Goal: Task Accomplishment & Management: Manage account settings

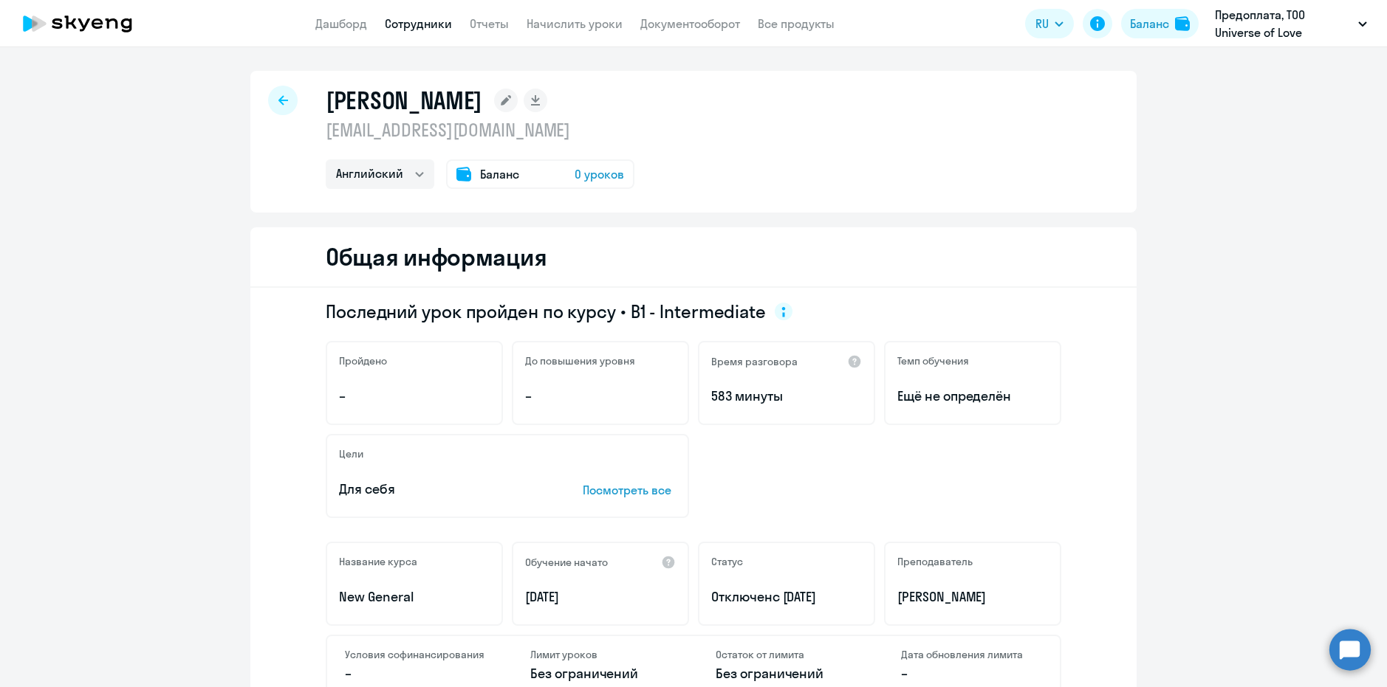
select select "english"
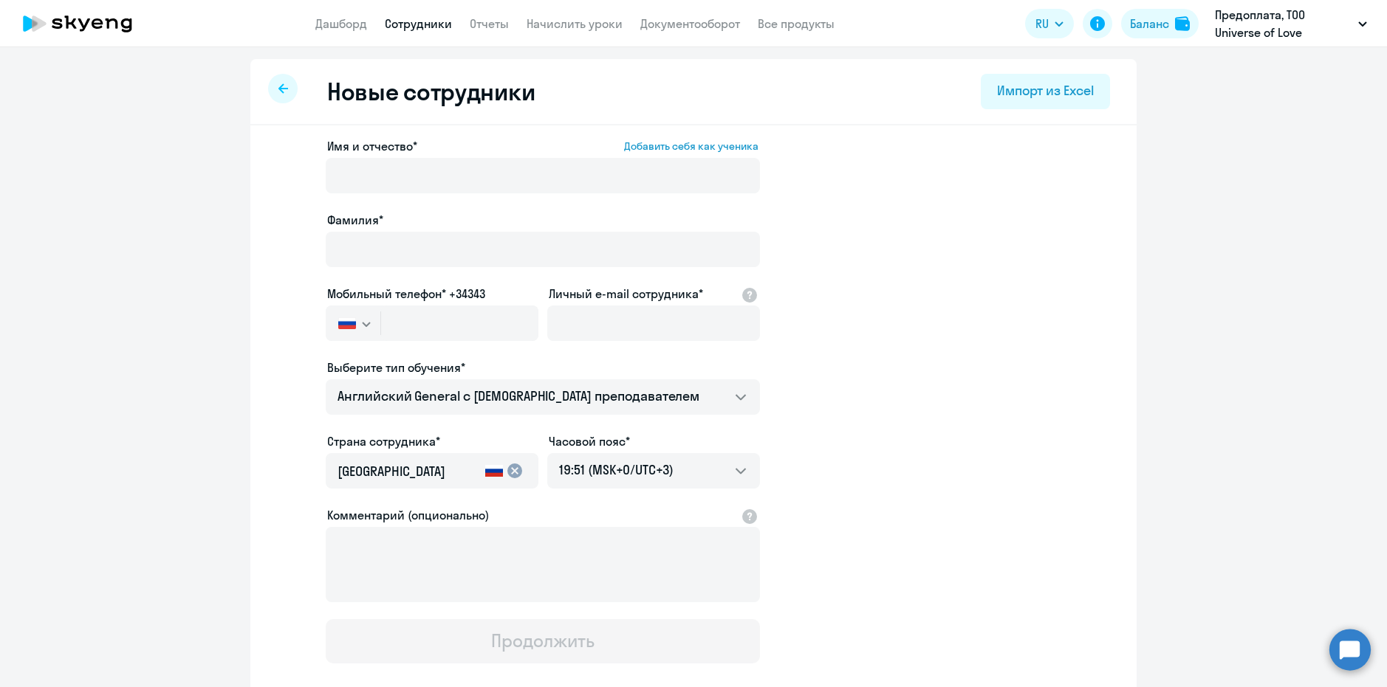
select select "english_adult_not_native_speaker"
select select "3"
click at [1351, 642] on circle at bounding box center [1349, 649] width 41 height 41
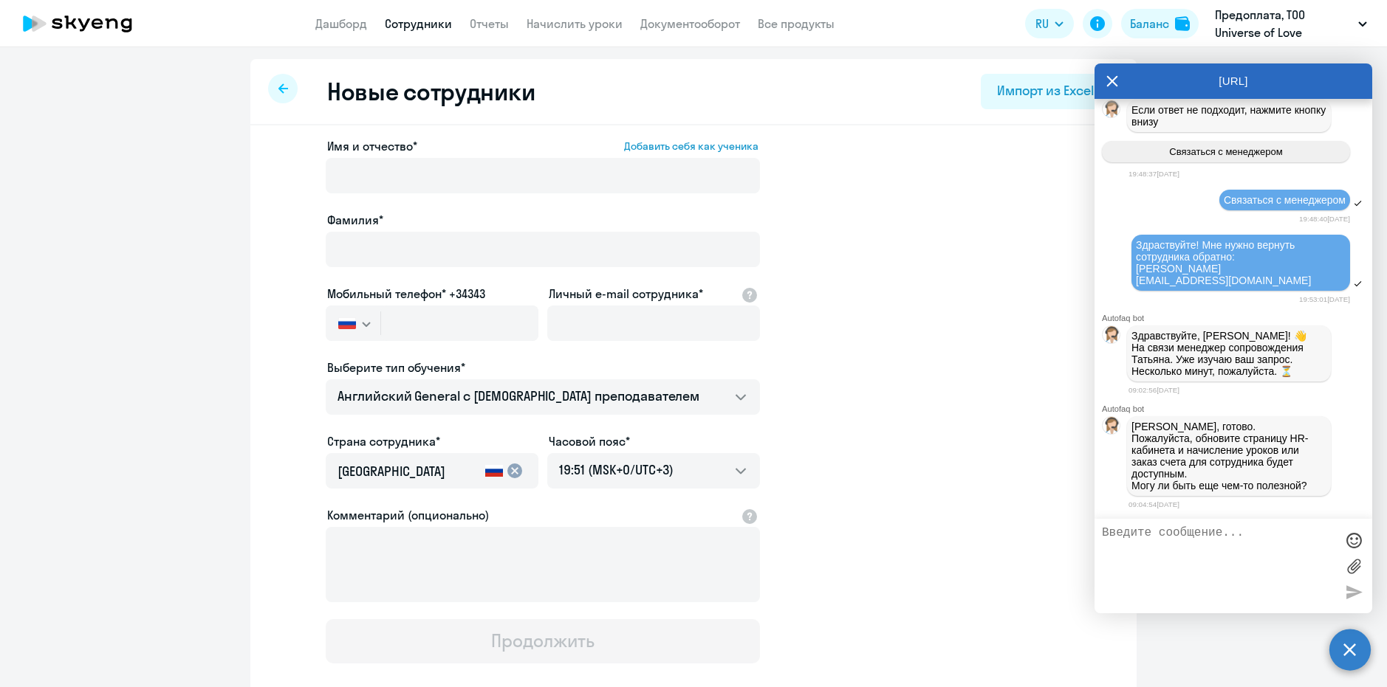
scroll to position [34069, 0]
click at [1185, 535] on textarea at bounding box center [1218, 567] width 233 height 80
click at [1296, 589] on textarea at bounding box center [1218, 567] width 233 height 80
type textarea "Здраствуйте! сейчас проверю и отпишусь, спасибо"
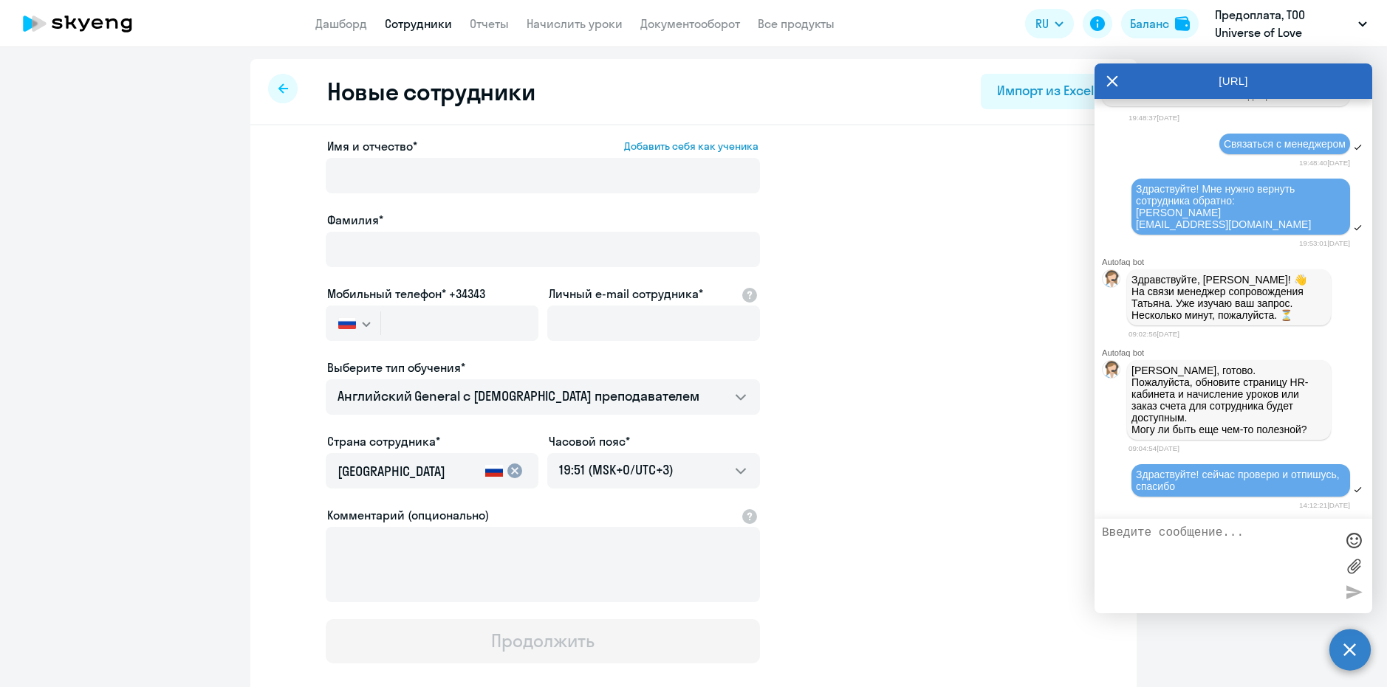
scroll to position [34125, 0]
drag, startPoint x: 1110, startPoint y: 81, endPoint x: 1084, endPoint y: 96, distance: 29.8
click at [1111, 81] on icon at bounding box center [1112, 81] width 12 height 35
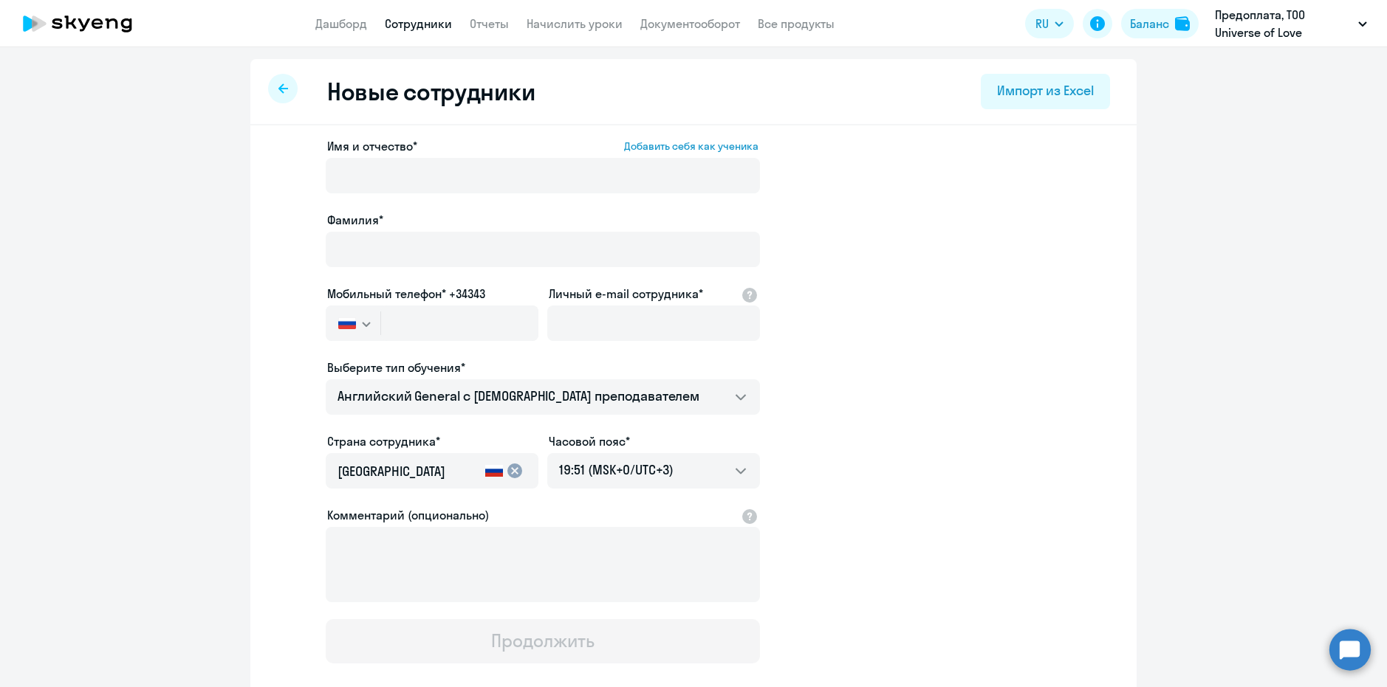
click at [1339, 650] on circle at bounding box center [1349, 649] width 41 height 41
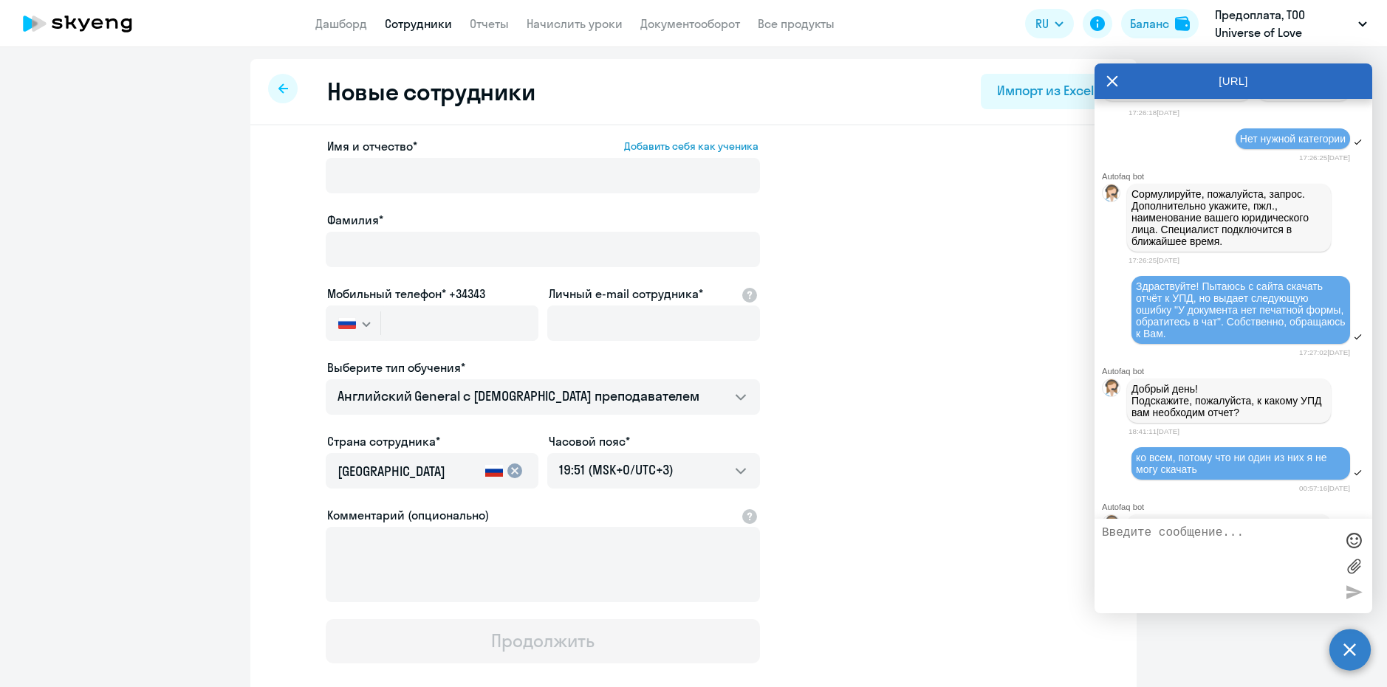
scroll to position [30065, 0]
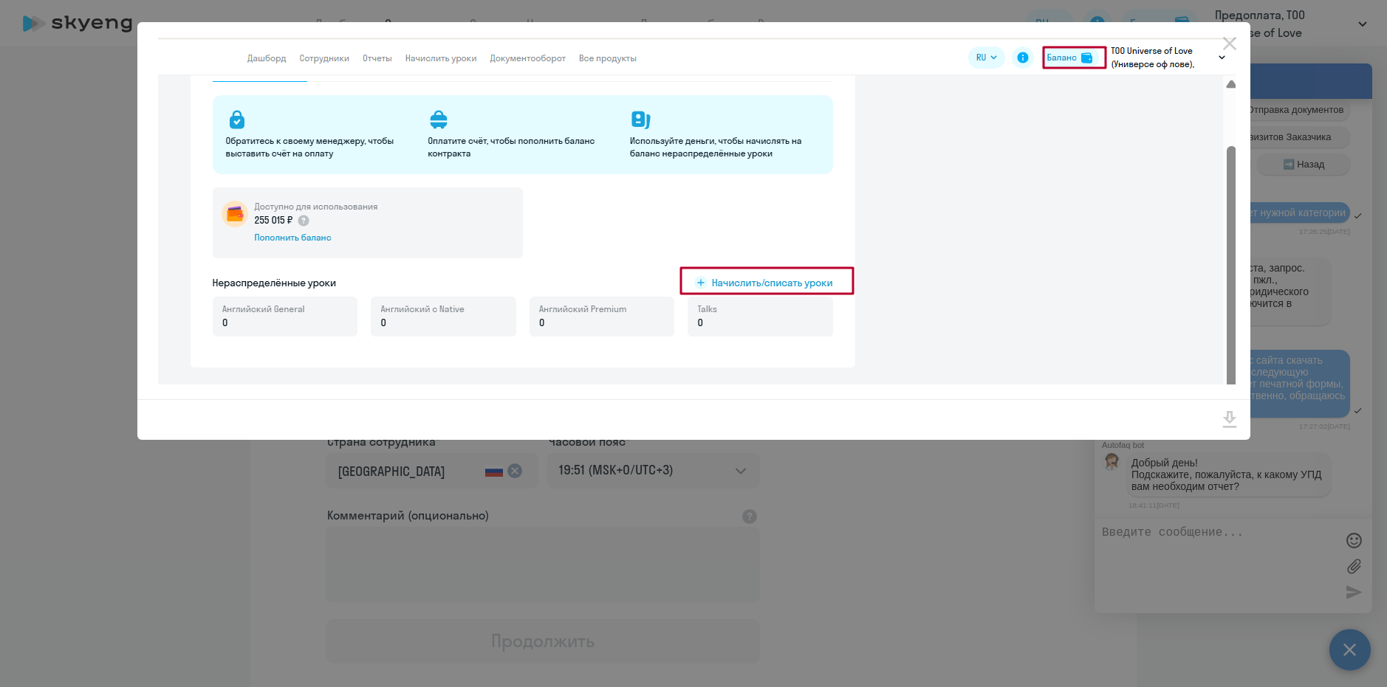
click at [978, 494] on div at bounding box center [693, 343] width 1387 height 687
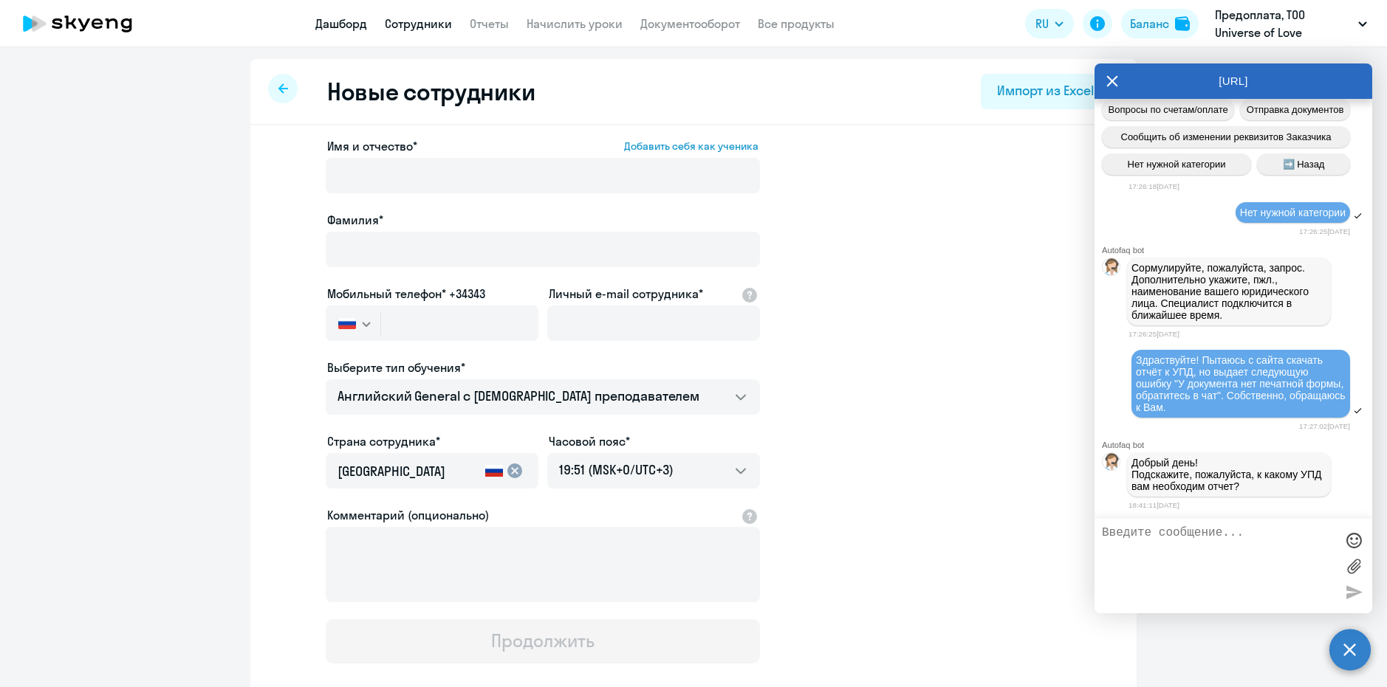
click at [345, 26] on link "Дашборд" at bounding box center [341, 23] width 52 height 15
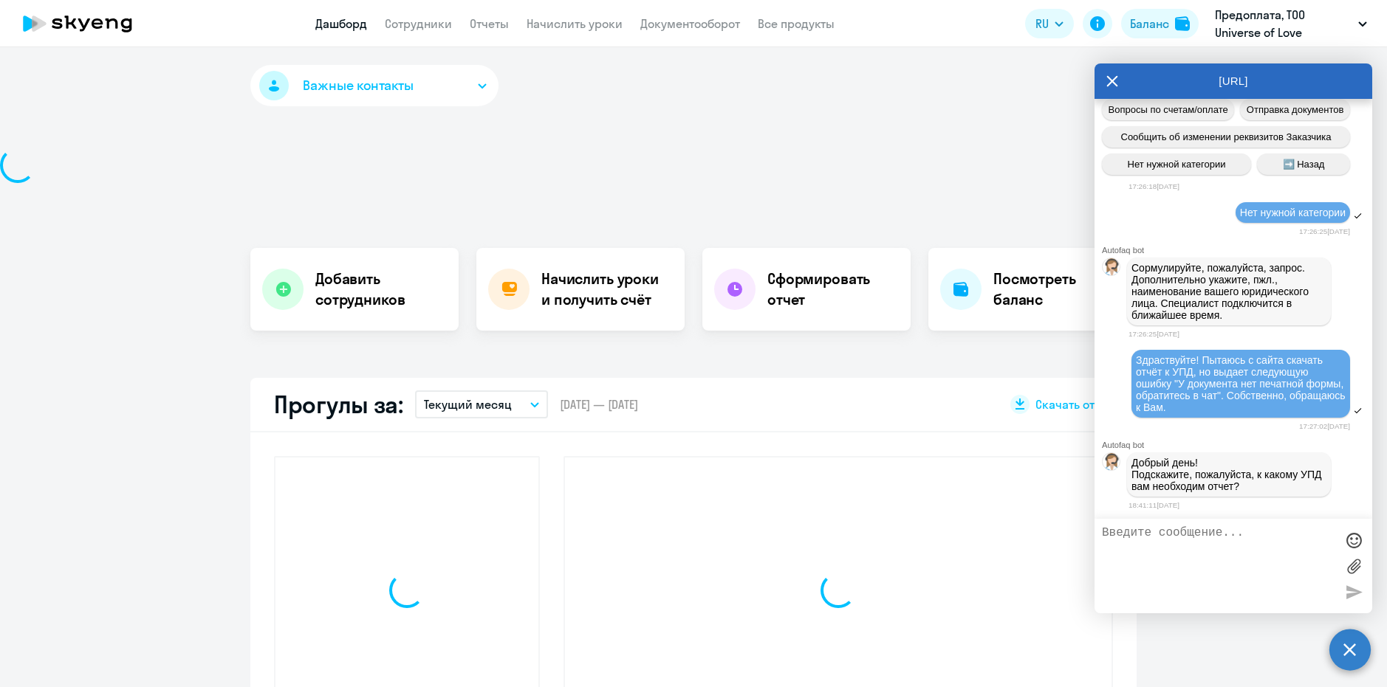
select select "30"
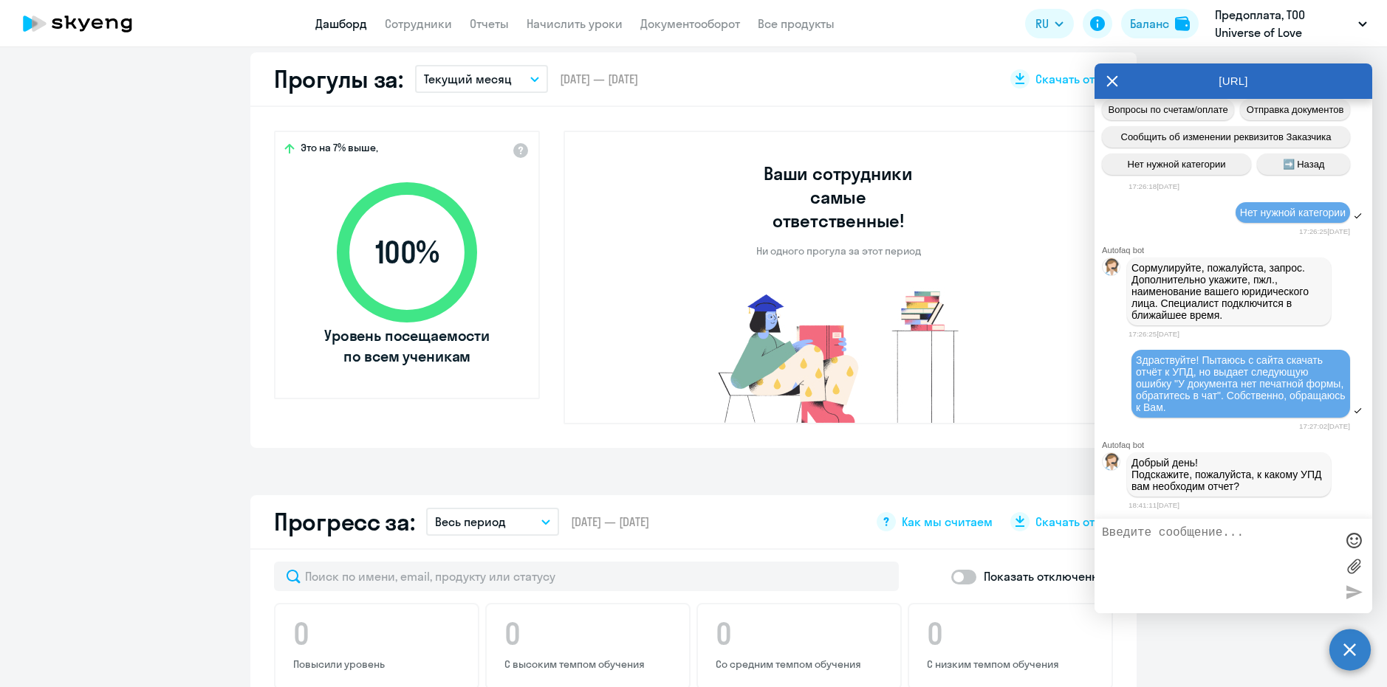
scroll to position [222, 0]
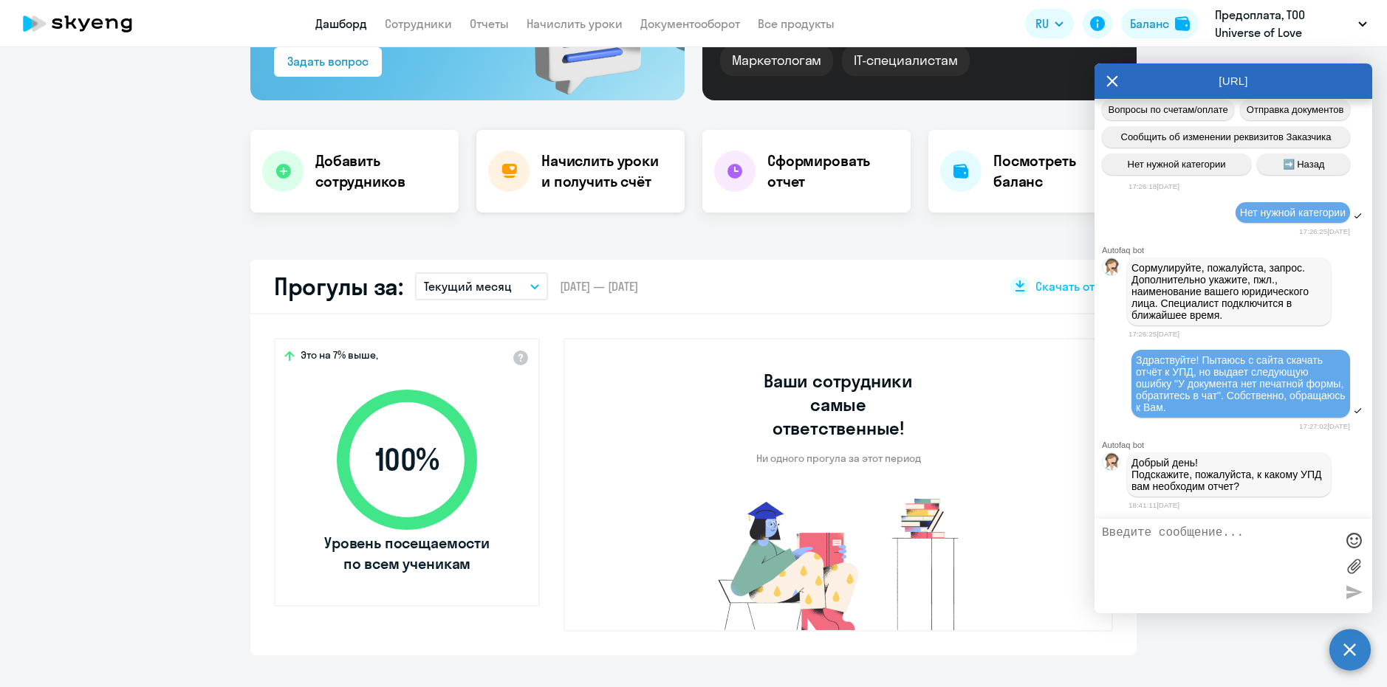
click at [518, 165] on div at bounding box center [508, 171] width 41 height 41
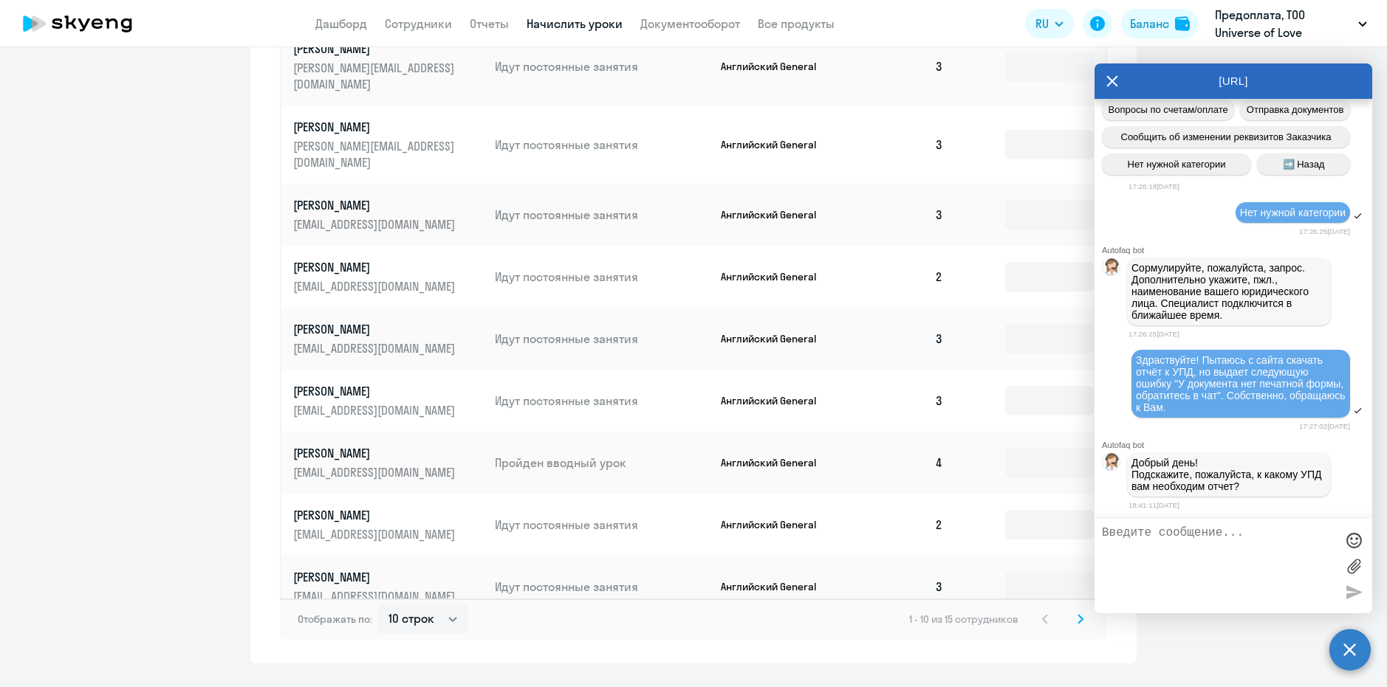
scroll to position [741, 0]
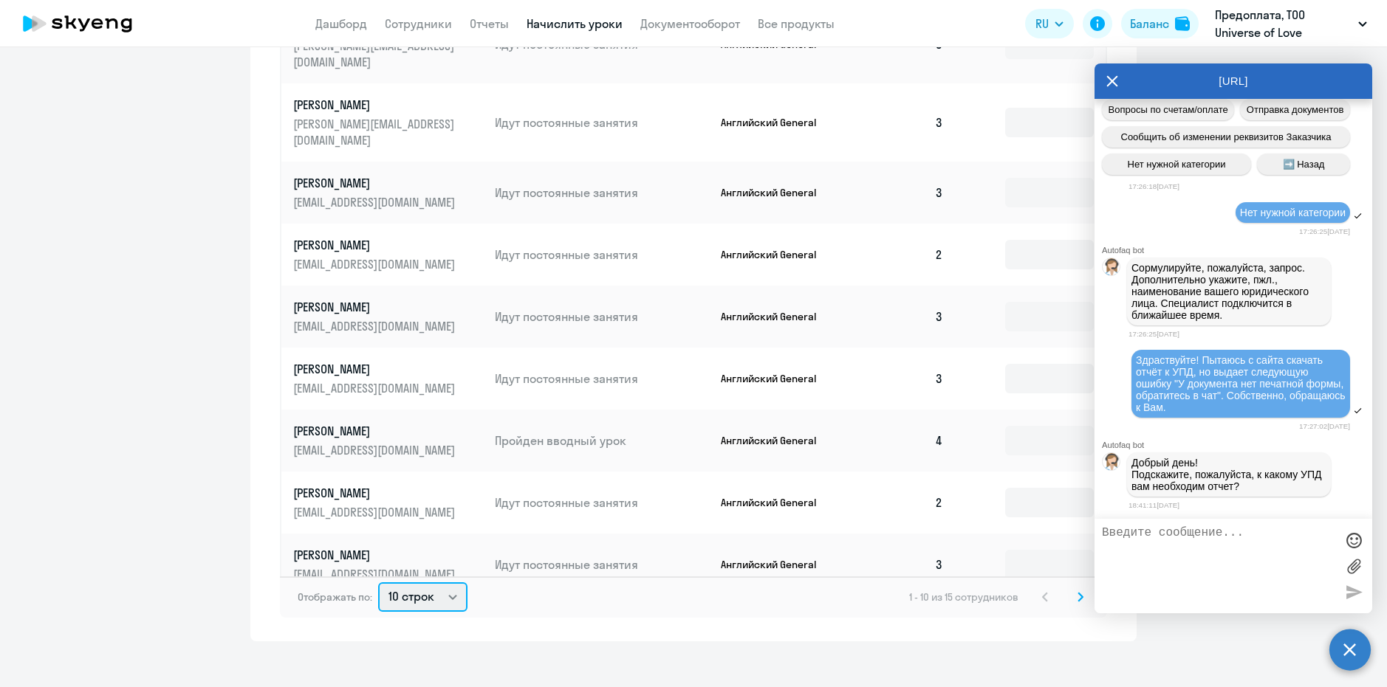
click at [412, 585] on select "10 строк 30 строк 50 строк" at bounding box center [422, 598] width 89 height 30
select select "30"
click at [378, 583] on select "10 строк 30 строк 50 строк" at bounding box center [422, 598] width 89 height 30
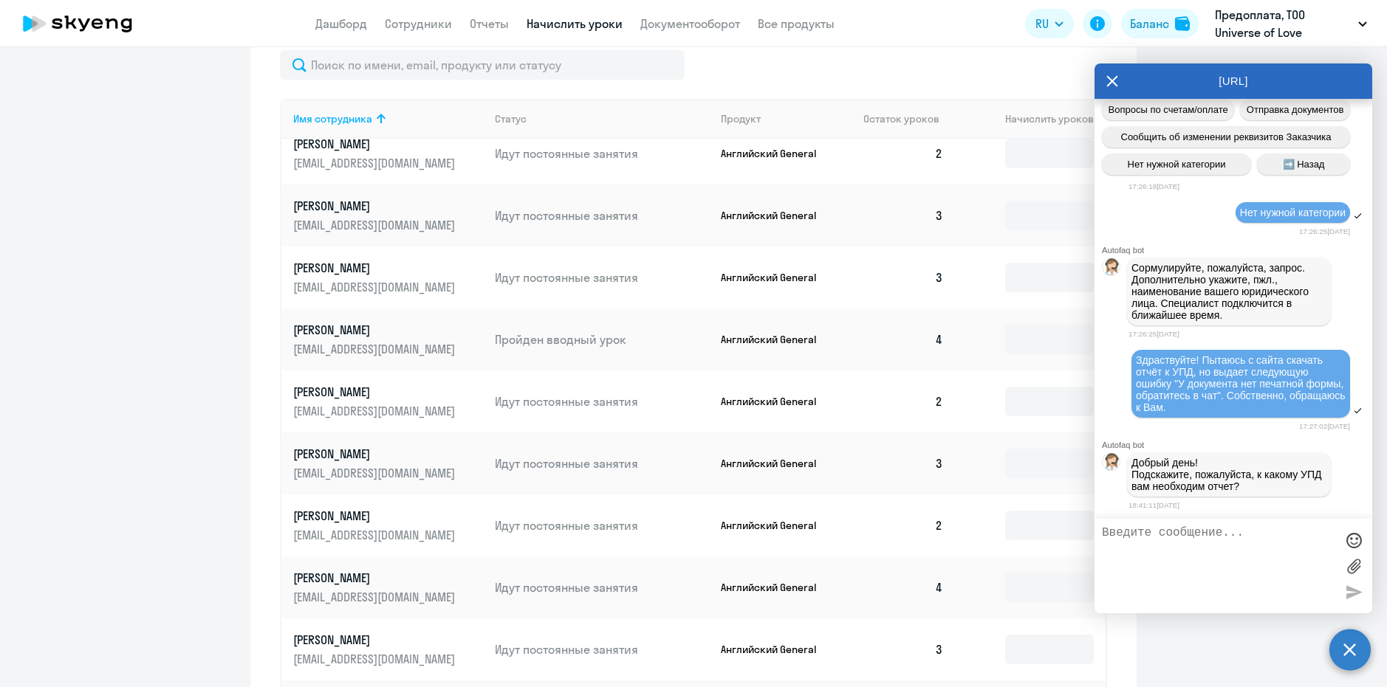
scroll to position [667, 0]
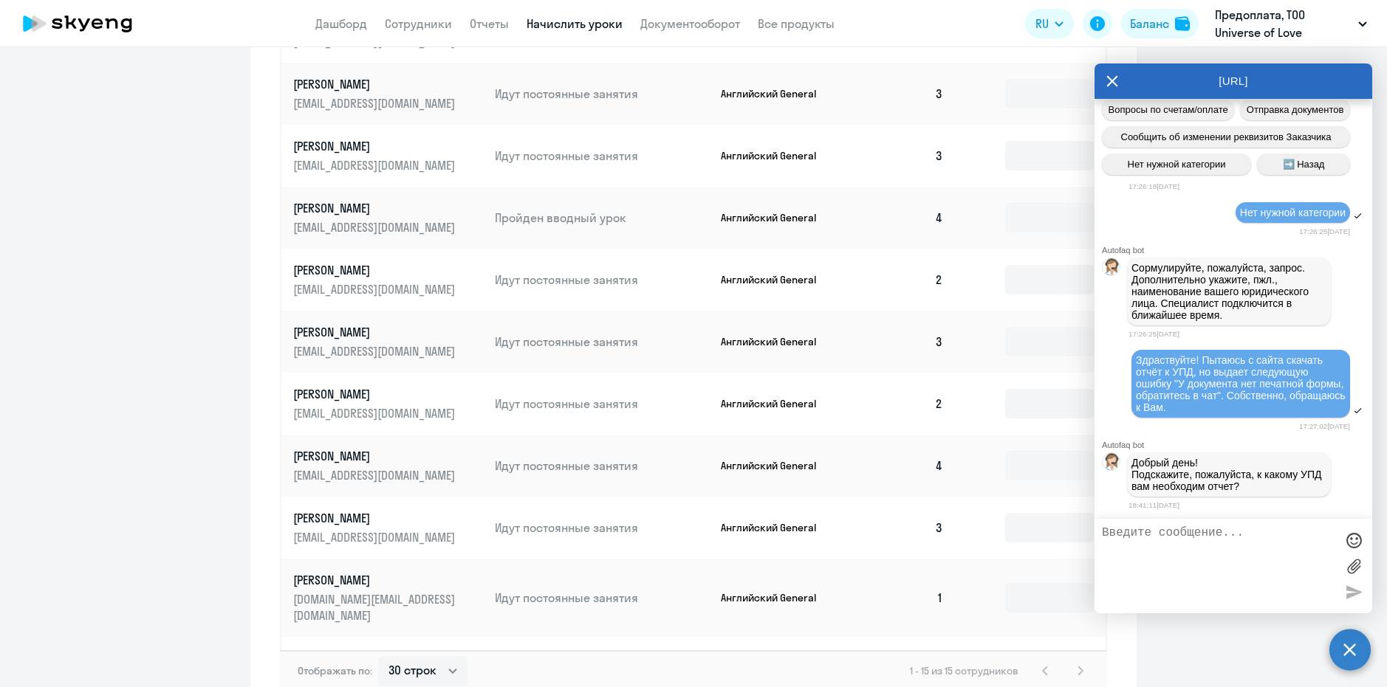
click at [1262, 563] on textarea at bounding box center [1218, 567] width 233 height 80
type textarea "А можно изменить"
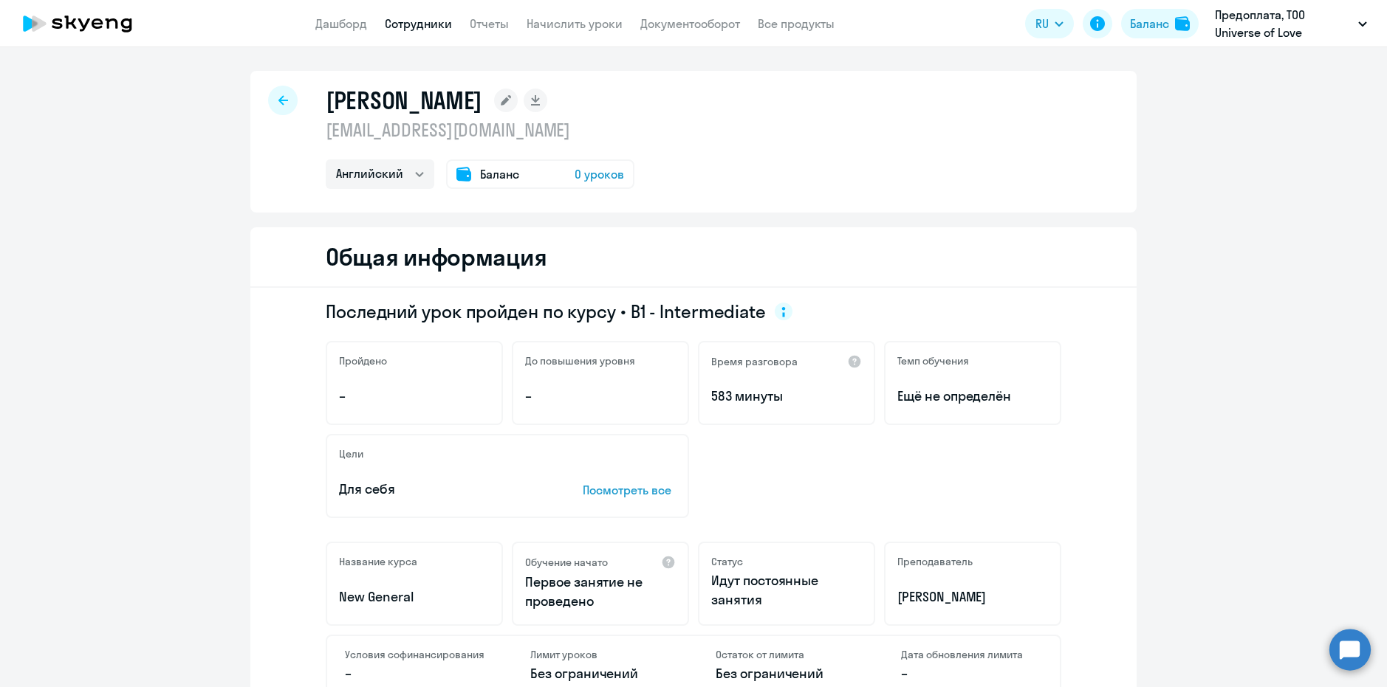
select select "english"
click at [518, 105] on rect at bounding box center [506, 101] width 24 height 24
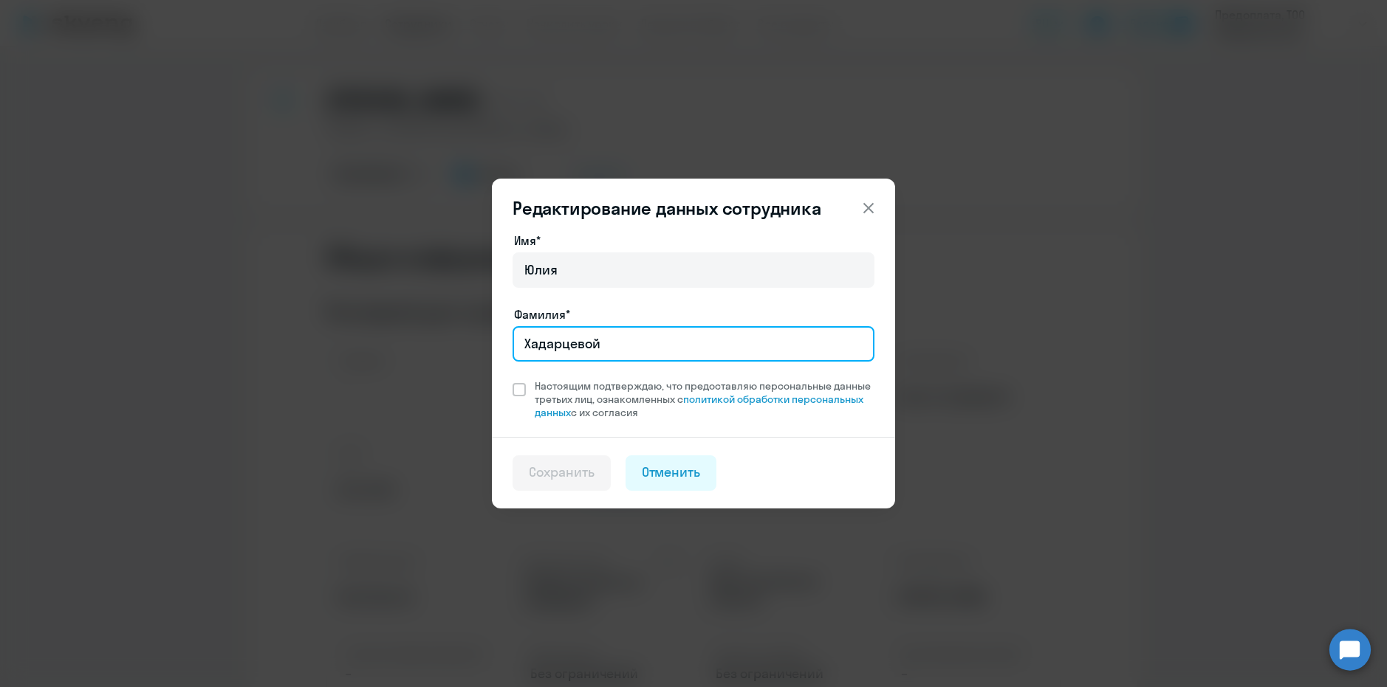
drag, startPoint x: 613, startPoint y: 337, endPoint x: 585, endPoint y: 341, distance: 28.3
click at [585, 341] on input "Хадарцевой" at bounding box center [693, 343] width 362 height 35
type input "Хадарцева"
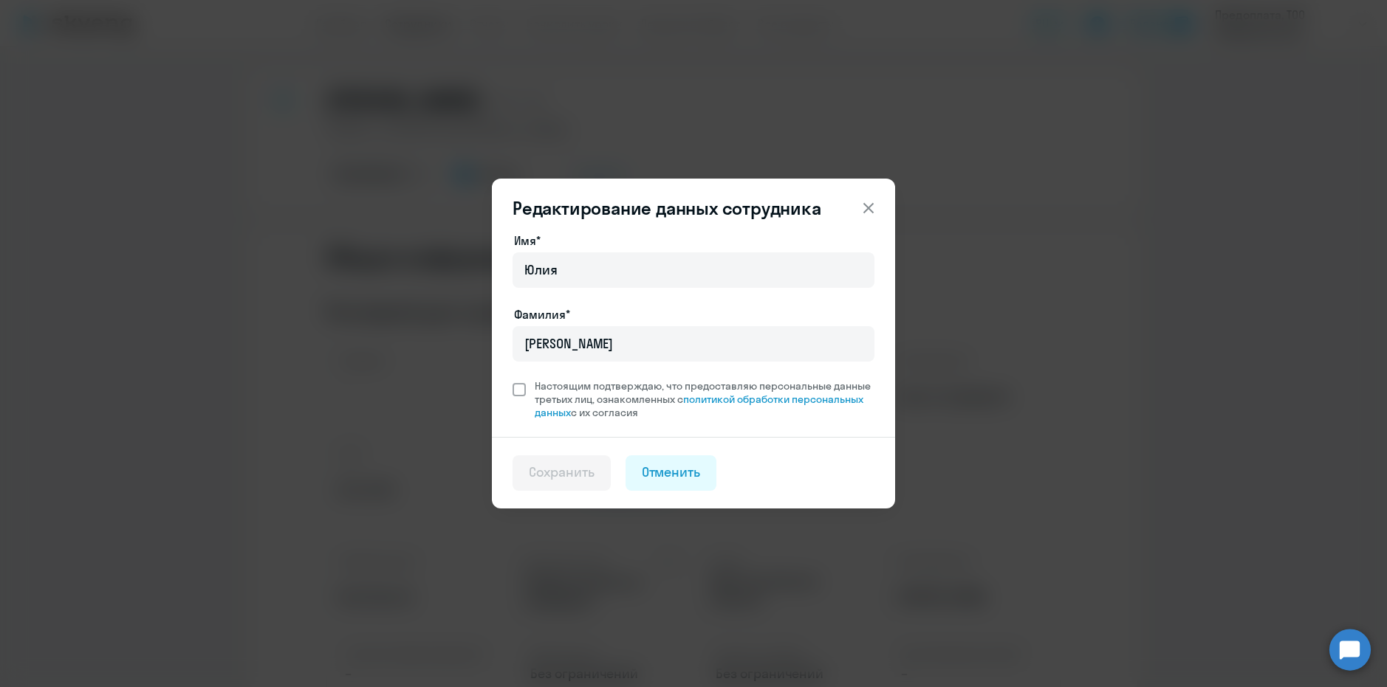
click at [518, 390] on span at bounding box center [518, 389] width 13 height 13
click at [512, 380] on input "Настоящим подтверждаю, что предоставляю персональные данные третьих лиц, ознако…" at bounding box center [512, 379] width 1 height 1
checkbox input "true"
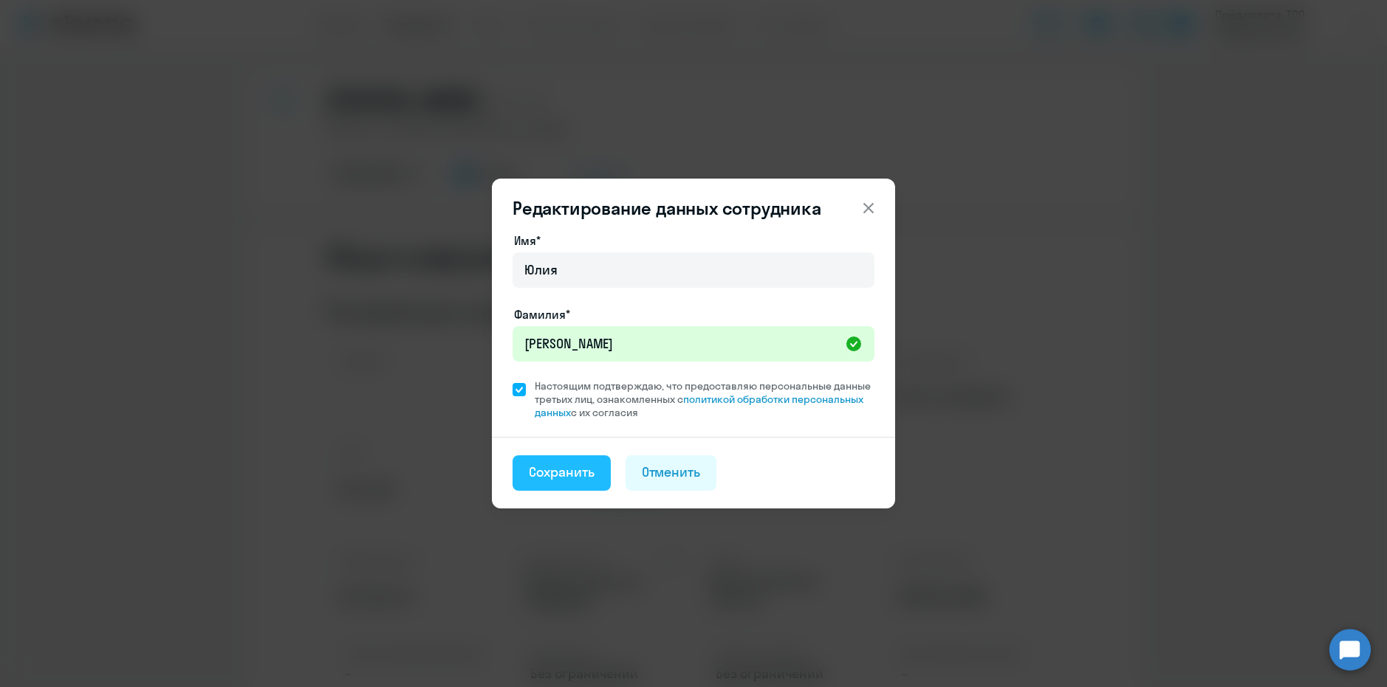
click at [570, 467] on div "Сохранить" at bounding box center [562, 472] width 66 height 19
select select "english"
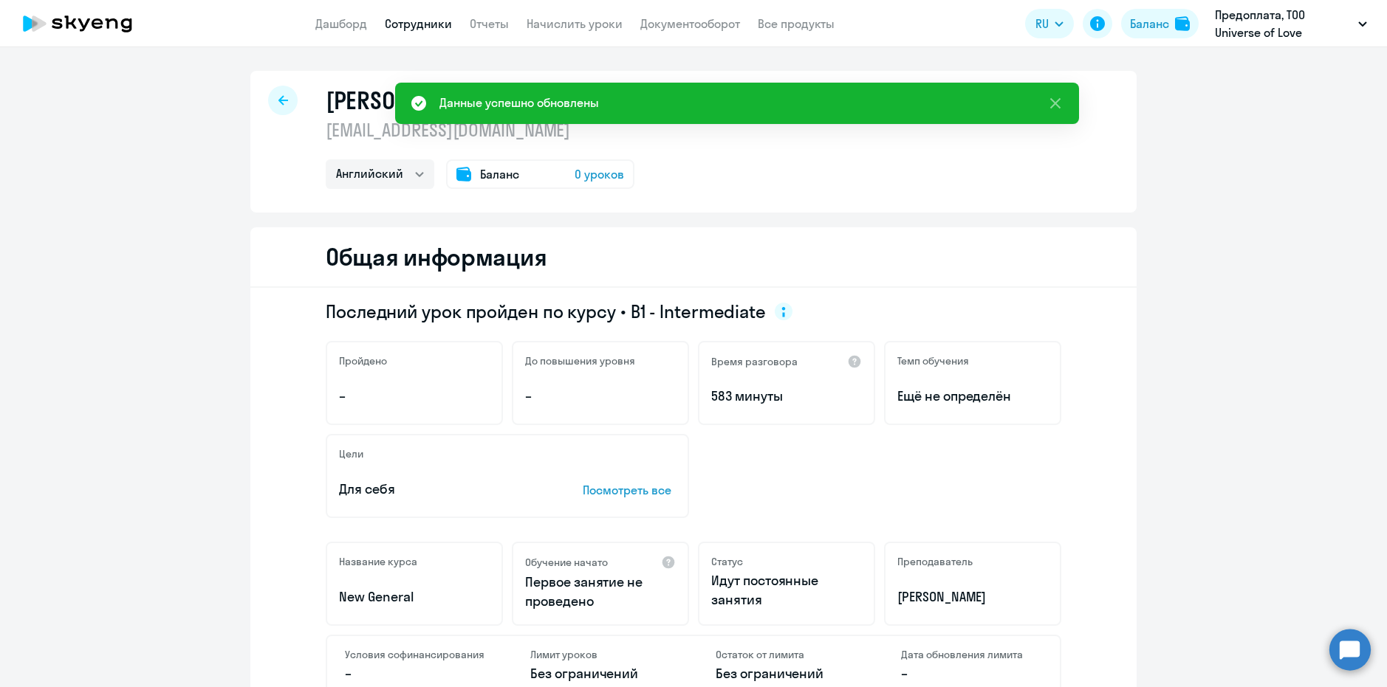
click at [1128, 177] on div "Хадарцева Юлия jkh@mail.ru Английский Баланс 0 уроков" at bounding box center [693, 142] width 886 height 142
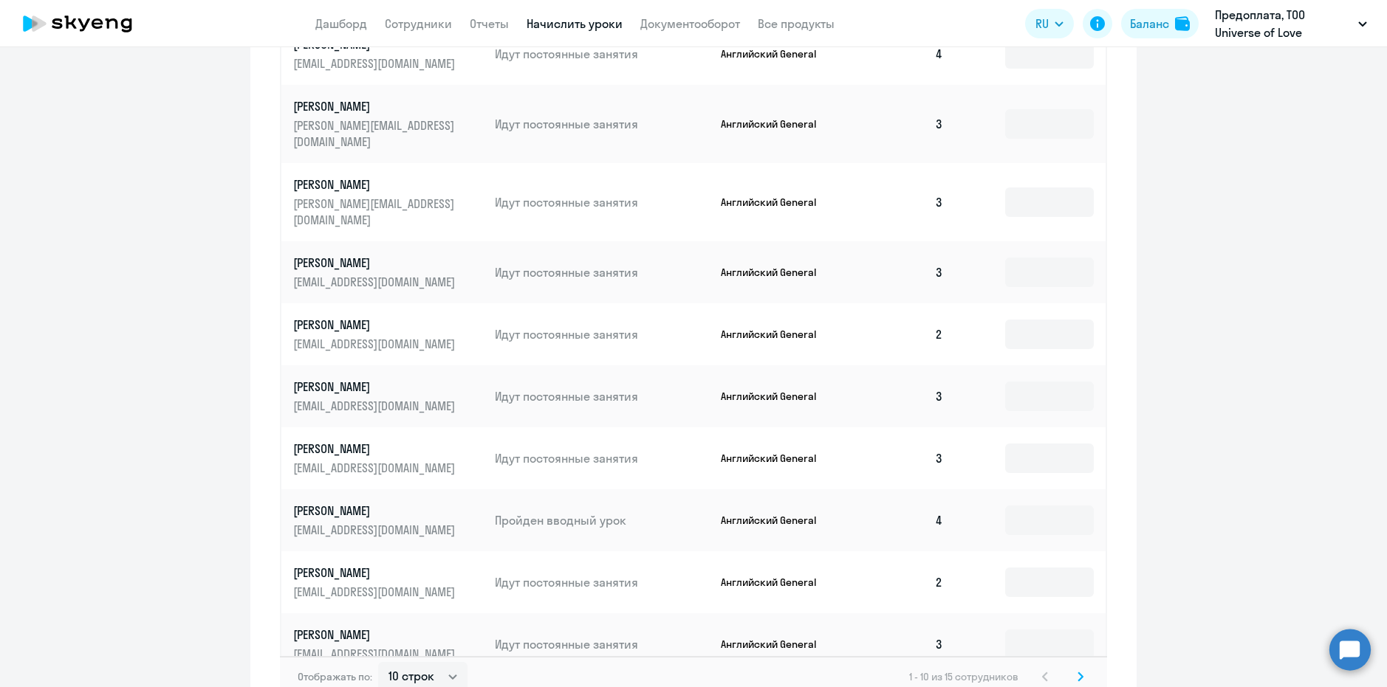
scroll to position [741, 0]
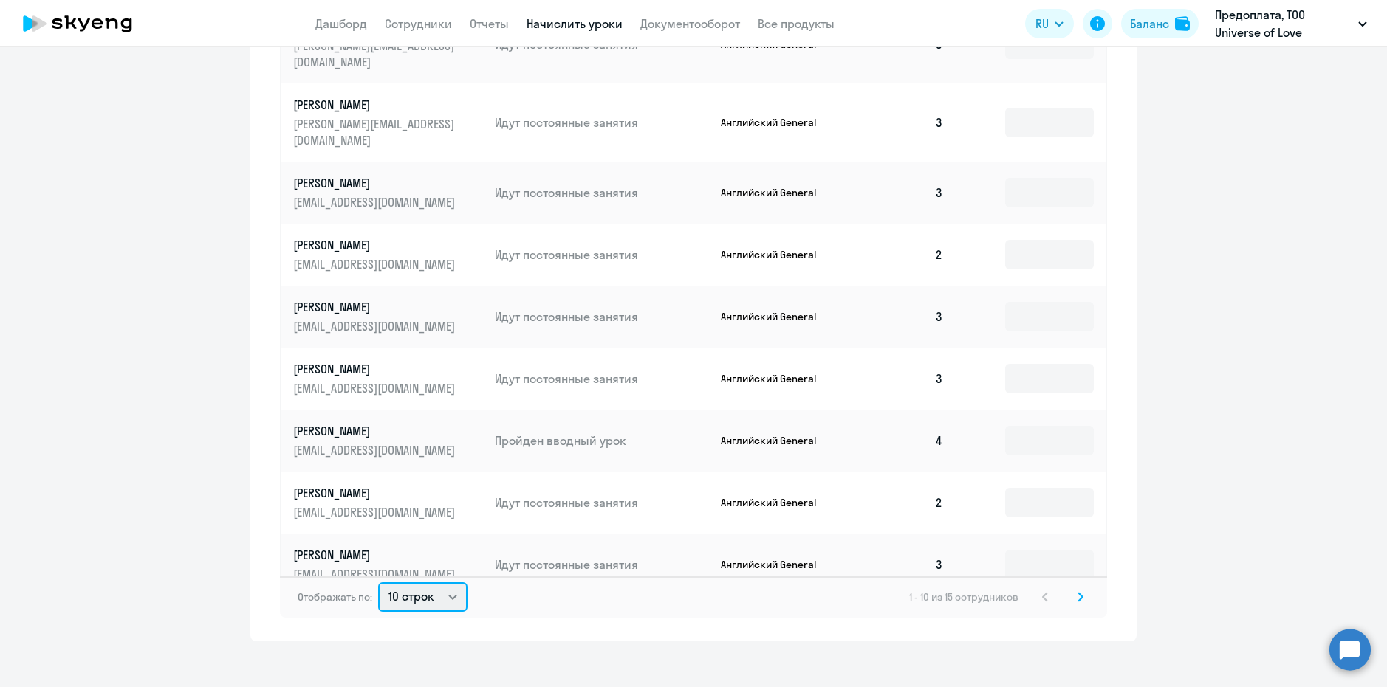
click at [437, 594] on select "10 строк 30 строк 50 строк" at bounding box center [422, 598] width 89 height 30
select select "30"
click at [378, 583] on select "10 строк 30 строк 50 строк" at bounding box center [422, 598] width 89 height 30
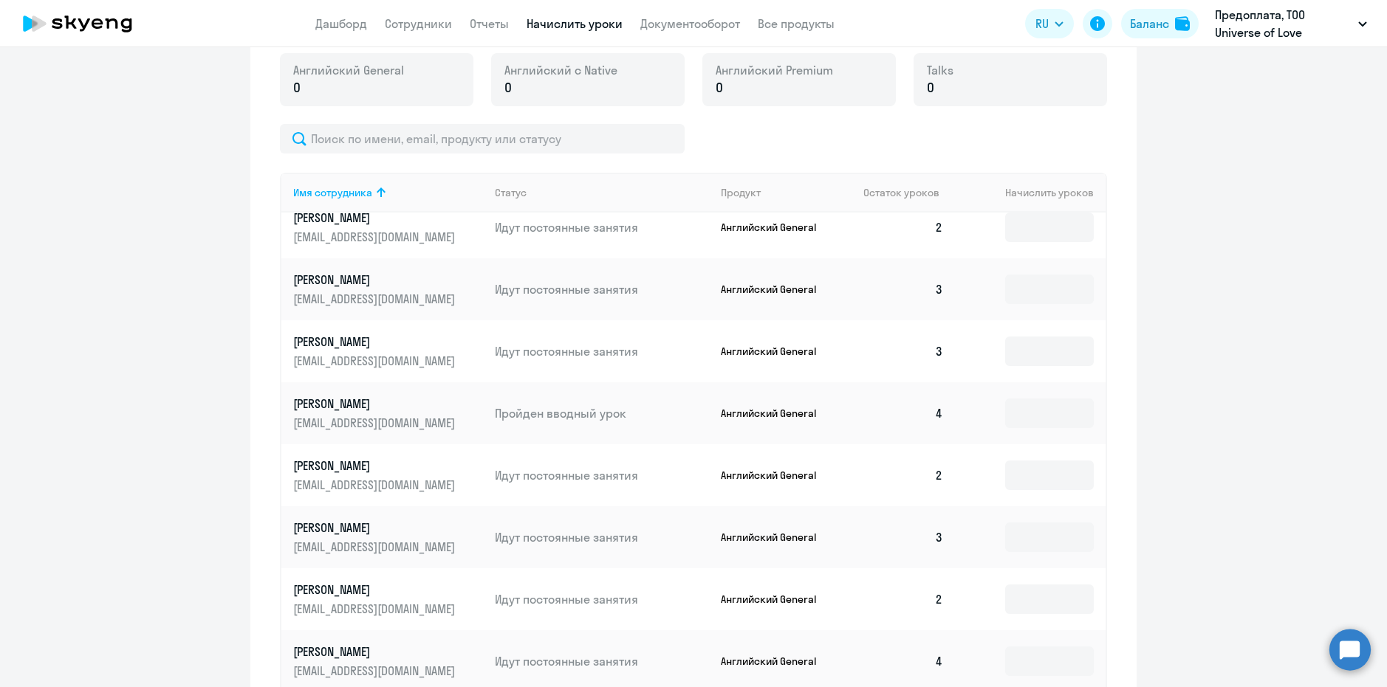
scroll to position [385, 0]
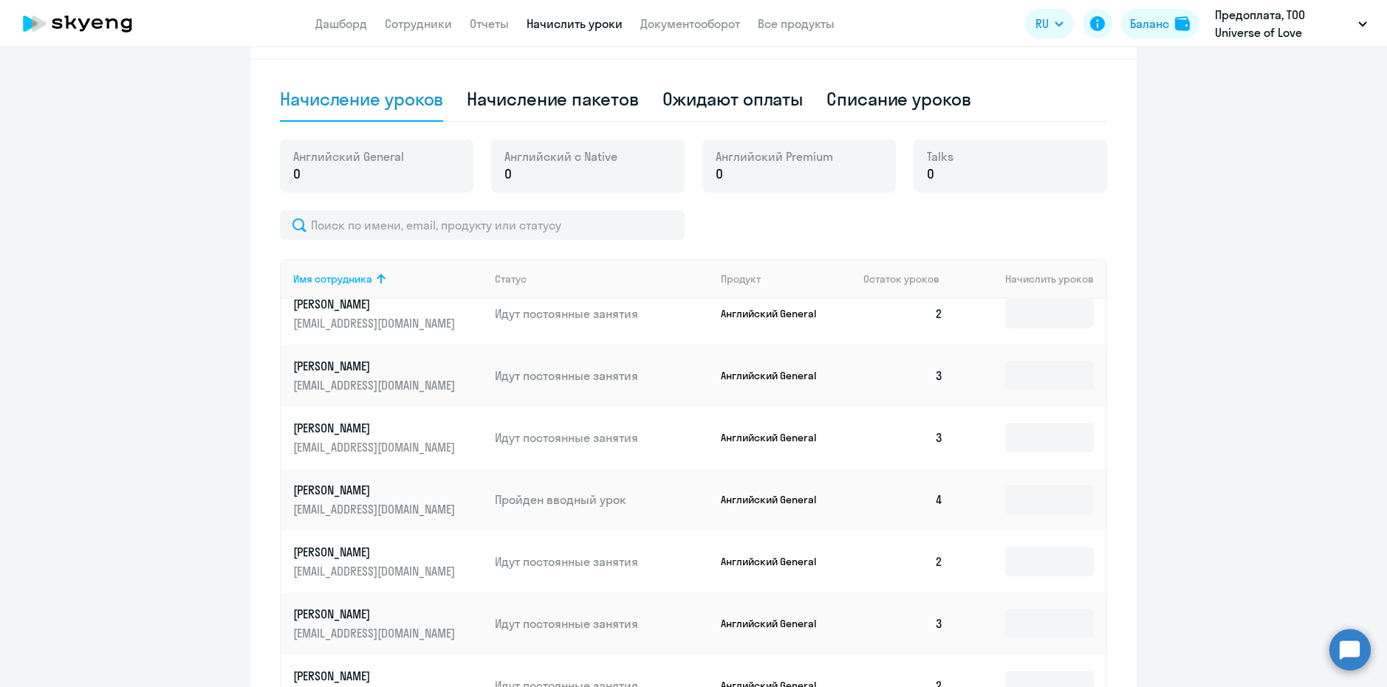
click at [1370, 648] on circle at bounding box center [1349, 649] width 41 height 41
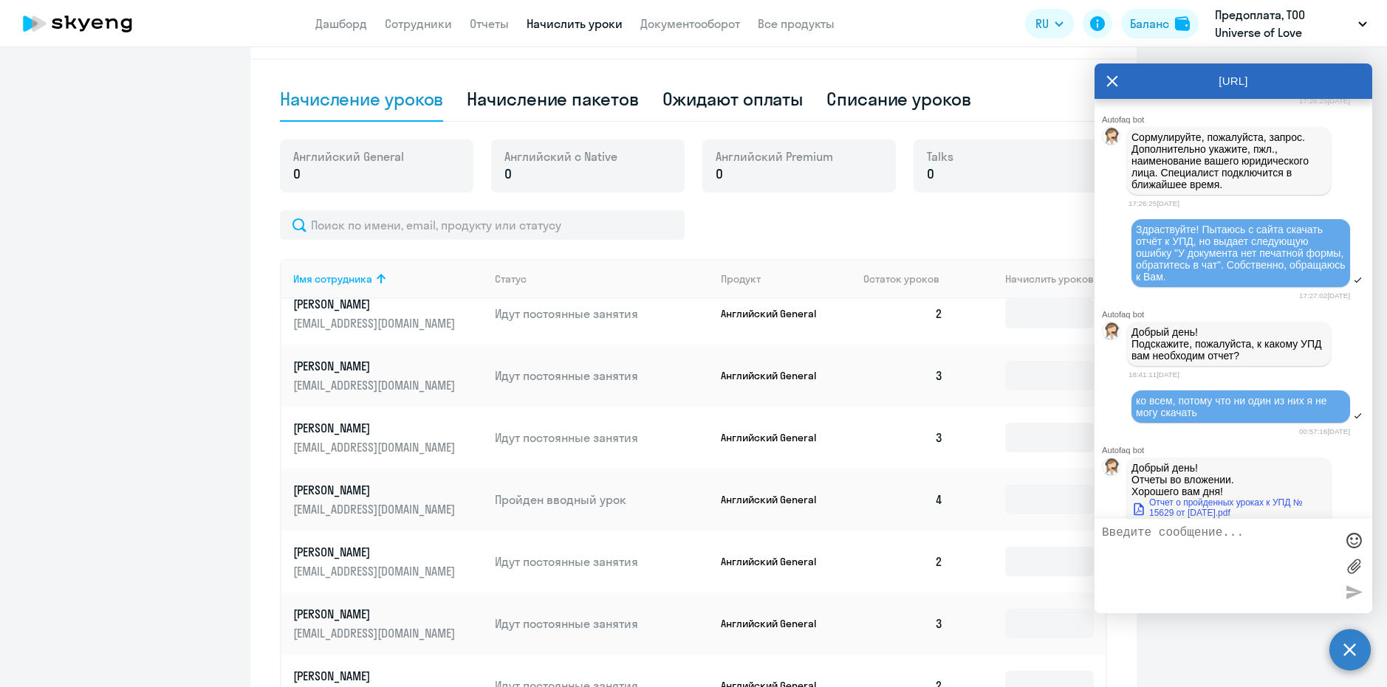
scroll to position [30121, 0]
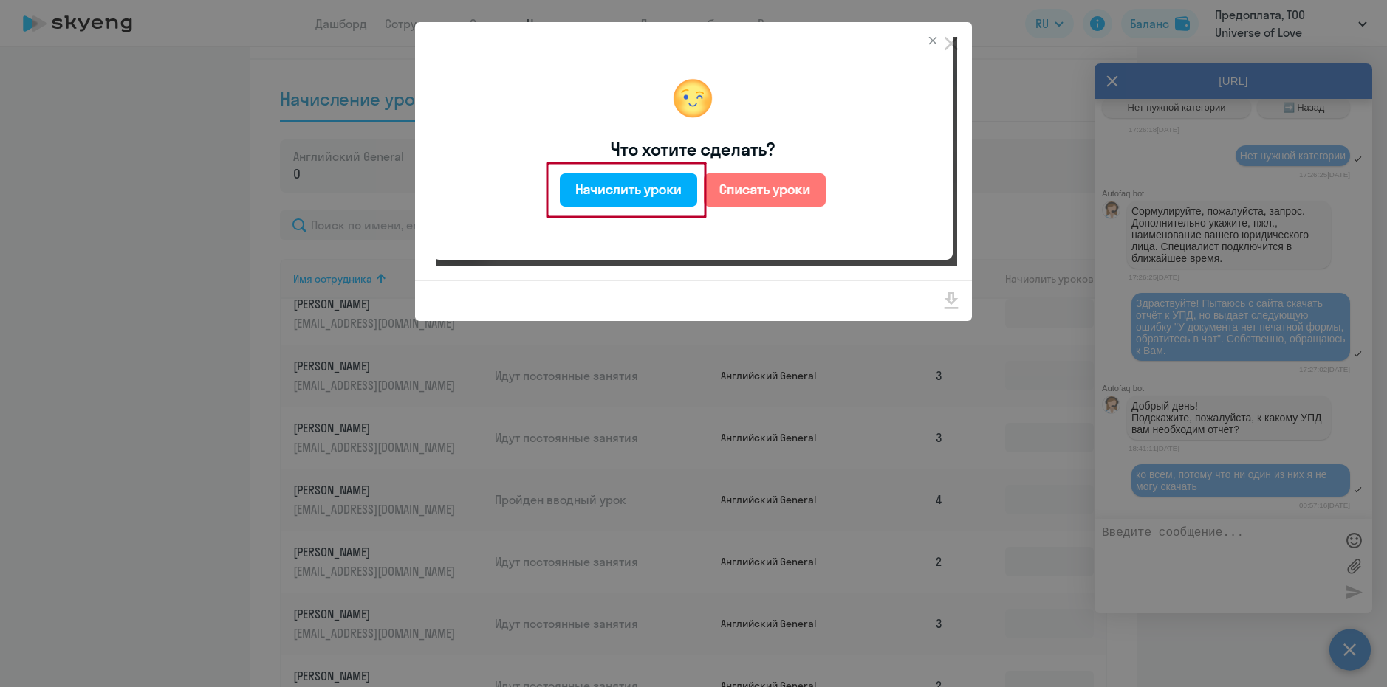
click at [1025, 368] on div at bounding box center [693, 343] width 1387 height 687
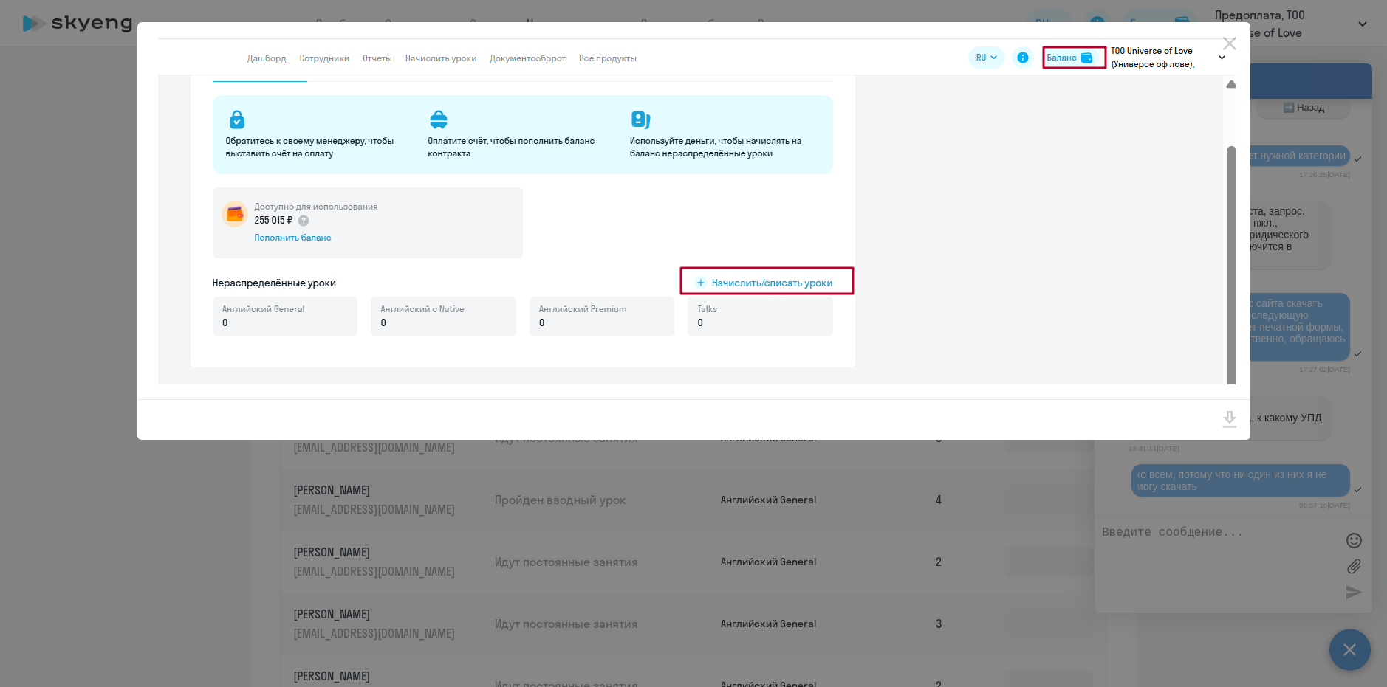
click at [846, 483] on div at bounding box center [693, 343] width 1387 height 687
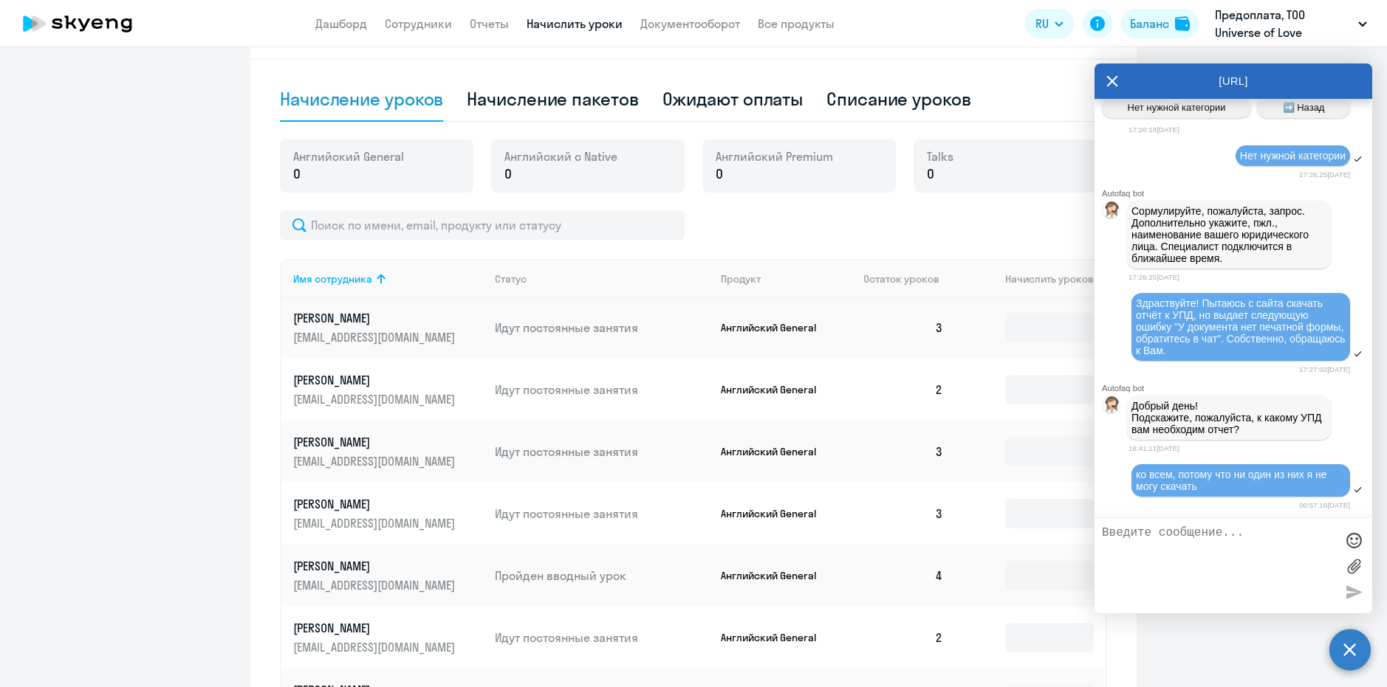
scroll to position [149, 0]
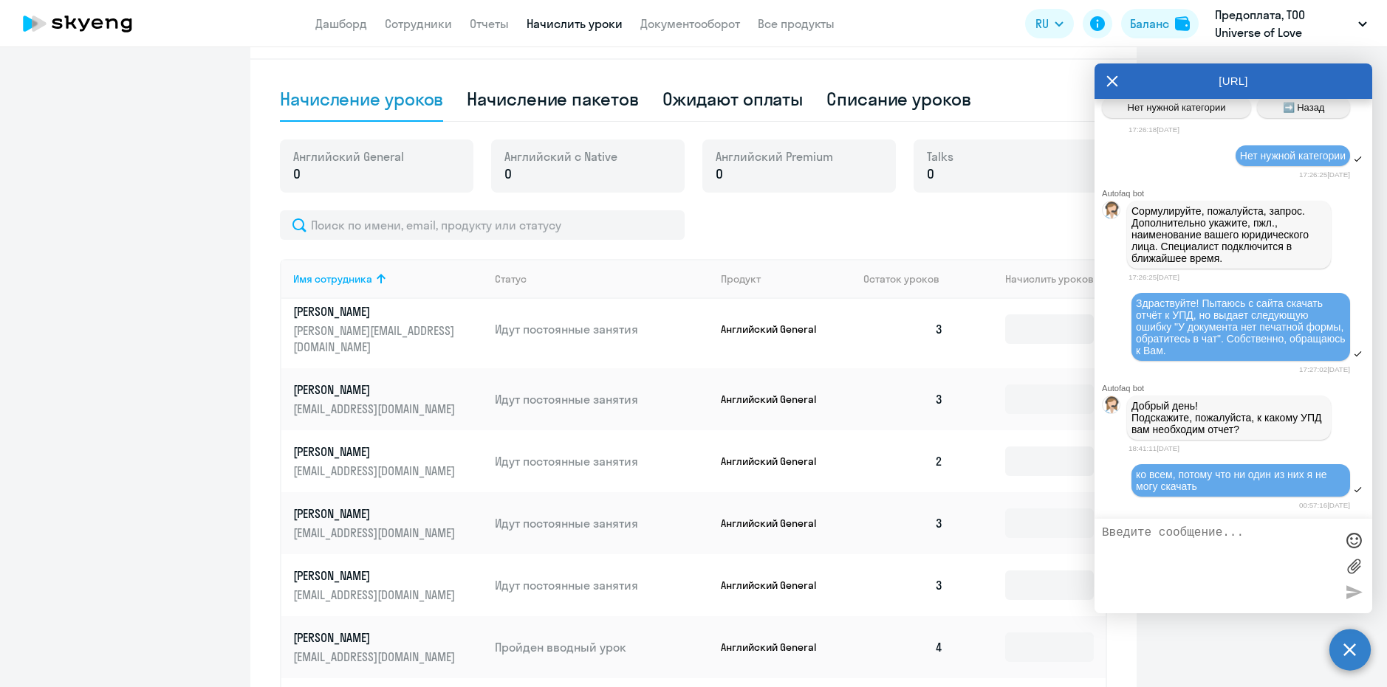
click at [1117, 83] on icon at bounding box center [1112, 81] width 12 height 35
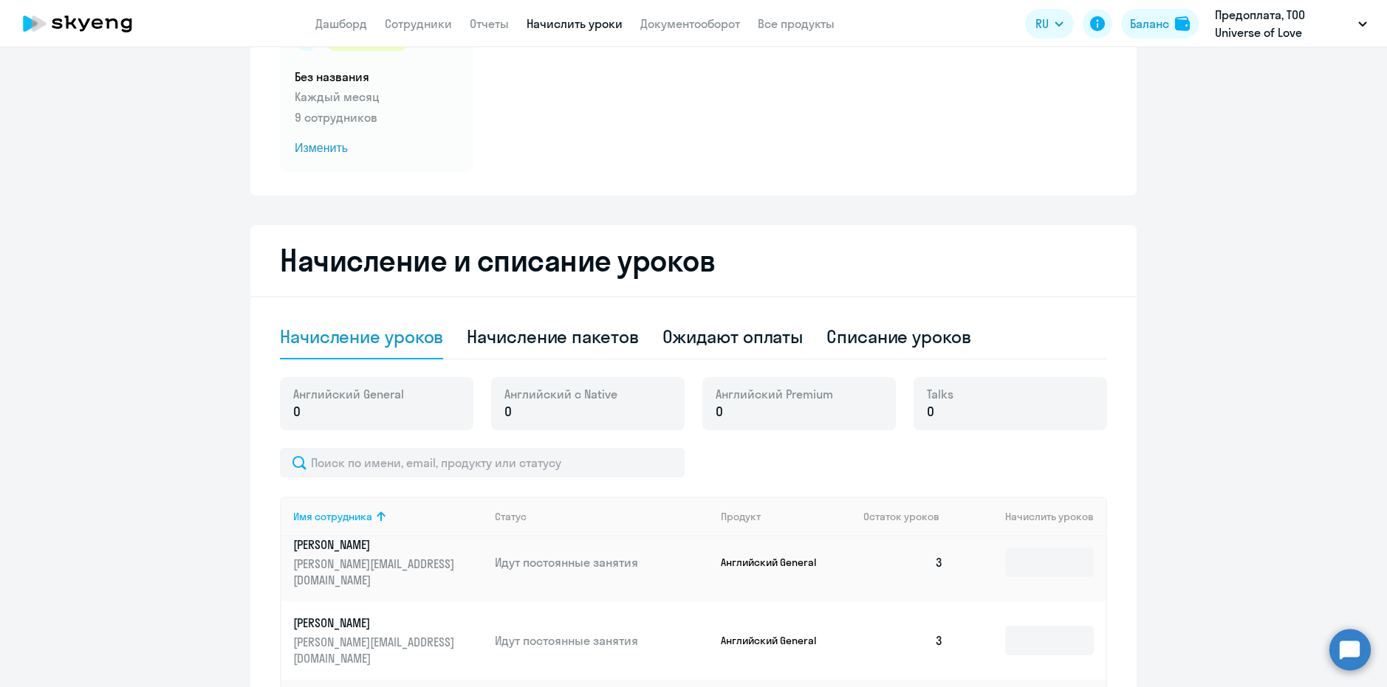
scroll to position [148, 0]
click at [590, 342] on div "Начисление пакетов" at bounding box center [552, 336] width 171 height 24
select select "10"
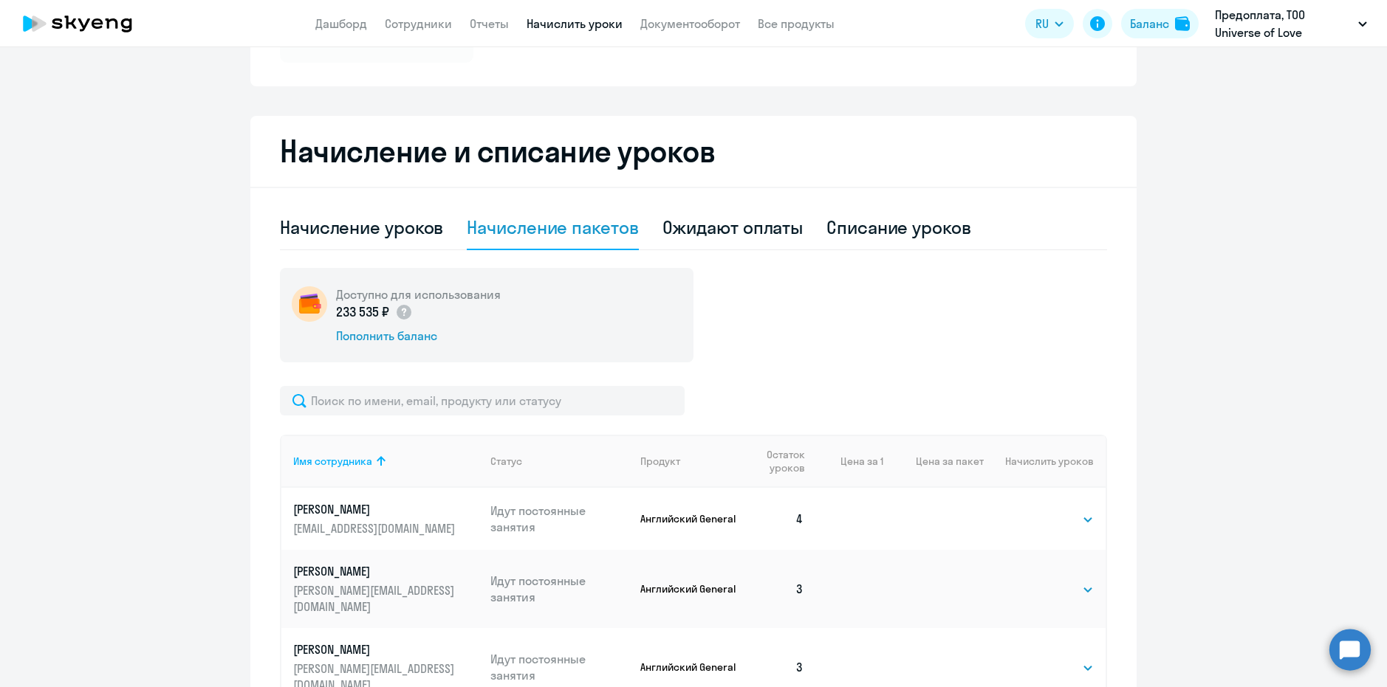
scroll to position [295, 0]
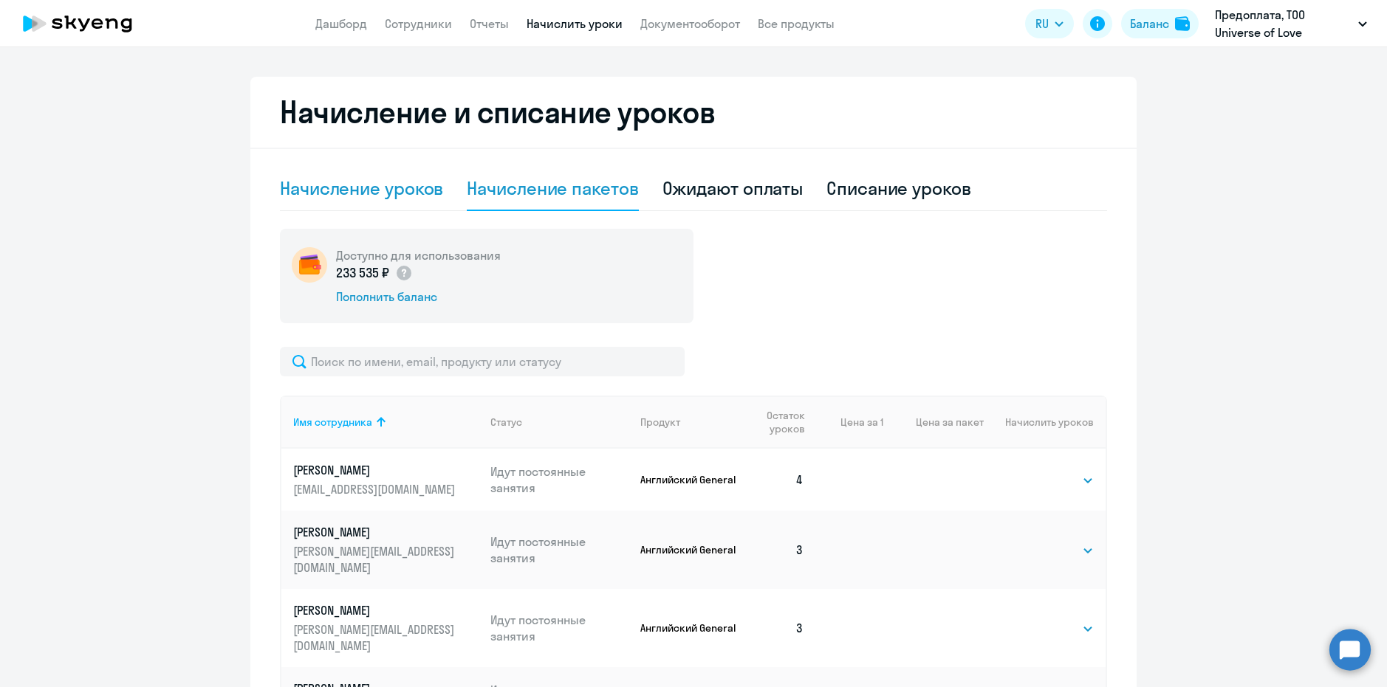
click at [368, 197] on div "Начисление уроков" at bounding box center [361, 188] width 163 height 24
select select "10"
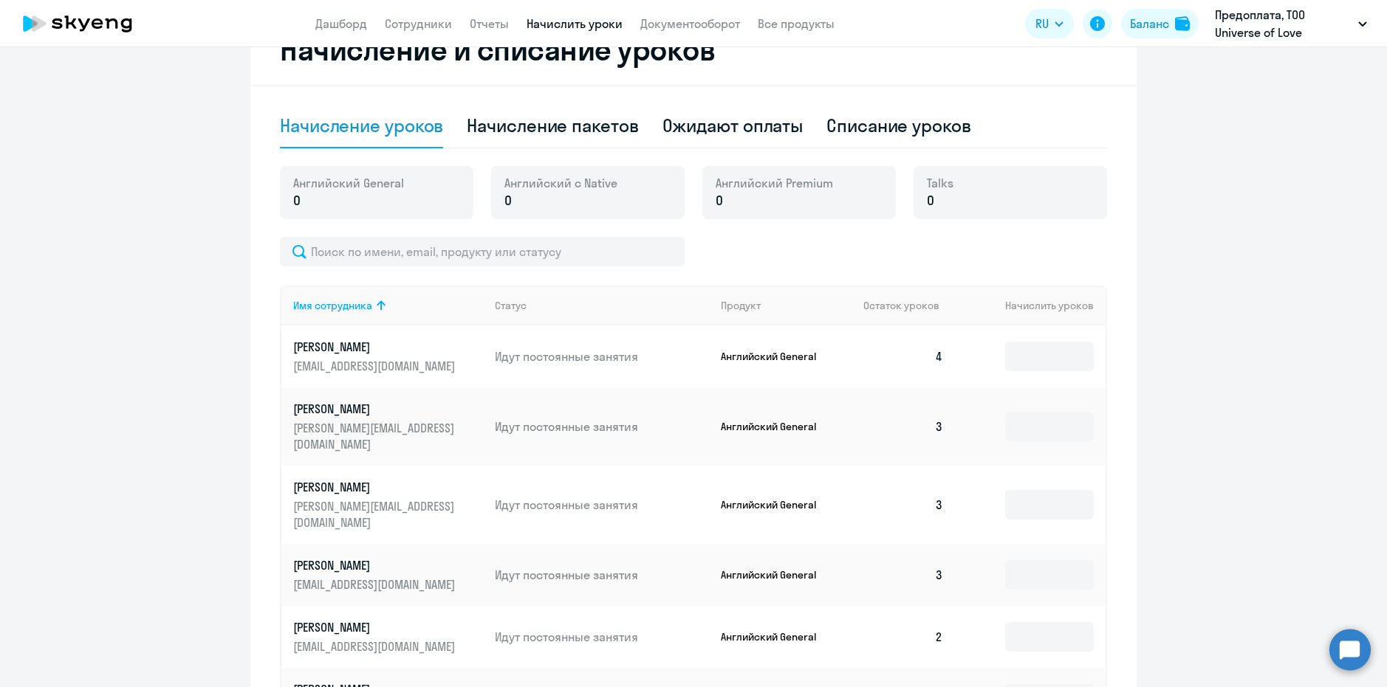
scroll to position [517, 0]
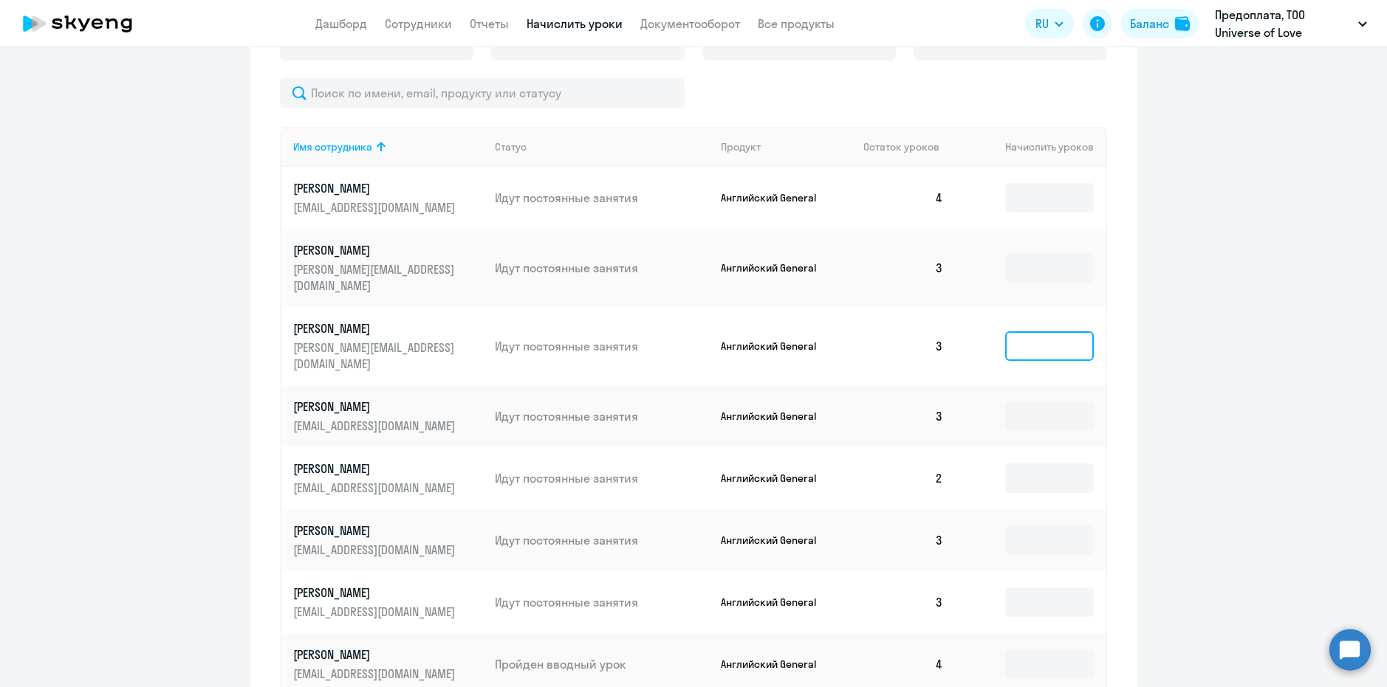
click at [1009, 332] on input at bounding box center [1049, 347] width 89 height 30
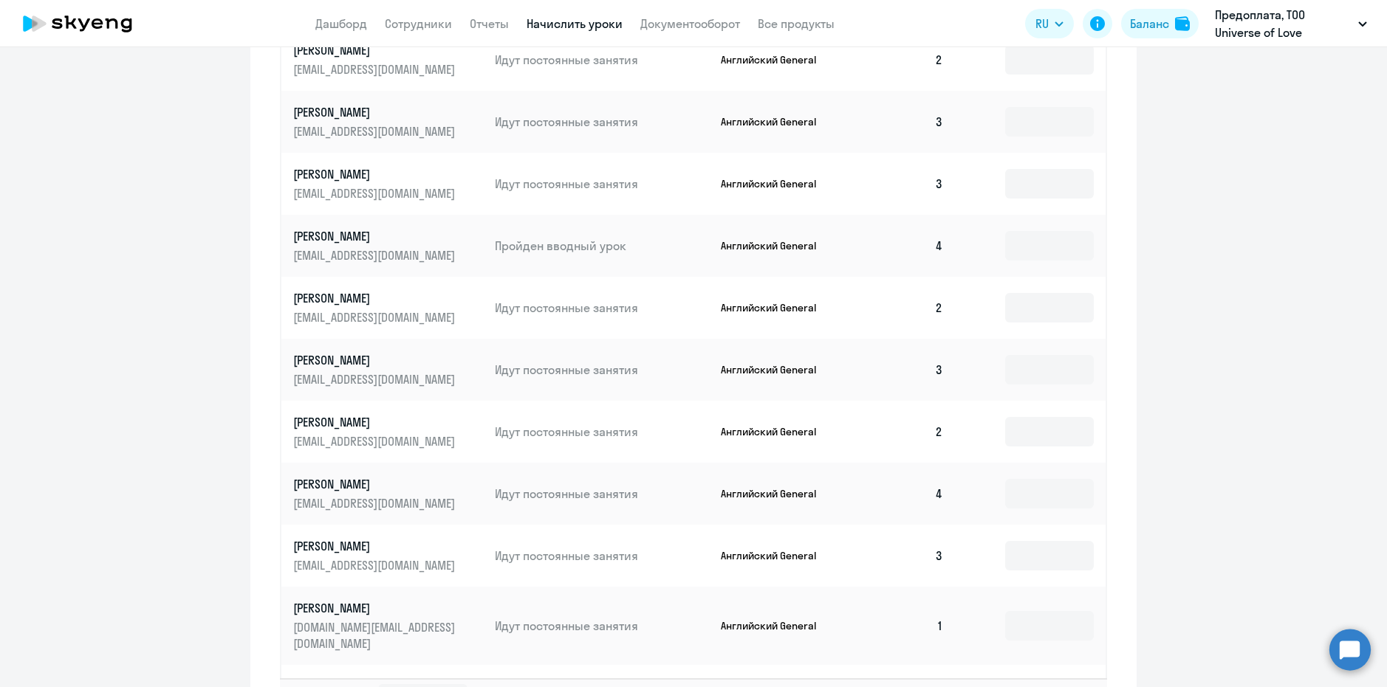
scroll to position [754, 0]
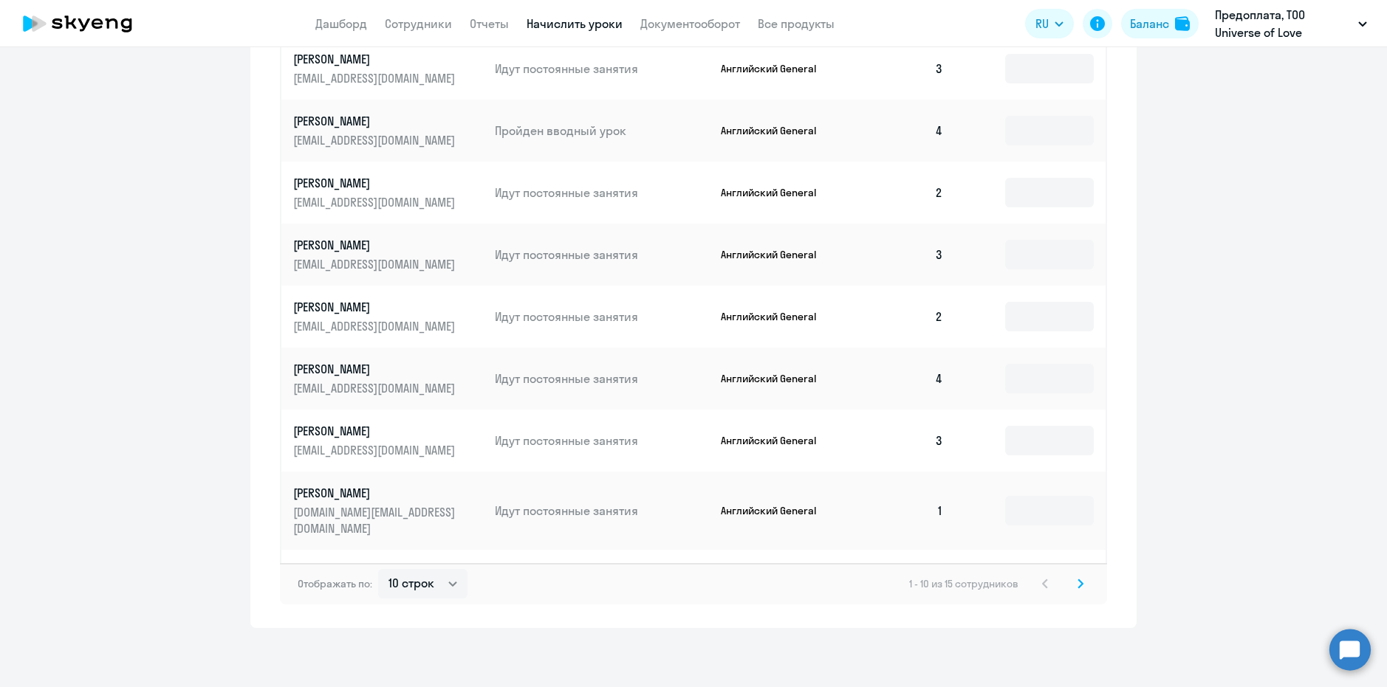
click at [1356, 629] on div "Автоначисления Смотреть все действующий Без названия Каждый месяц 9 сотрудников…" at bounding box center [693, 367] width 1387 height 640
click at [1344, 659] on circle at bounding box center [1349, 649] width 41 height 41
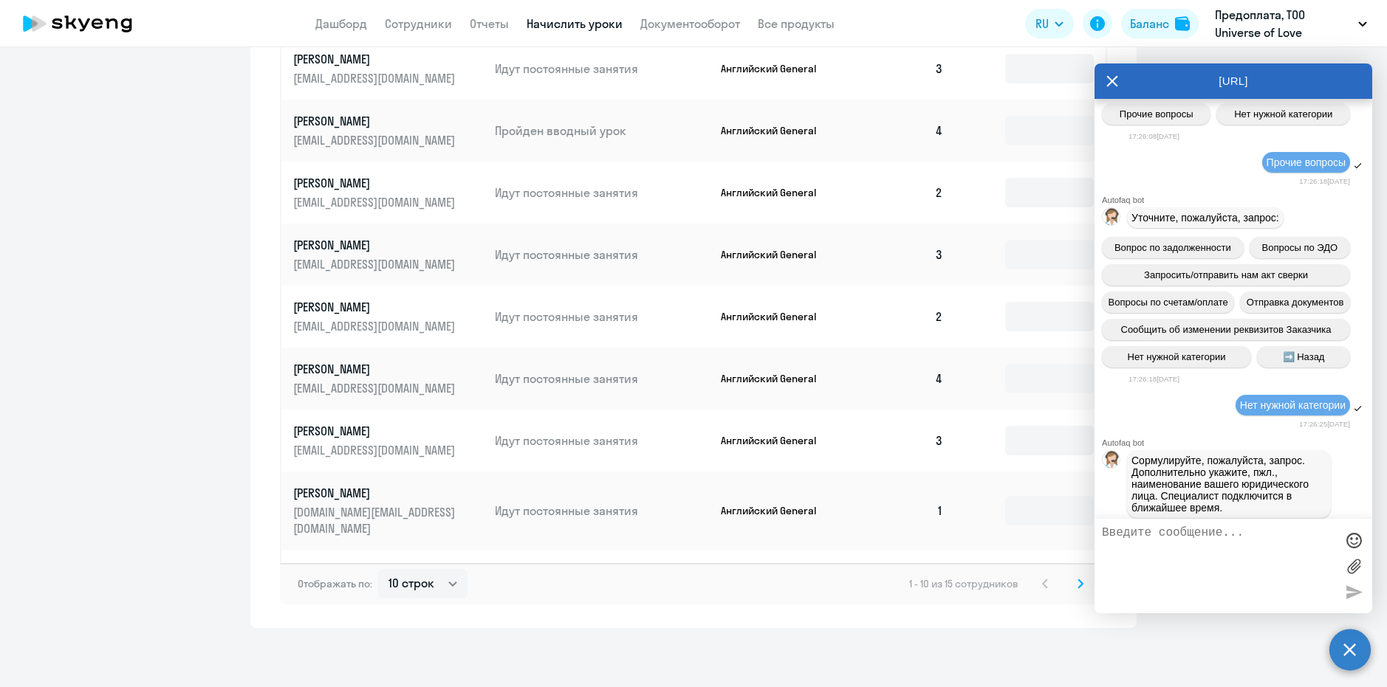
scroll to position [29900, 0]
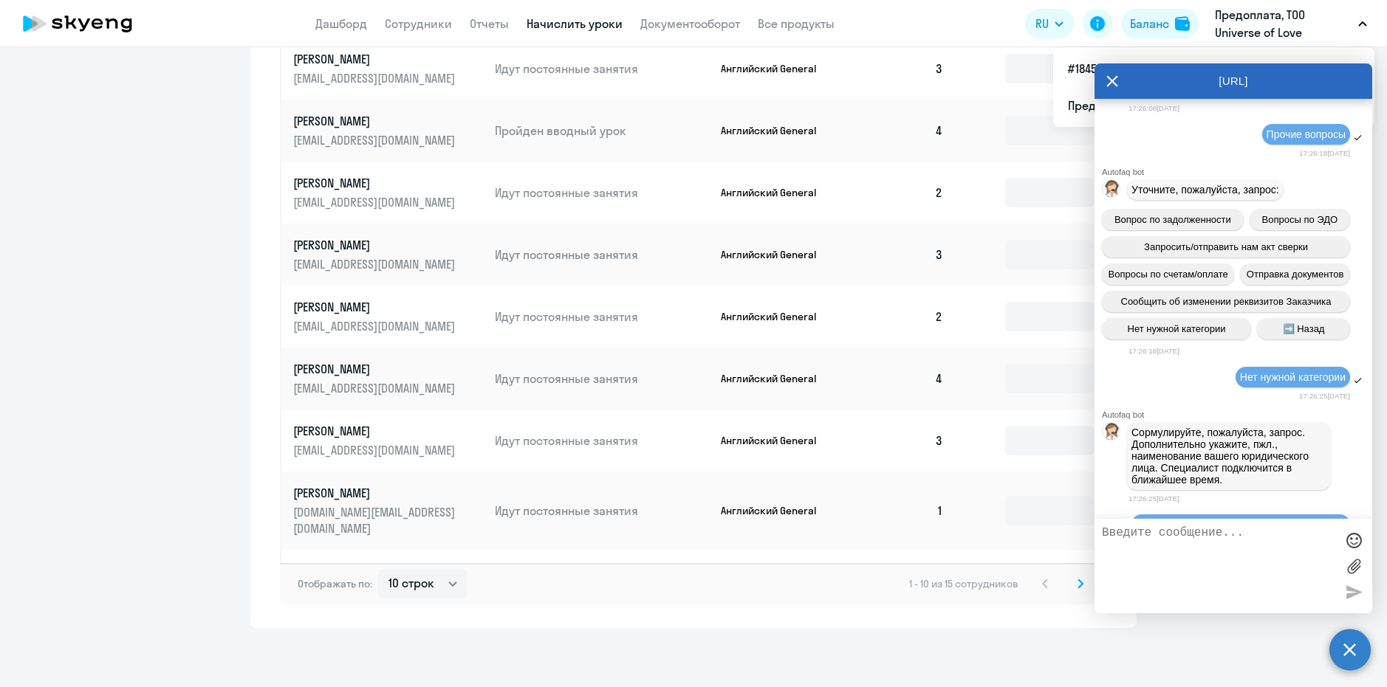
click at [1030, 679] on div "Автоначисления Смотреть все действующий Без названия Каждый месяц 9 сотрудников…" at bounding box center [693, 367] width 1387 height 640
click at [1210, 70] on div "[URL]" at bounding box center [1233, 81] width 278 height 35
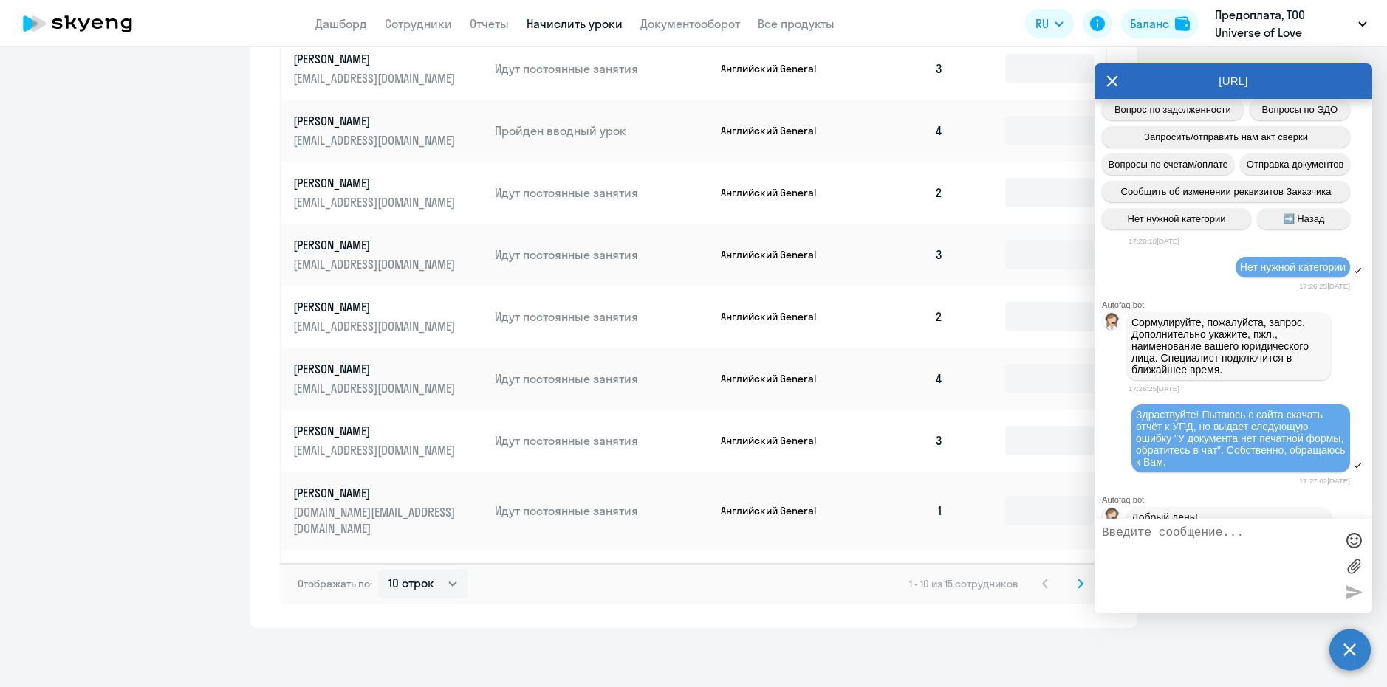
scroll to position [30121, 0]
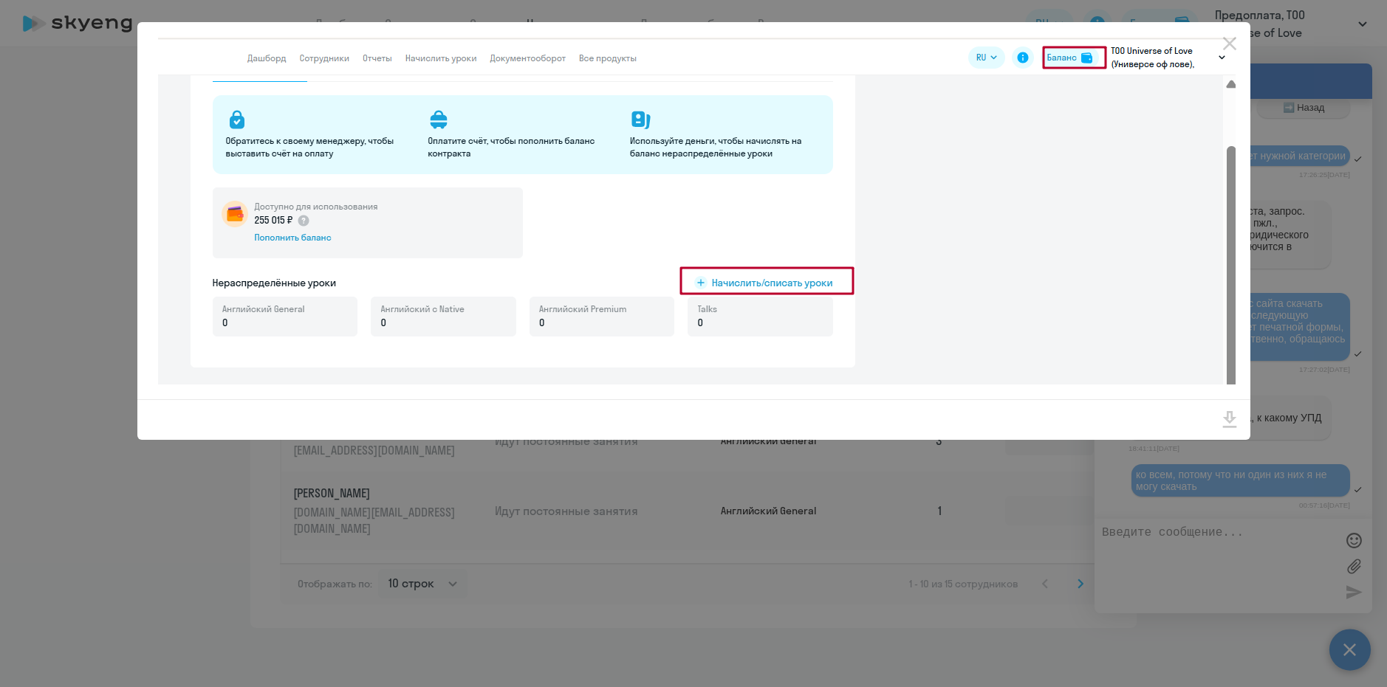
click at [943, 565] on div at bounding box center [693, 343] width 1387 height 687
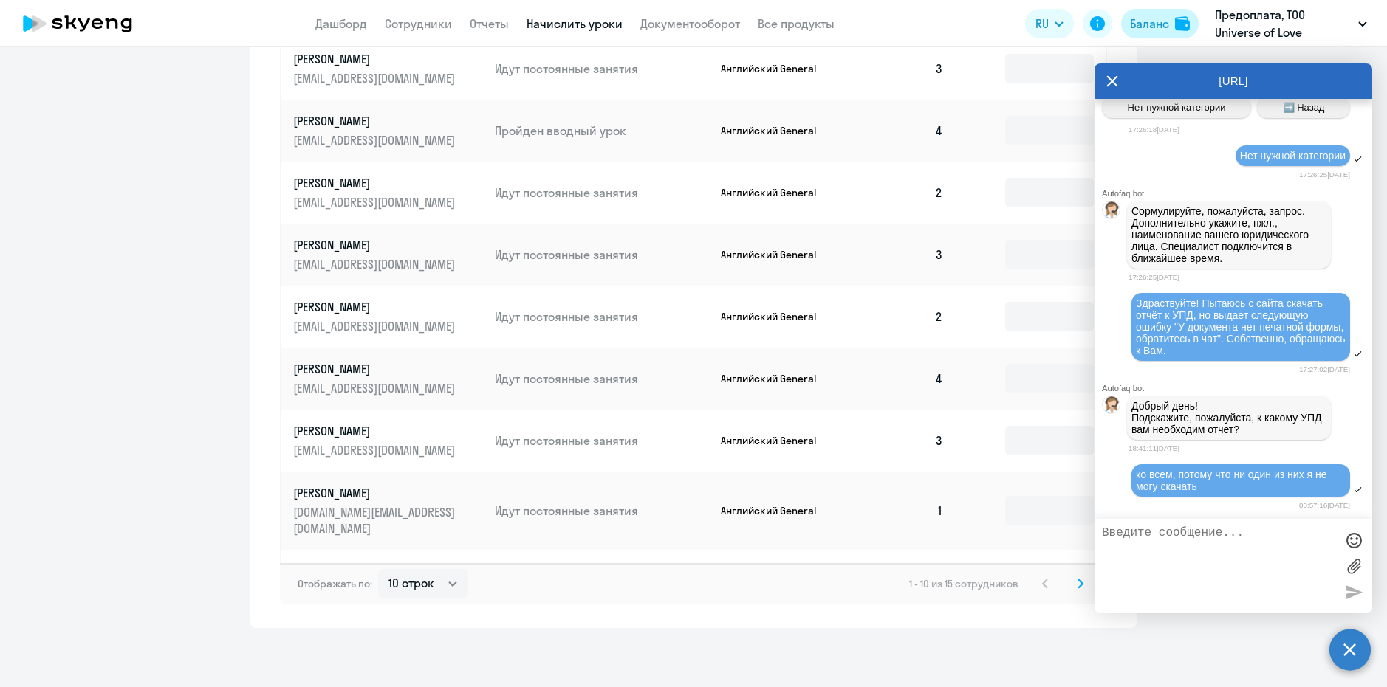
click at [1159, 30] on div "Баланс" at bounding box center [1149, 24] width 39 height 18
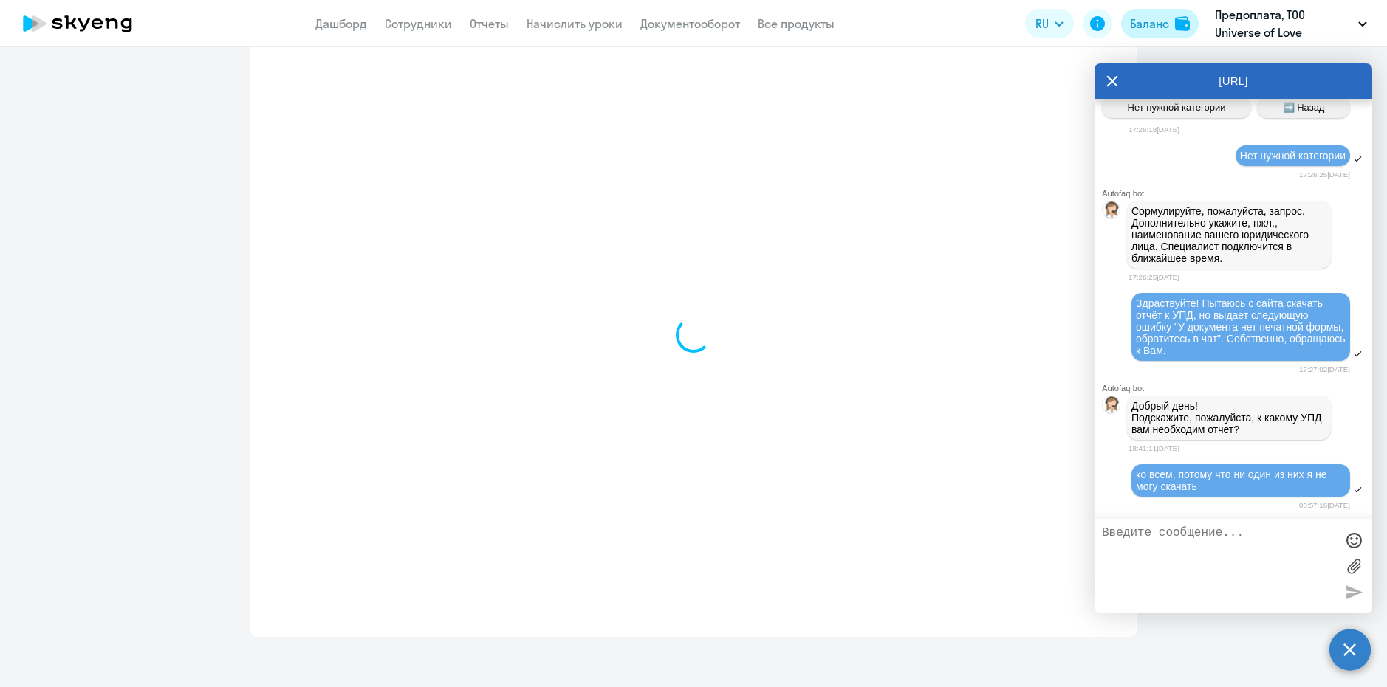
select select "english_adult_not_native_speaker"
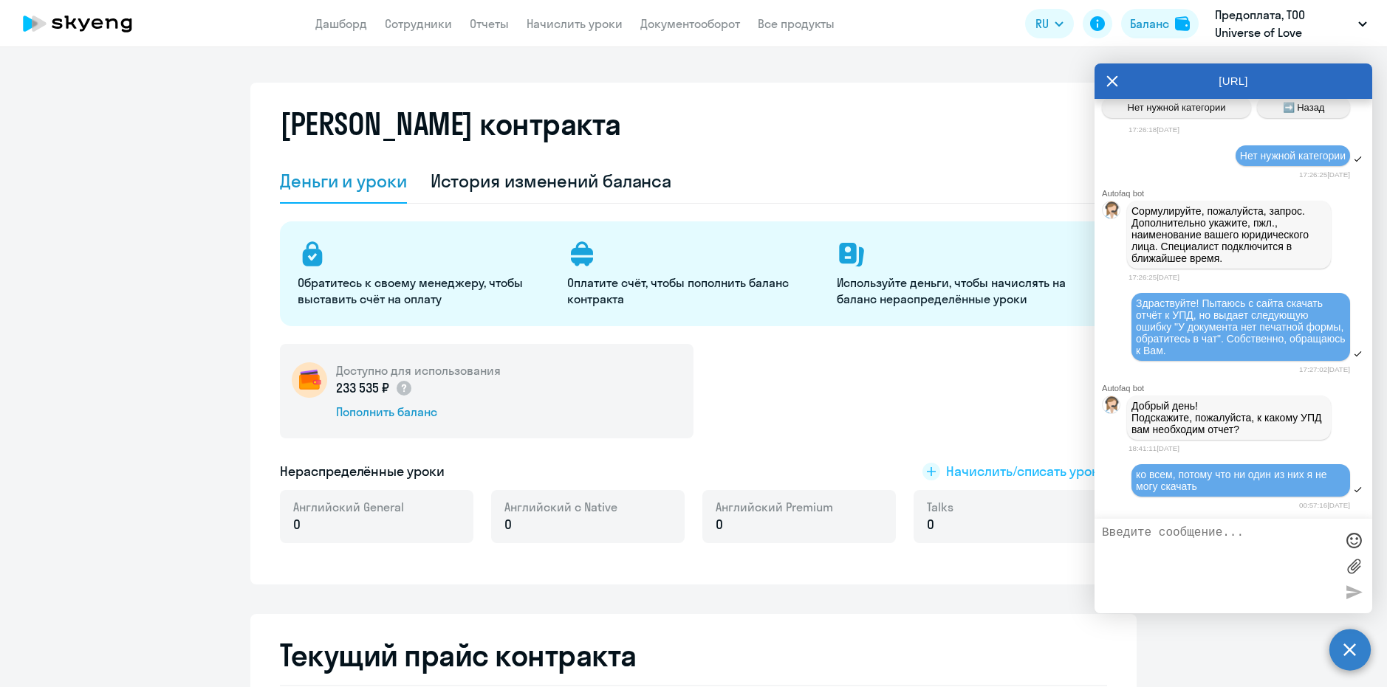
click at [953, 470] on span "Начислить/списать уроки" at bounding box center [1026, 471] width 161 height 19
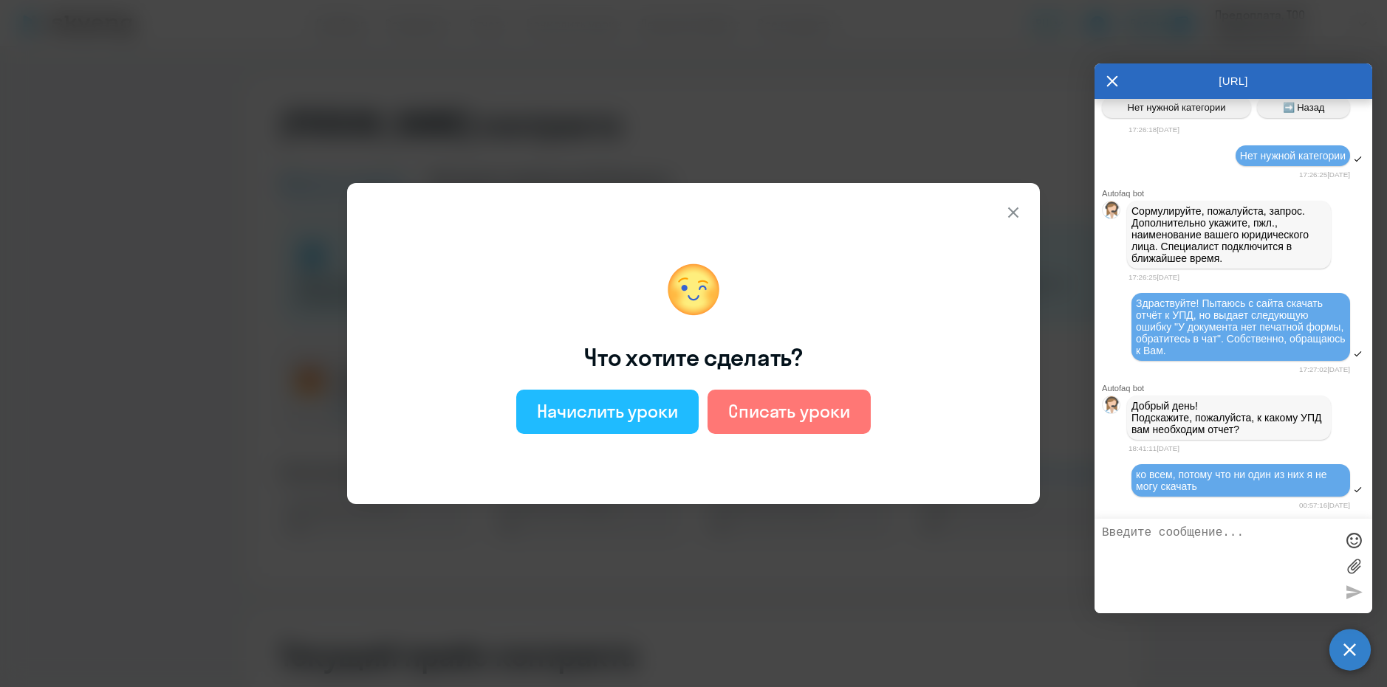
click at [635, 426] on button "Начислить уроки" at bounding box center [607, 412] width 182 height 44
select select "english_adult_not_native_speaker"
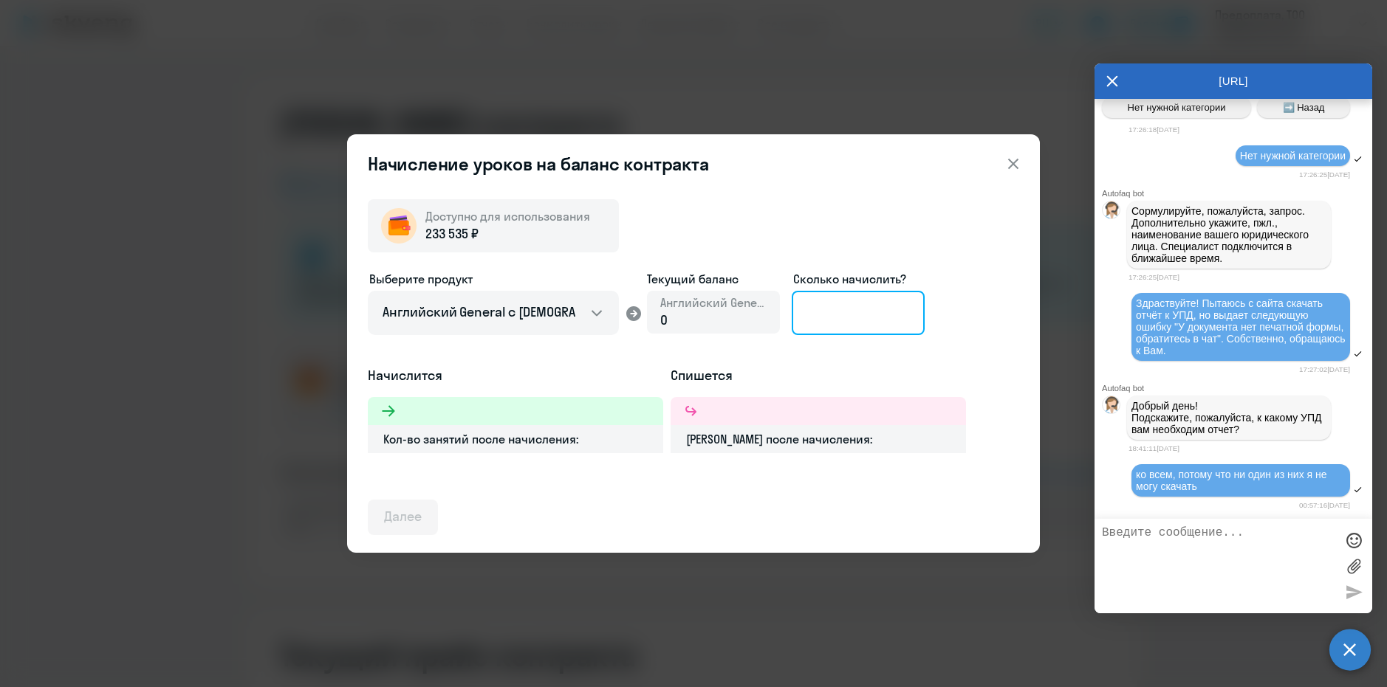
click at [854, 312] on input at bounding box center [858, 313] width 133 height 44
type input "6"
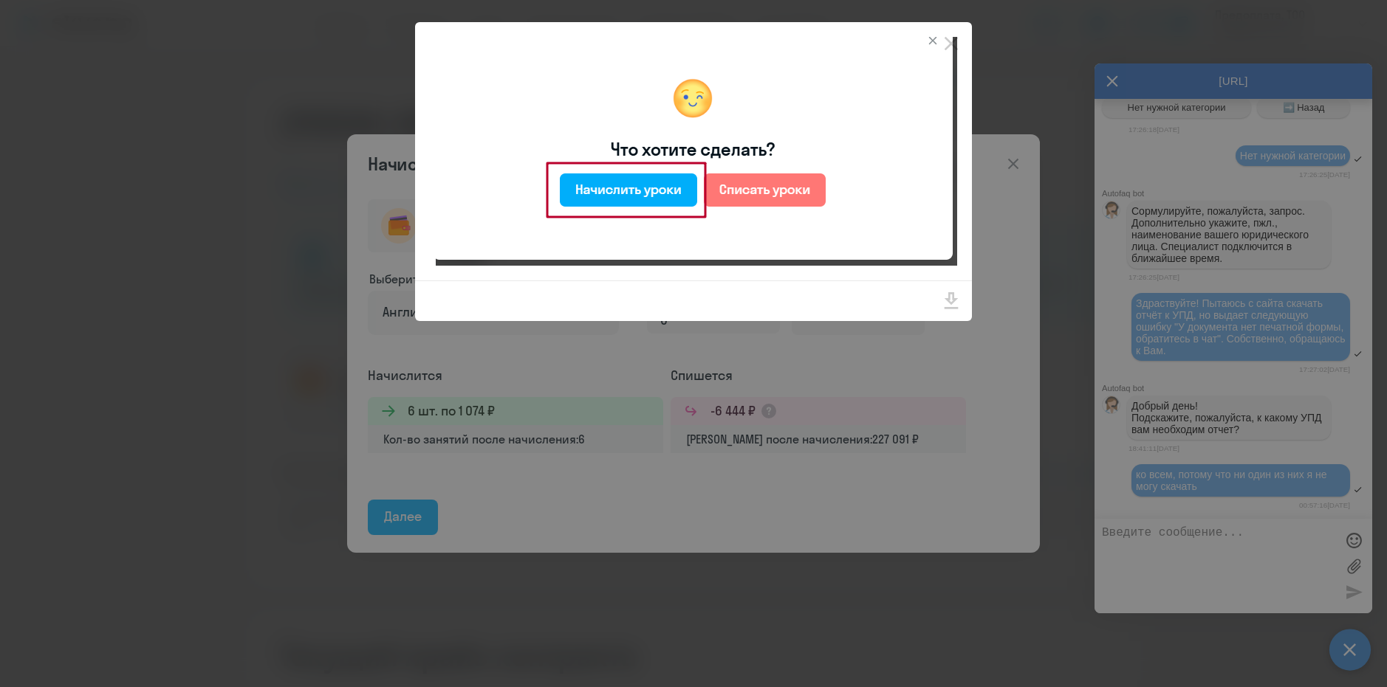
click at [1083, 275] on div at bounding box center [693, 343] width 1387 height 687
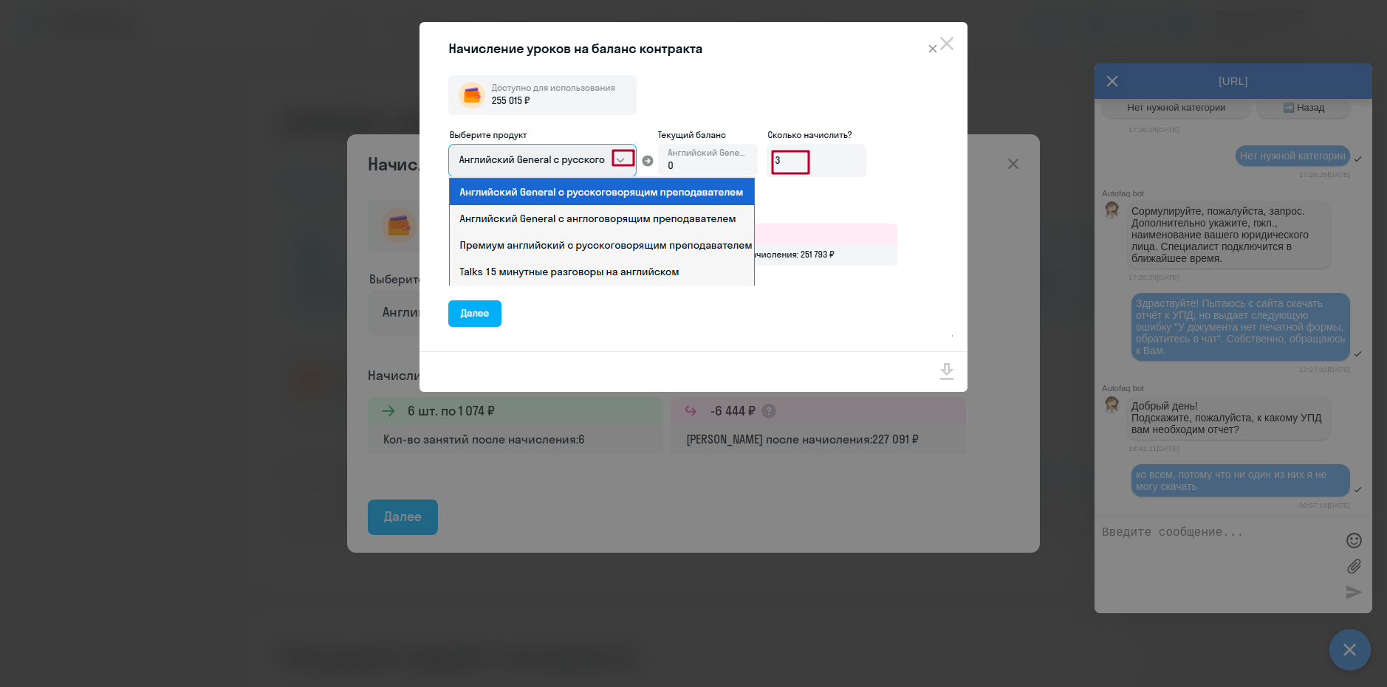
click at [1205, 352] on div at bounding box center [693, 343] width 1387 height 687
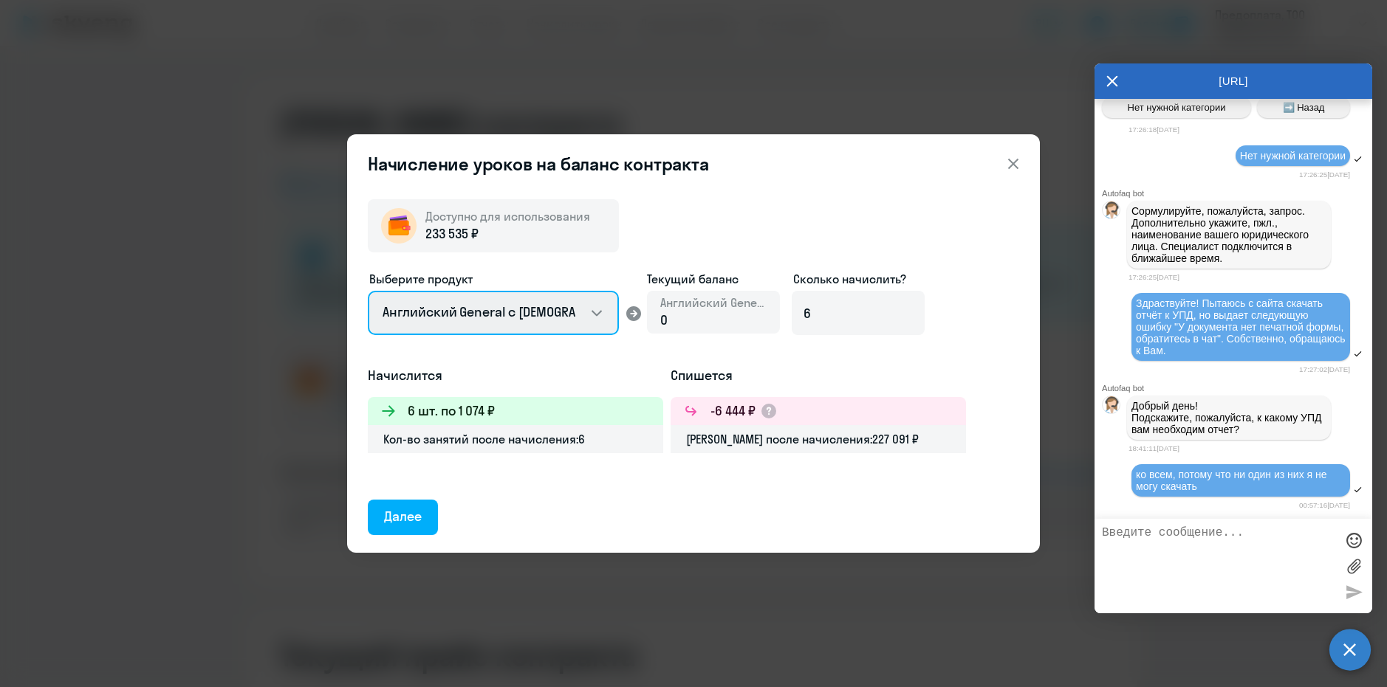
click at [562, 305] on select "Английский General с русскоговорящим преподавателем Английский General с англог…" at bounding box center [493, 313] width 251 height 44
click at [368, 291] on select "Английский General с русскоговорящим преподавателем Английский General с англог…" at bounding box center [493, 313] width 251 height 44
click at [407, 527] on button "Далее" at bounding box center [403, 517] width 70 height 35
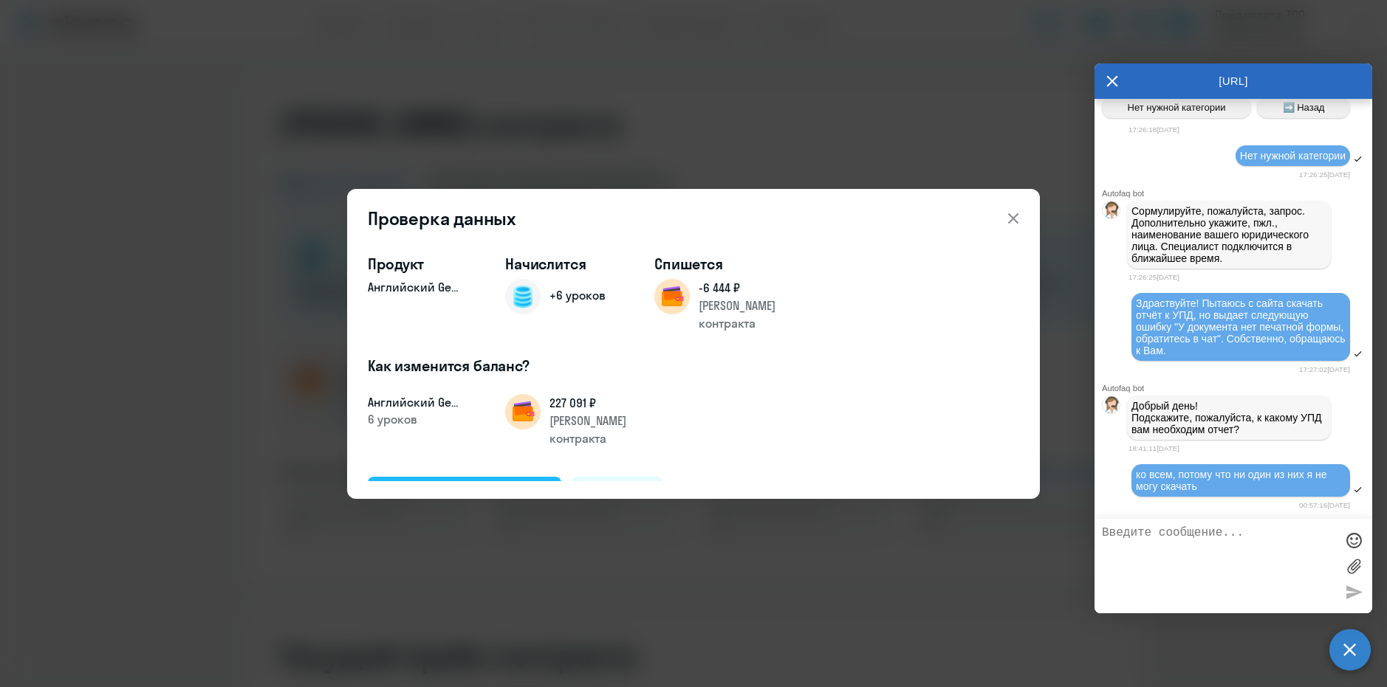
click at [503, 484] on div "Подтвердить и начислить" at bounding box center [464, 493] width 161 height 19
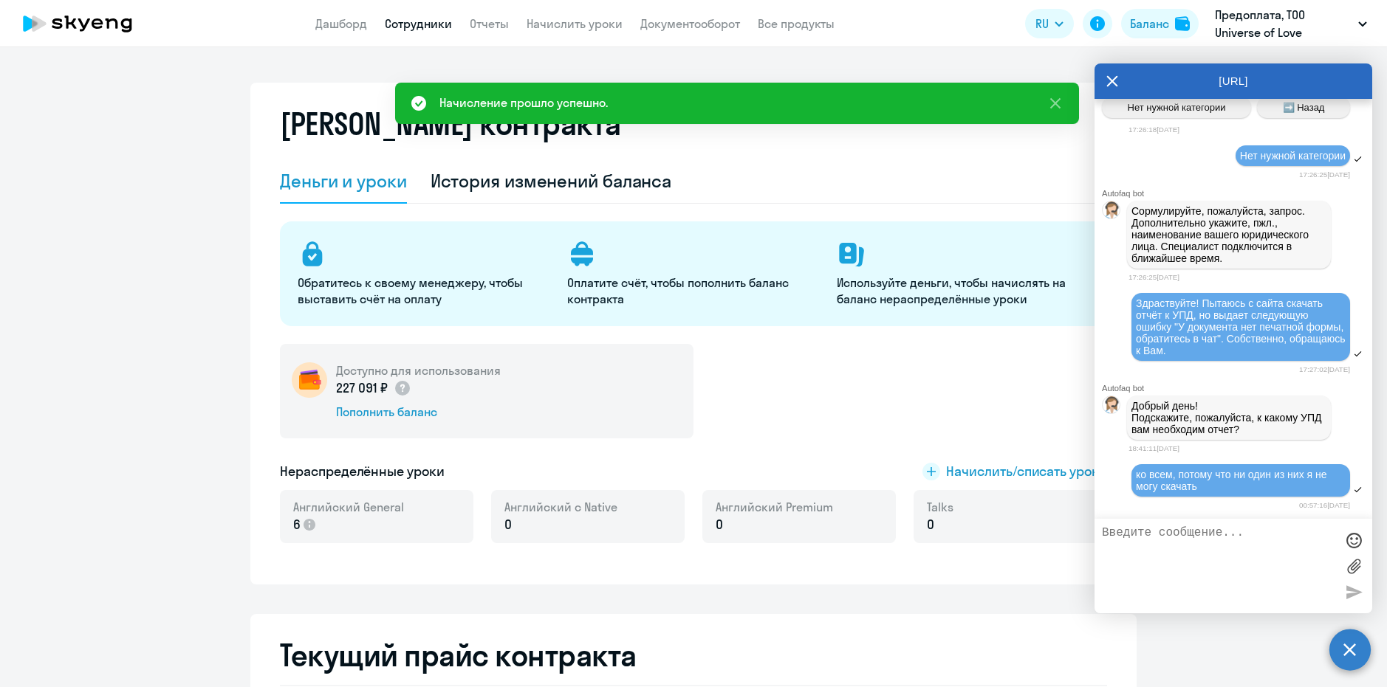
click at [431, 19] on link "Сотрудники" at bounding box center [418, 23] width 67 height 15
select select "30"
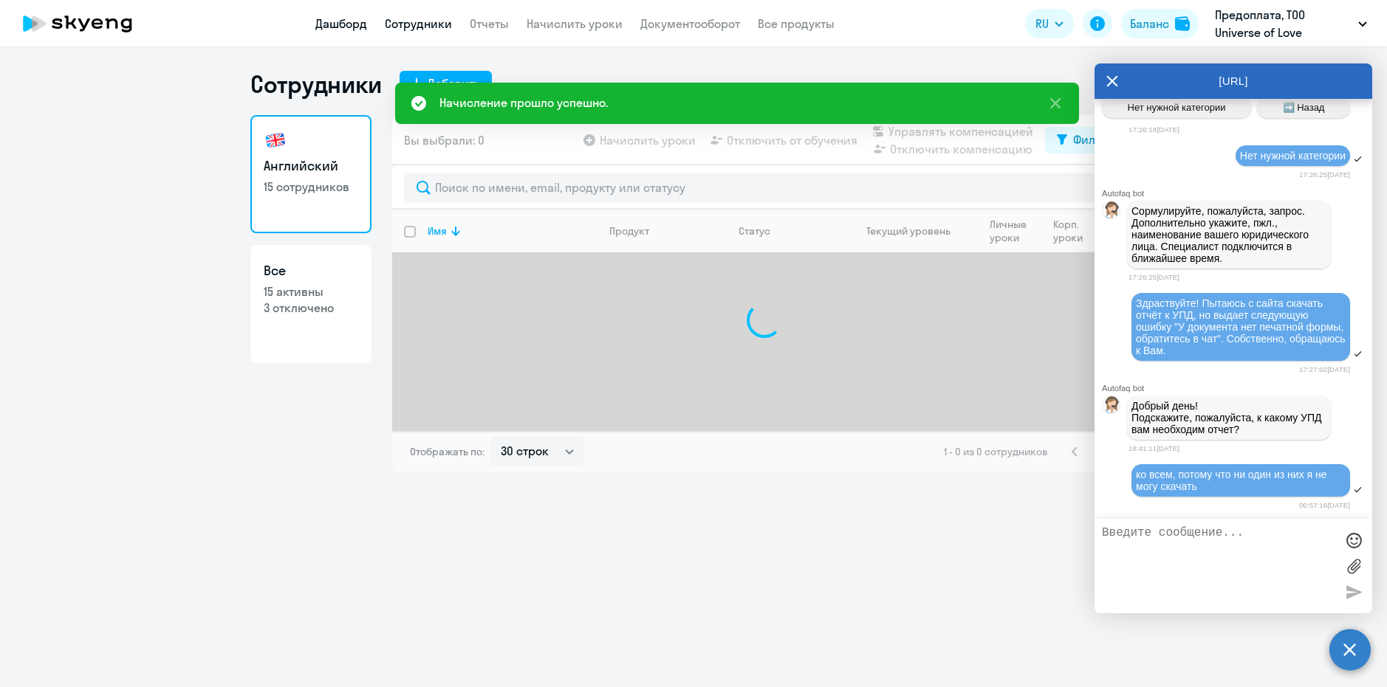
click at [346, 25] on link "Дашборд" at bounding box center [341, 23] width 52 height 15
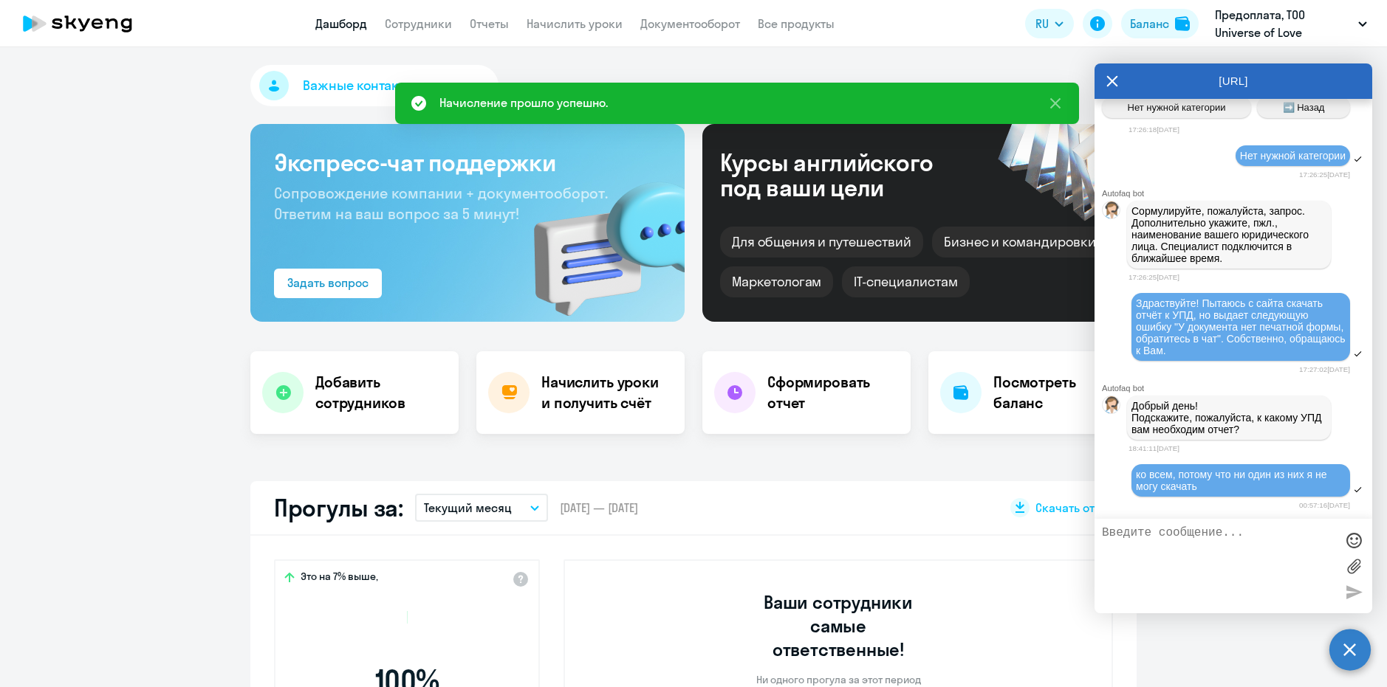
select select "30"
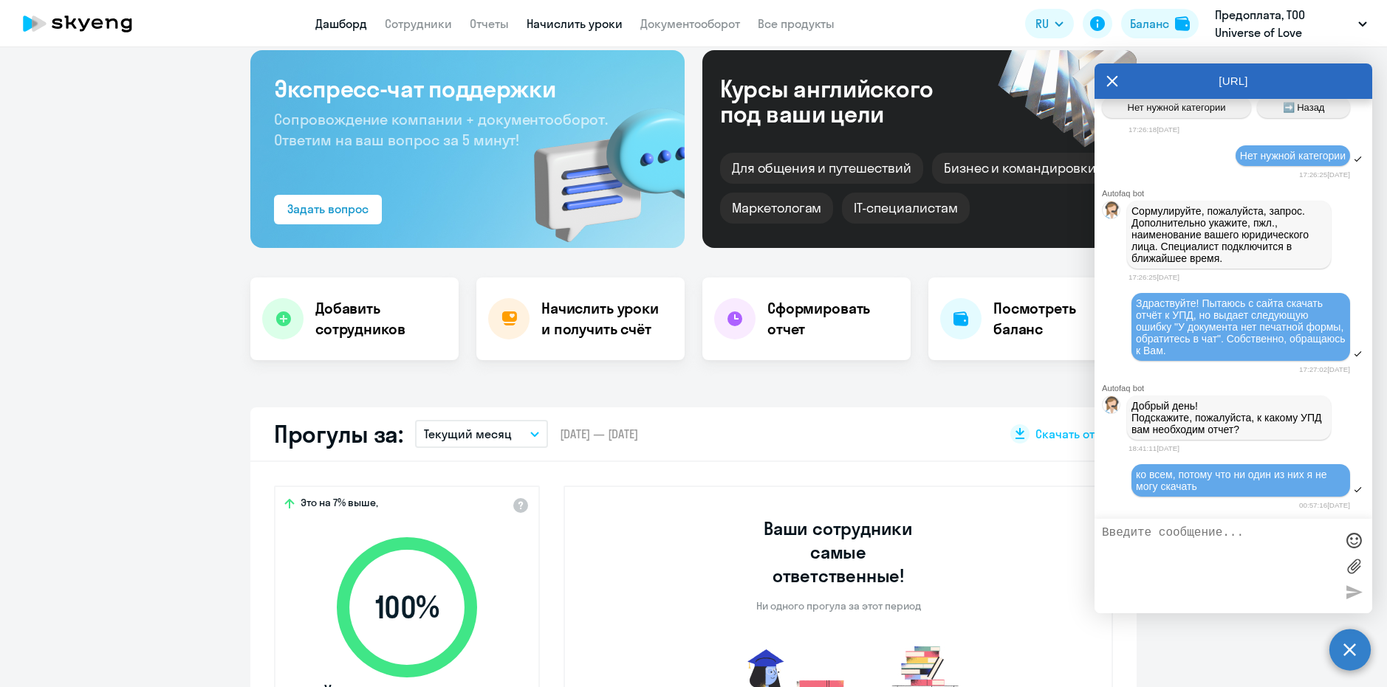
click at [530, 24] on link "Начислить уроки" at bounding box center [575, 23] width 96 height 15
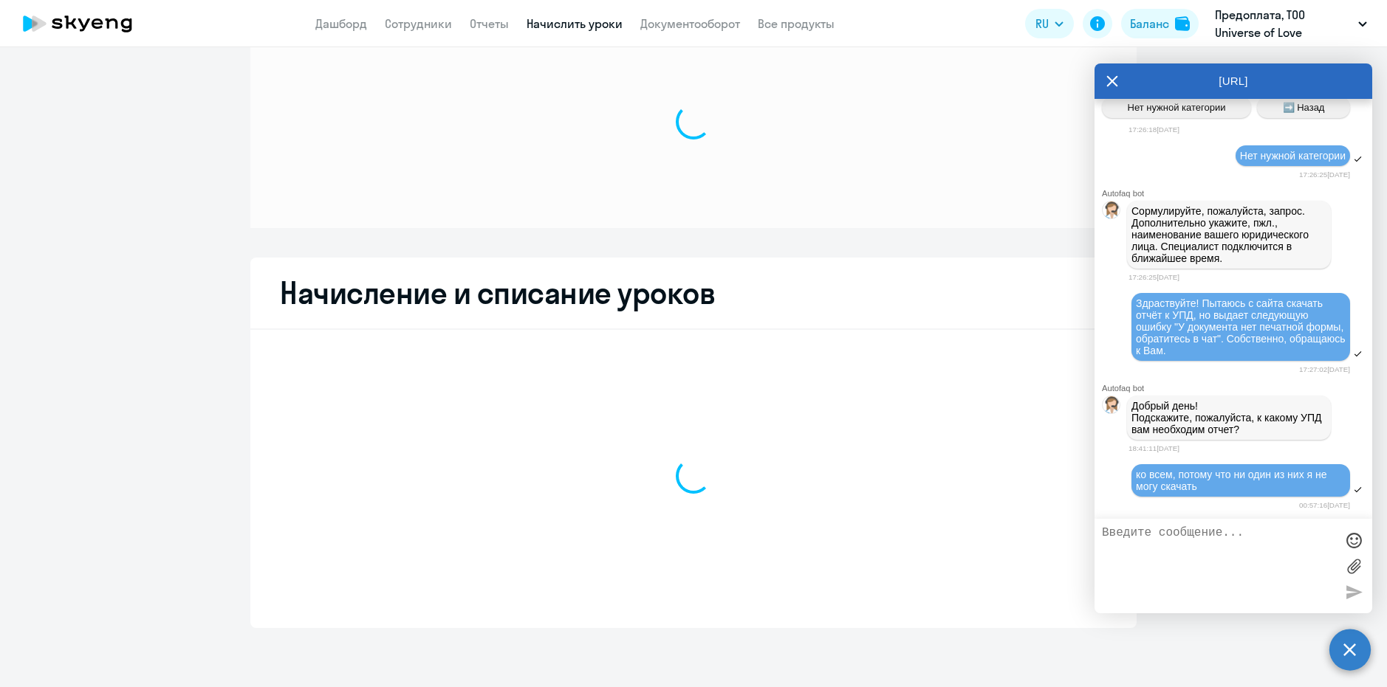
scroll to position [54, 0]
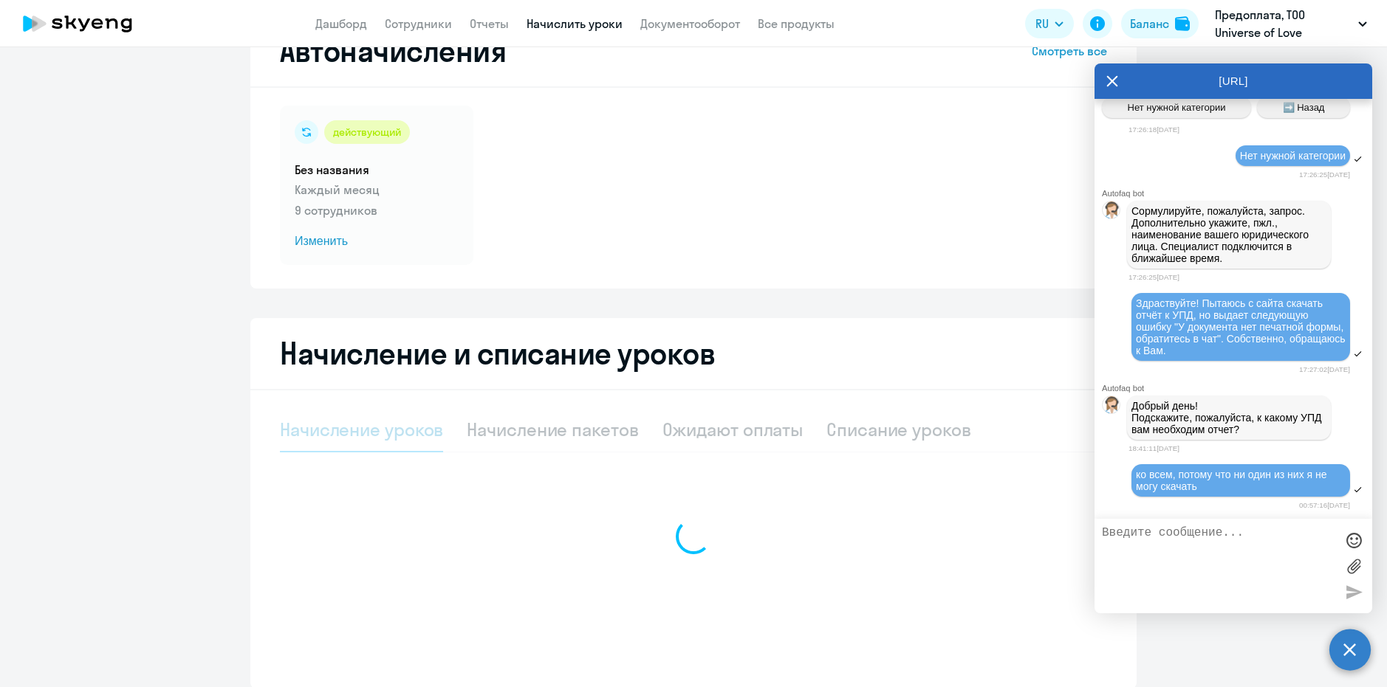
select select "10"
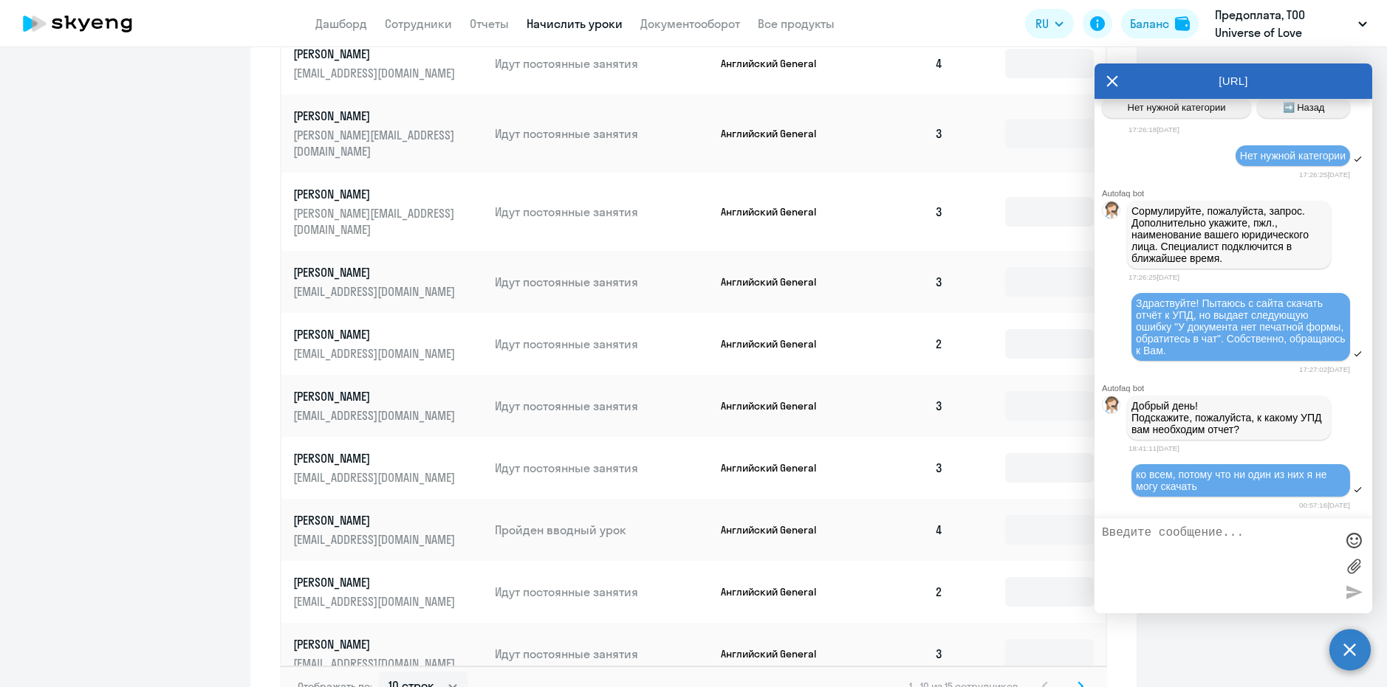
scroll to position [741, 0]
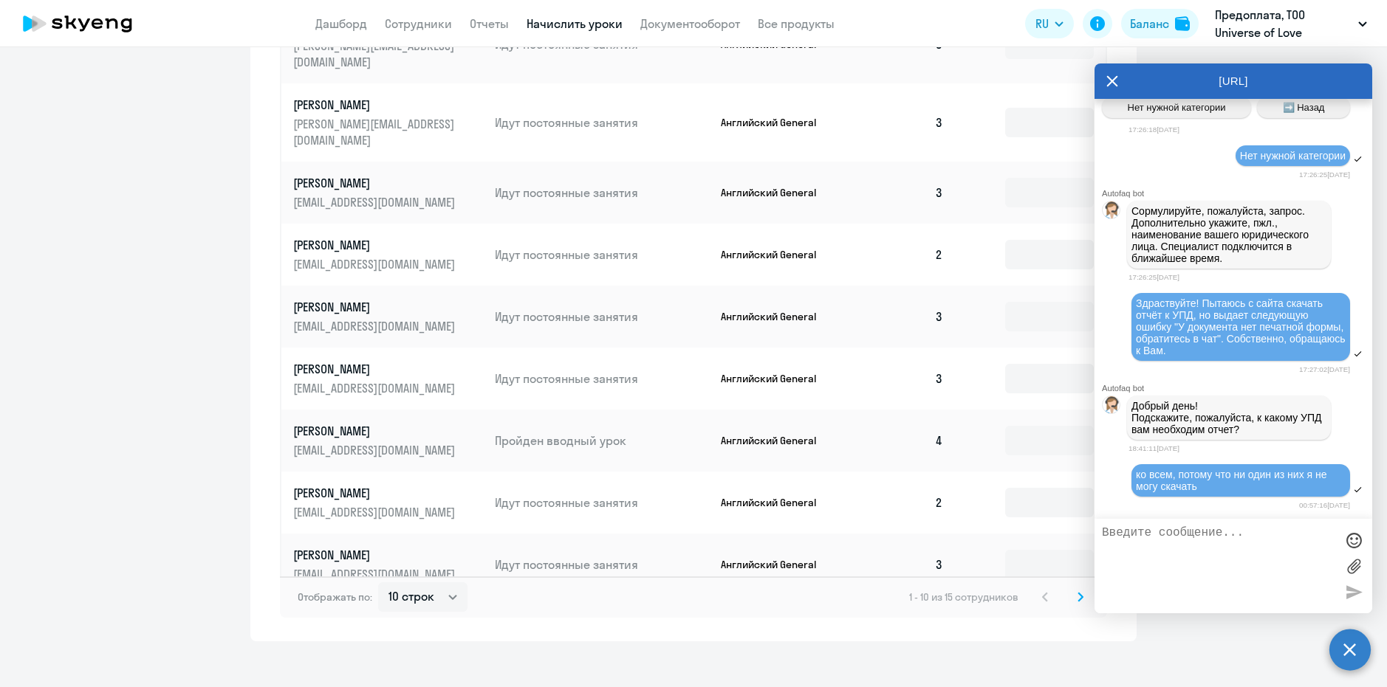
click at [1078, 593] on icon at bounding box center [1080, 597] width 4 height 8
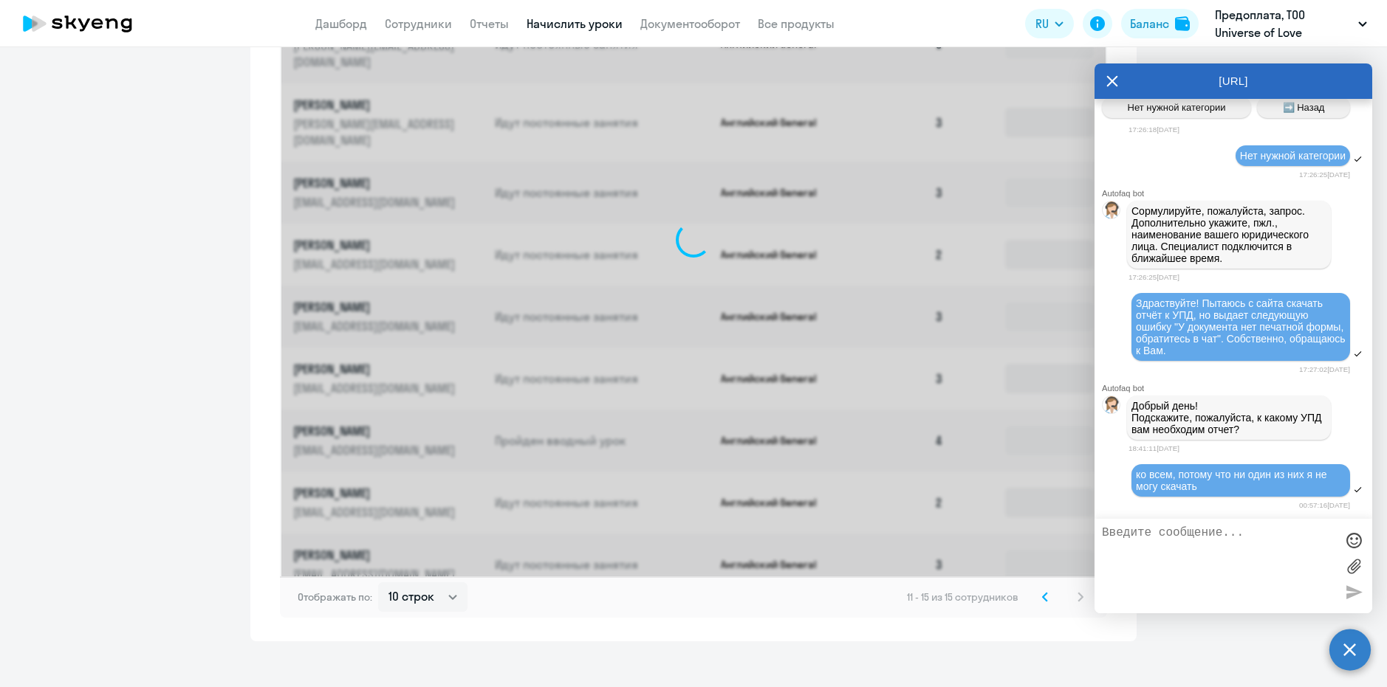
scroll to position [431, 0]
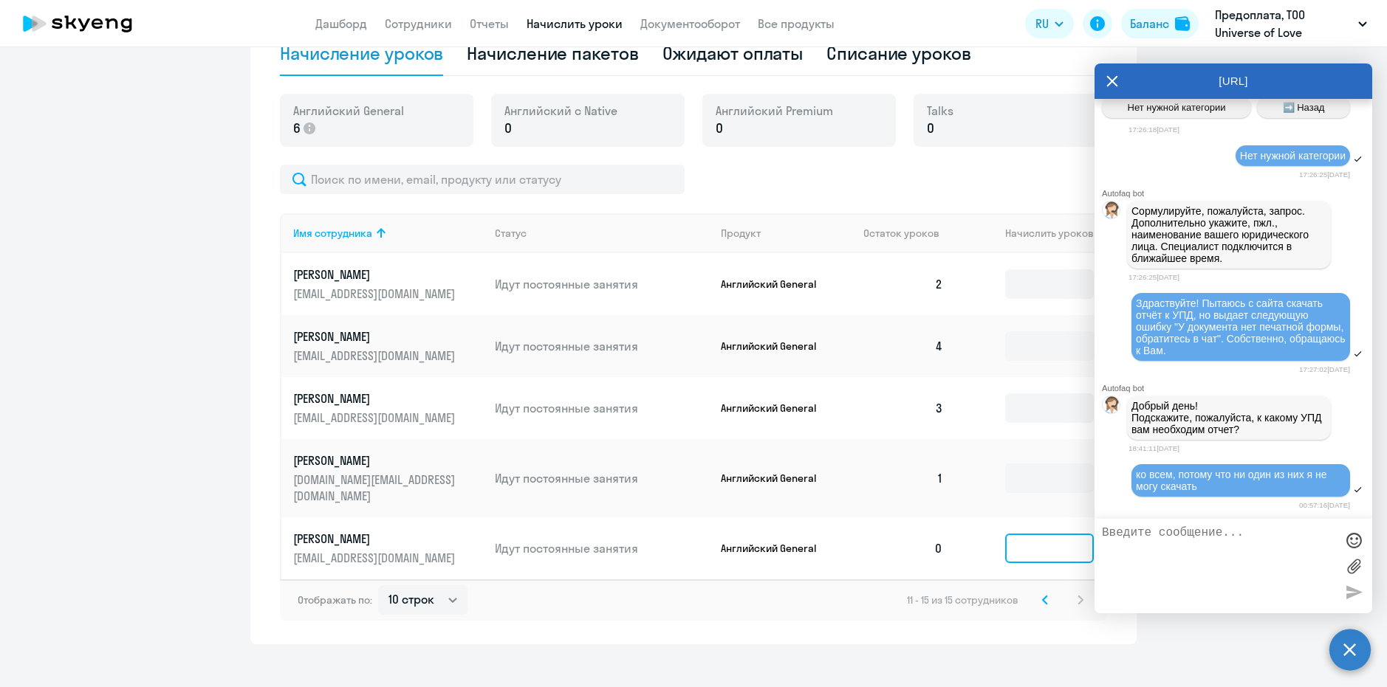
click at [1032, 535] on input at bounding box center [1049, 549] width 89 height 30
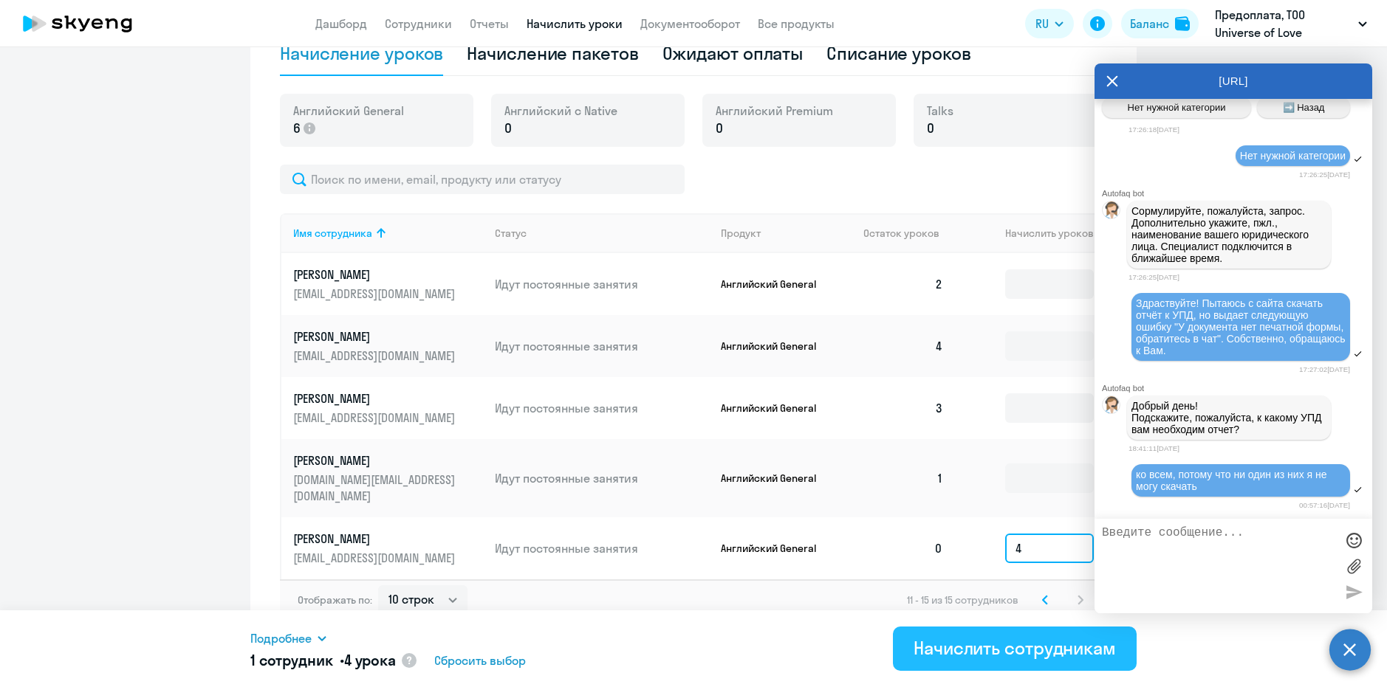
type input "4"
click at [1026, 650] on div "Начислить сотрудникам" at bounding box center [1014, 649] width 202 height 24
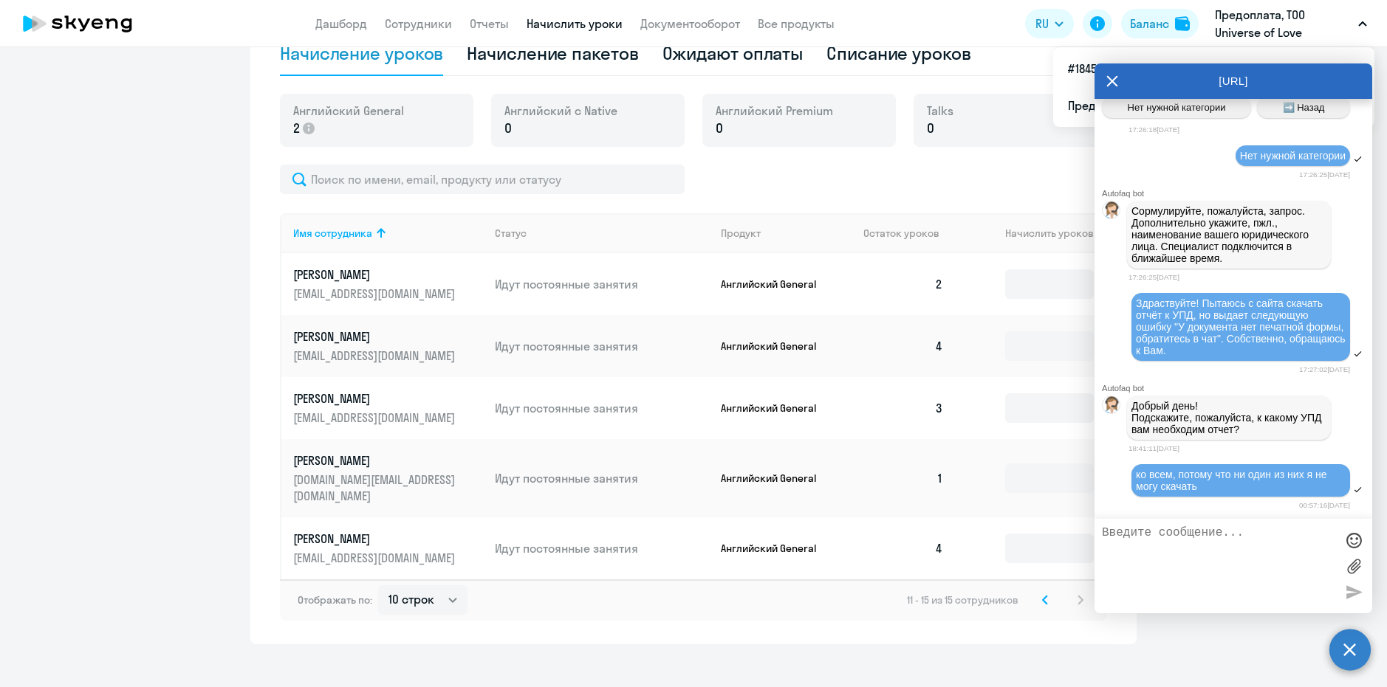
click at [1250, 10] on p "Предоплата, ТОО Universe of Love (Универсе оф лове)" at bounding box center [1283, 23] width 137 height 35
click at [1257, 17] on p "Предоплата, ТОО Universe of Love (Универсе оф лове)" at bounding box center [1283, 23] width 137 height 35
click at [1083, 66] on li "#184587, ТОО Universe of Love (Универсе оф лове)" at bounding box center [1213, 68] width 321 height 37
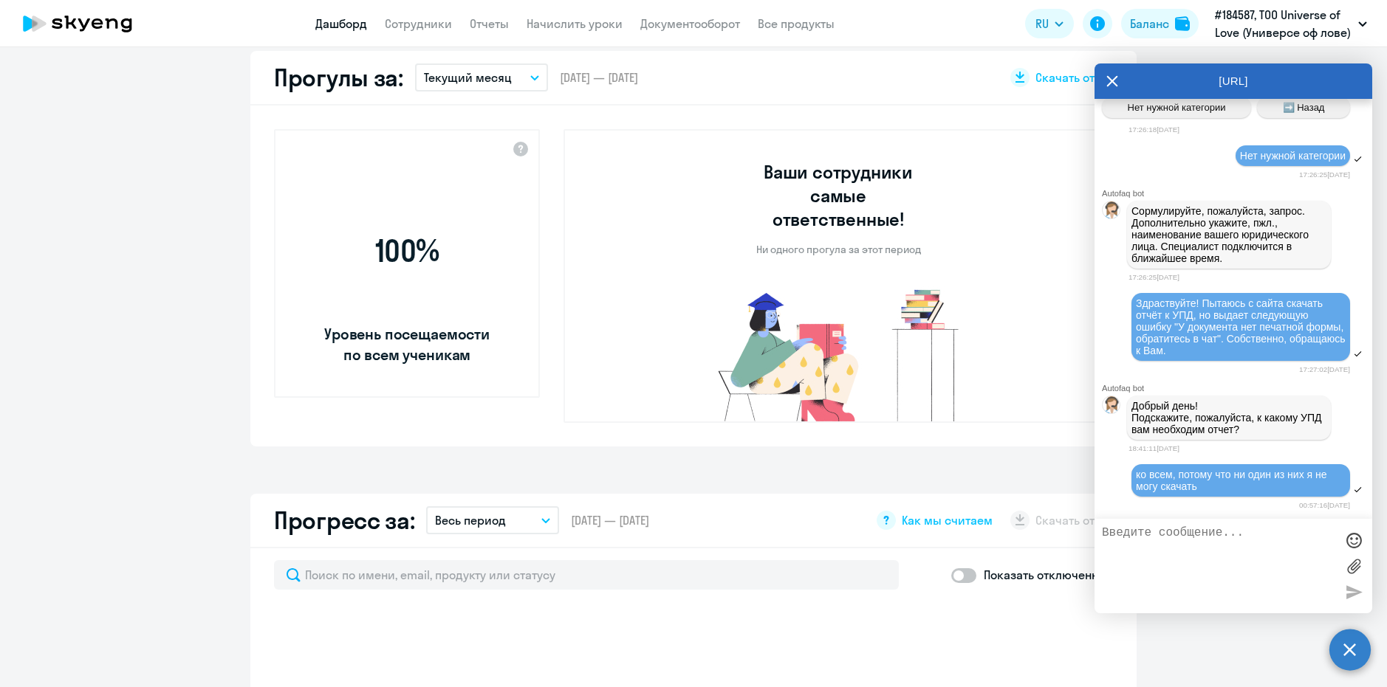
select select "30"
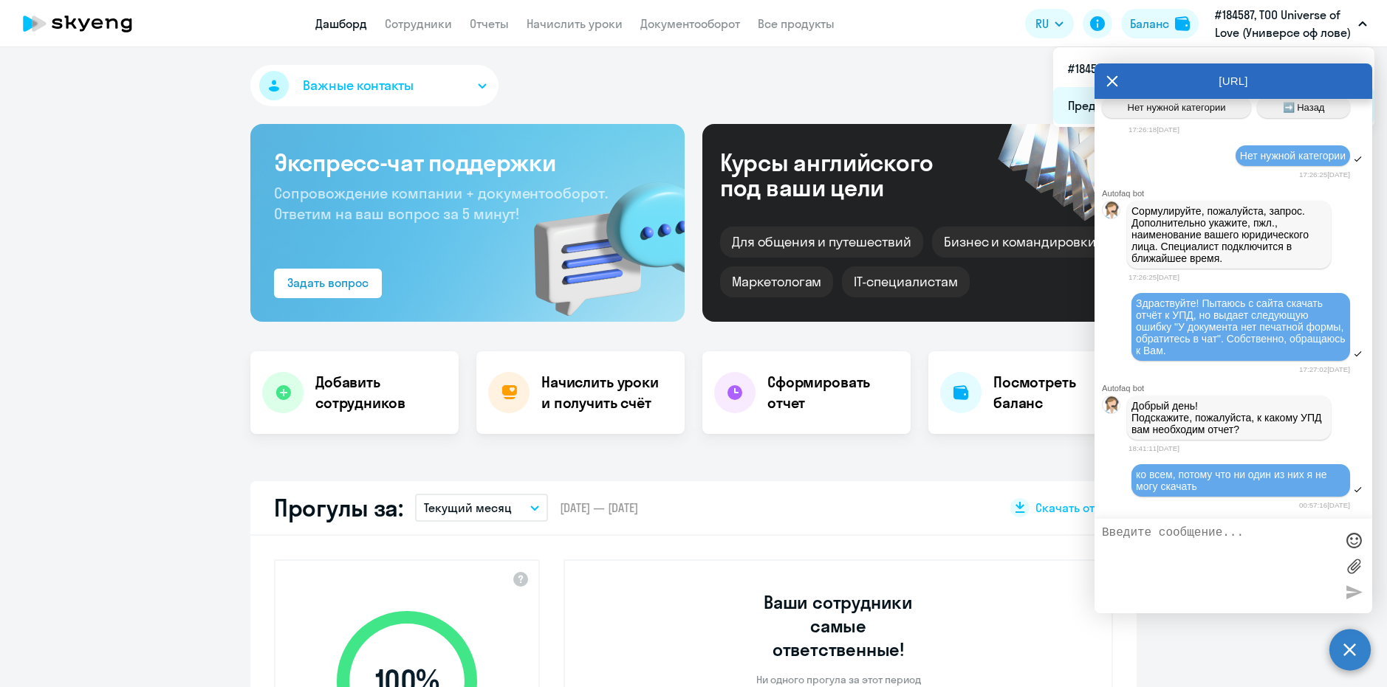
click at [1070, 105] on li "Предоплата, ТОО Universe of Love (Универсе оф лове)" at bounding box center [1213, 105] width 321 height 37
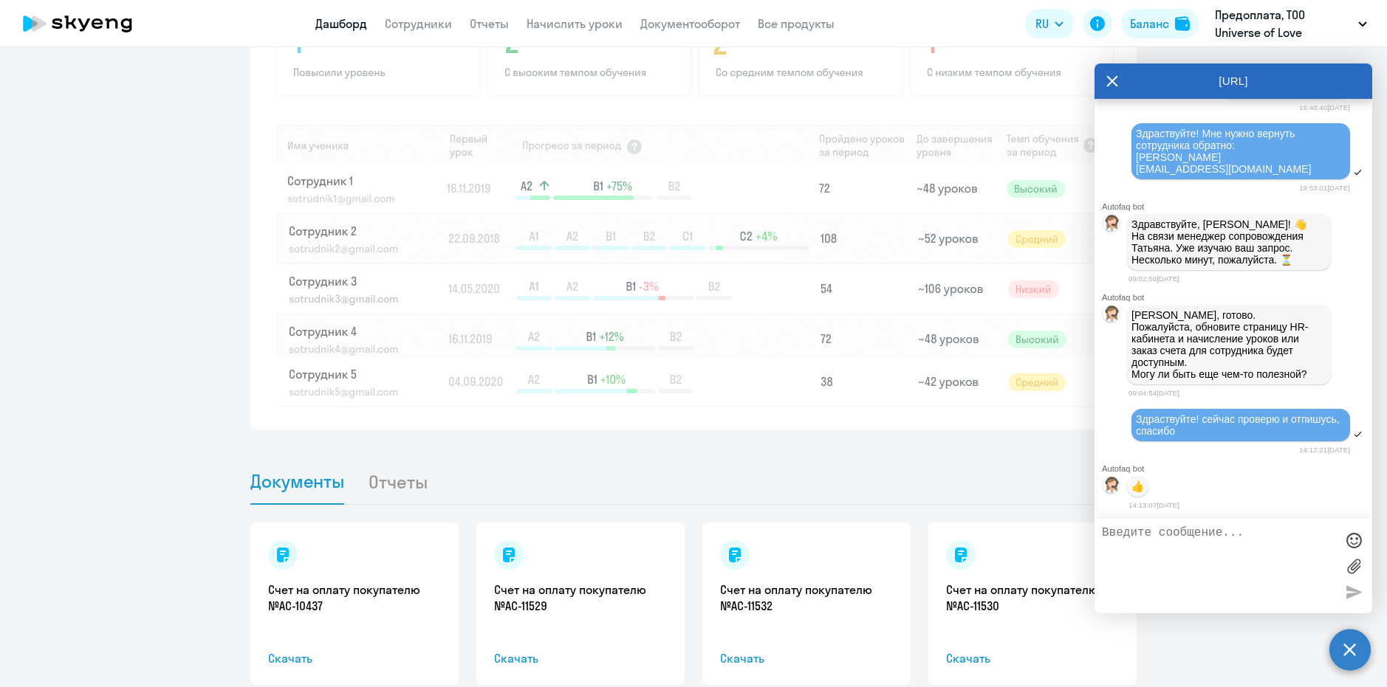
scroll to position [34183, 0]
click at [1231, 572] on textarea at bounding box center [1218, 567] width 233 height 80
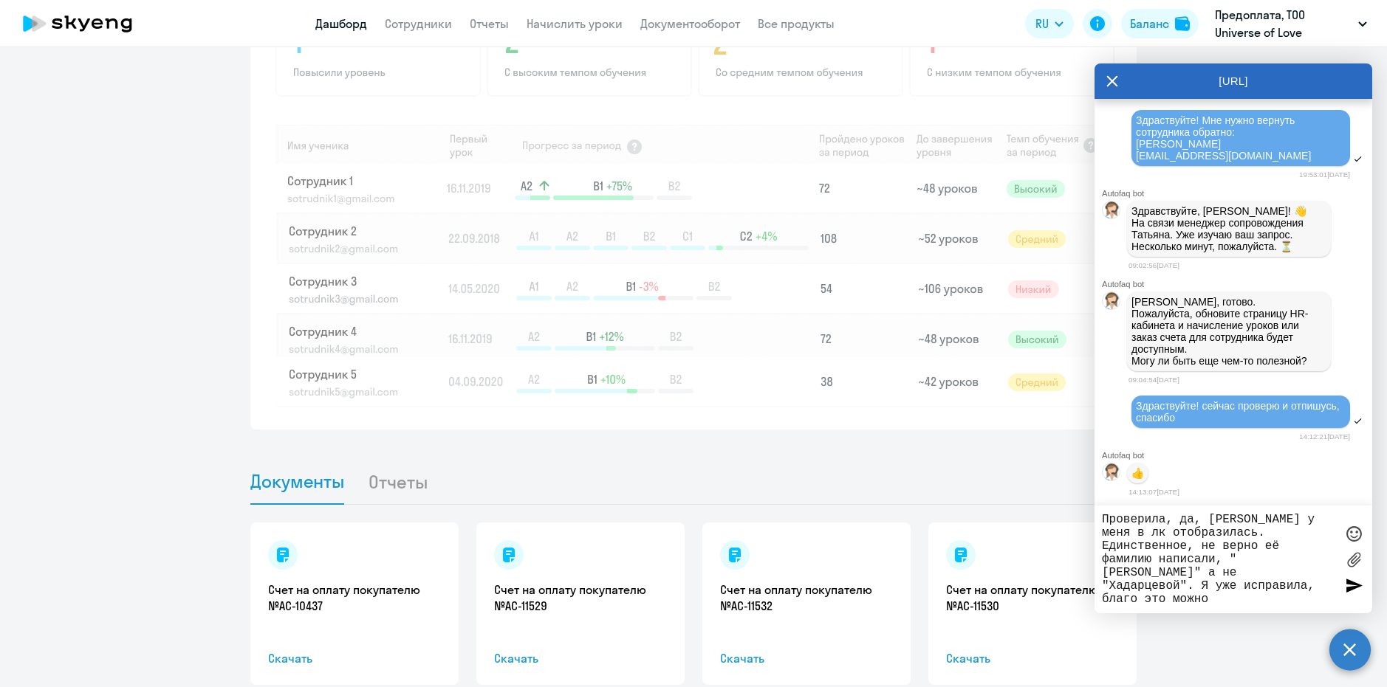
click at [1153, 586] on textarea "Проверила, да, Юлия у меня в лк отобразилась. Единственное, не верно её фамилию…" at bounding box center [1218, 559] width 233 height 93
click at [1256, 597] on textarea "Проверила, да, Юлия у меня в лк отобразилась. Единственное, не верно её фамилию…" at bounding box center [1218, 559] width 233 height 93
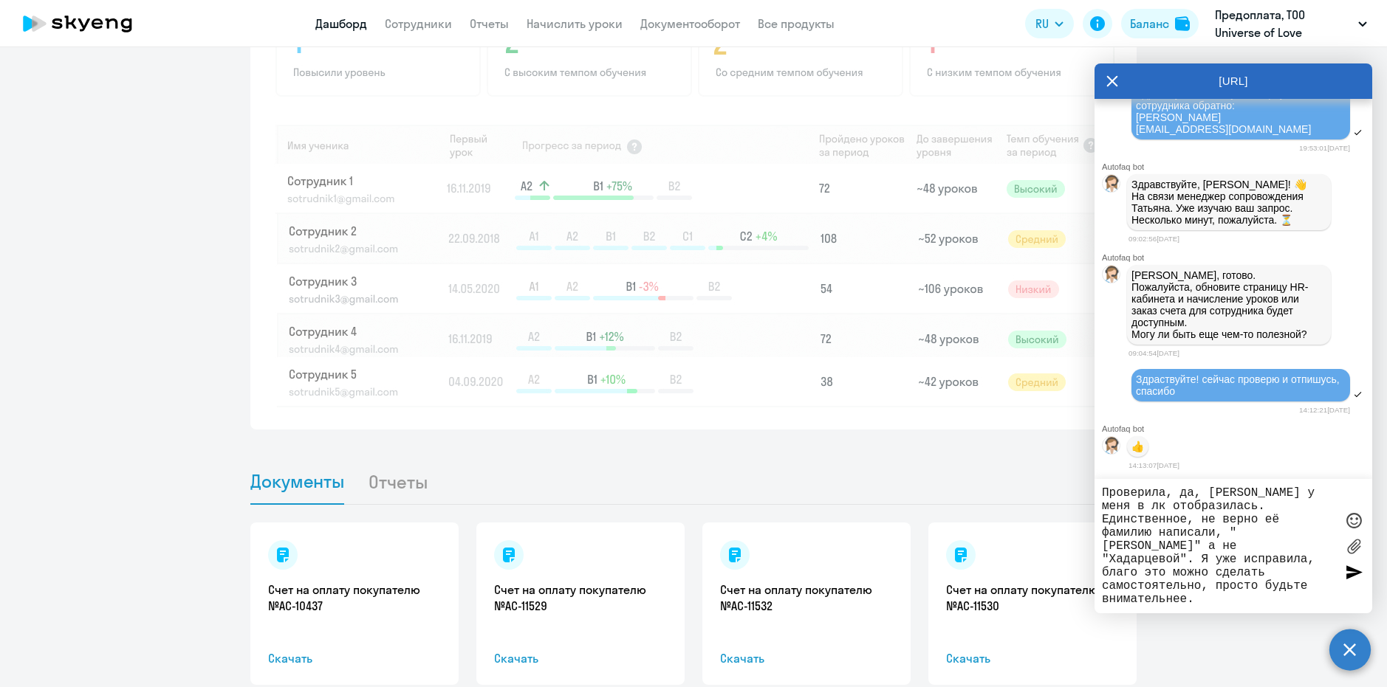
type textarea "Проверила, да, Юлия у меня в лк отобразилась. Единственное, не верно её фамилию…"
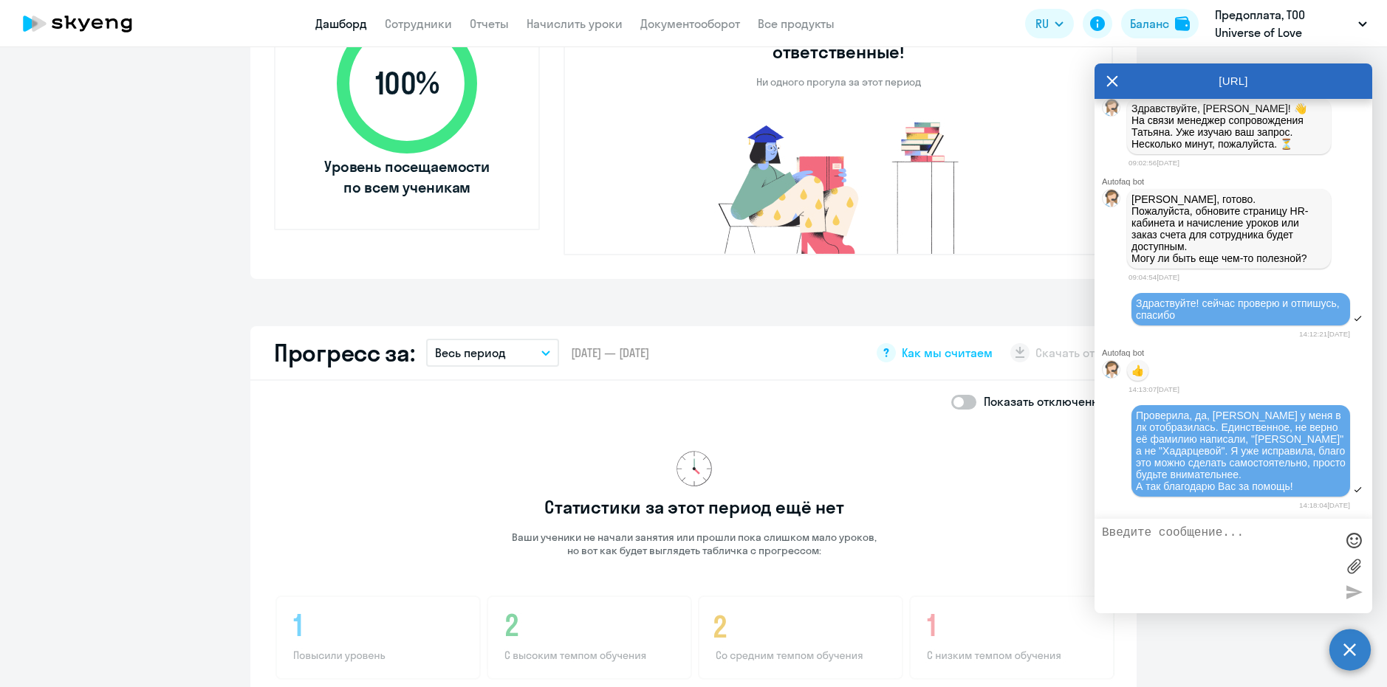
scroll to position [591, 0]
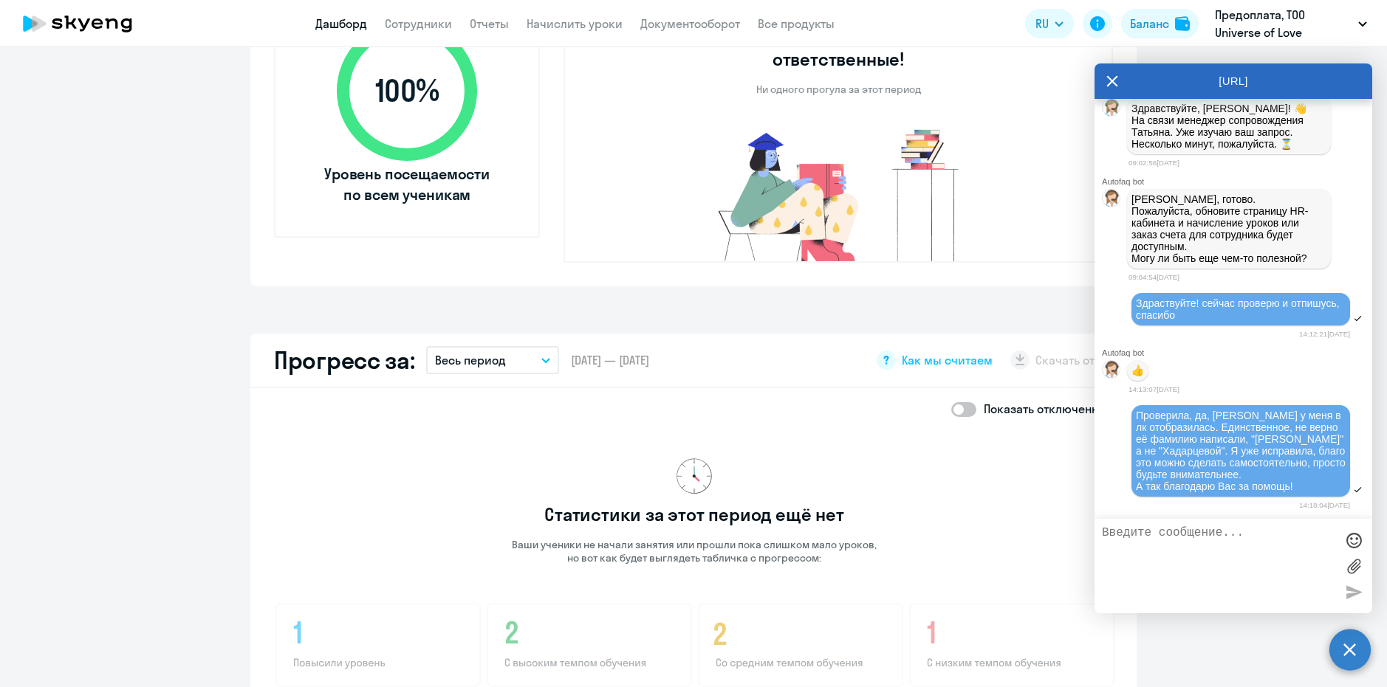
click at [464, 352] on p "Весь период" at bounding box center [470, 361] width 71 height 18
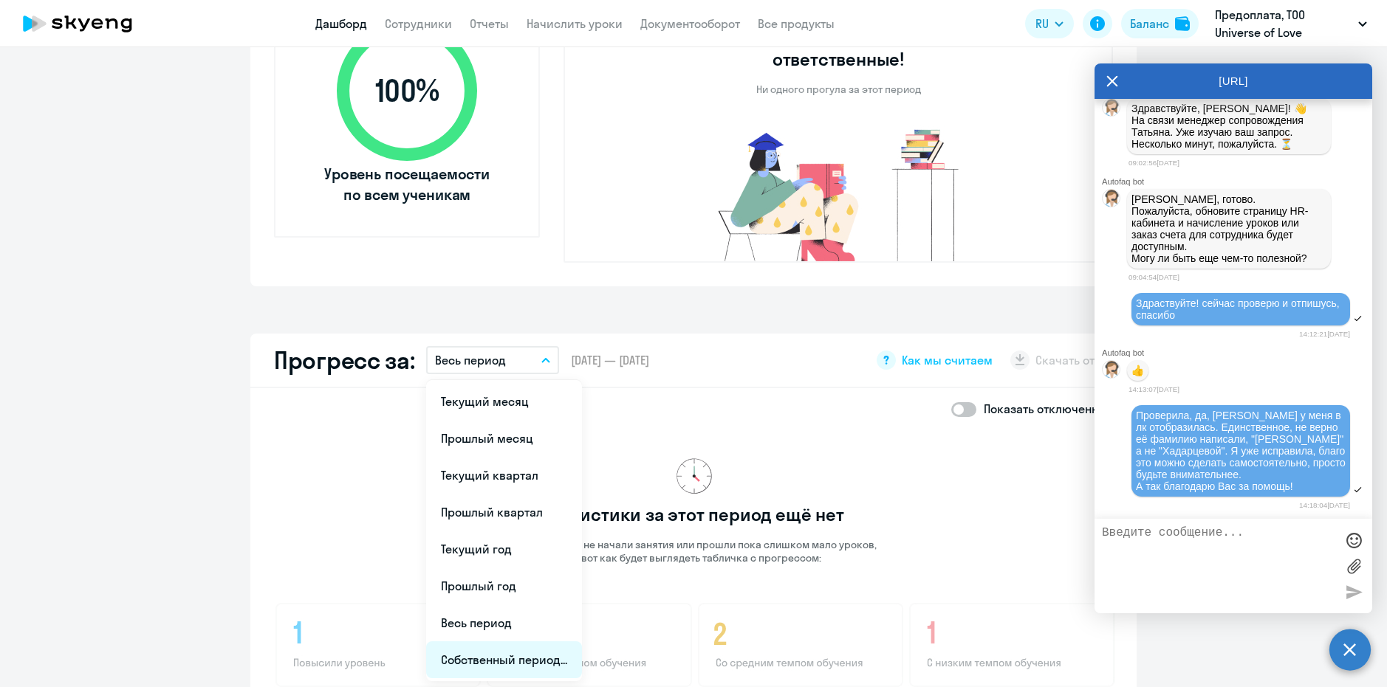
click at [493, 642] on li "Собственный период..." at bounding box center [504, 660] width 156 height 37
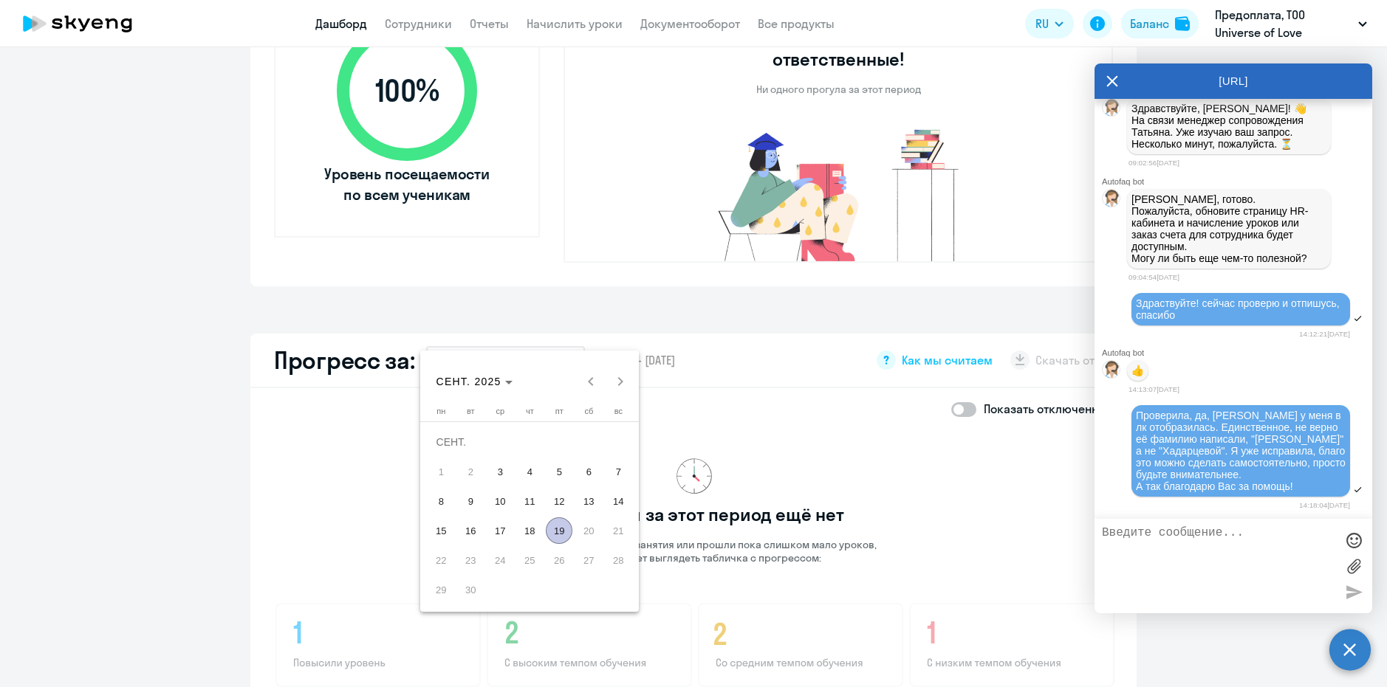
click at [594, 383] on div "СЕНТ. 2025 СЕНТ. 2025" at bounding box center [530, 382] width 211 height 30
click at [593, 382] on div "СЕНТ. 2025 СЕНТ. 2025" at bounding box center [530, 382] width 211 height 30
click at [513, 386] on span "Choose month and year" at bounding box center [475, 381] width 88 height 35
click at [597, 577] on span "2025" at bounding box center [607, 575] width 47 height 27
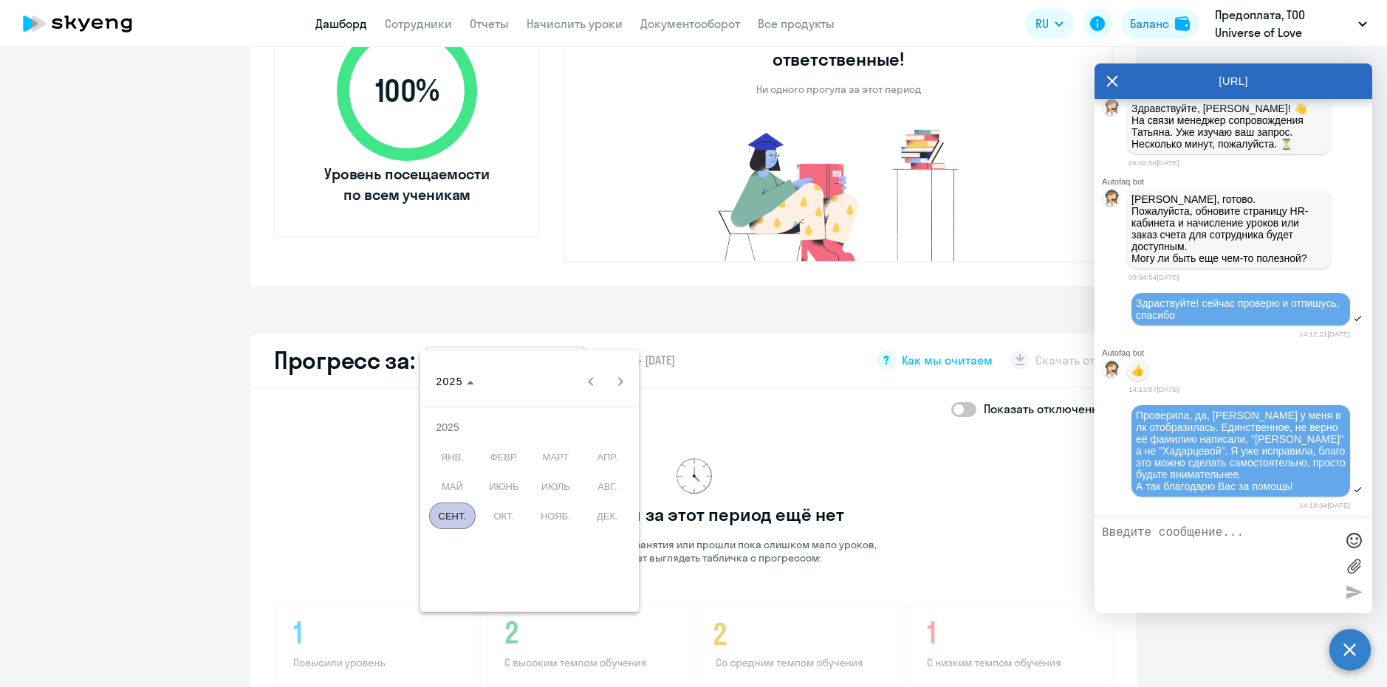
click at [449, 484] on span "МАЙ" at bounding box center [452, 486] width 47 height 27
drag, startPoint x: 475, startPoint y: 484, endPoint x: 466, endPoint y: 484, distance: 8.9
click at [474, 484] on span "МАЙ" at bounding box center [452, 486] width 47 height 27
click at [458, 484] on span "МАЙ" at bounding box center [452, 486] width 47 height 27
click at [457, 484] on span "МАЙ" at bounding box center [452, 486] width 47 height 27
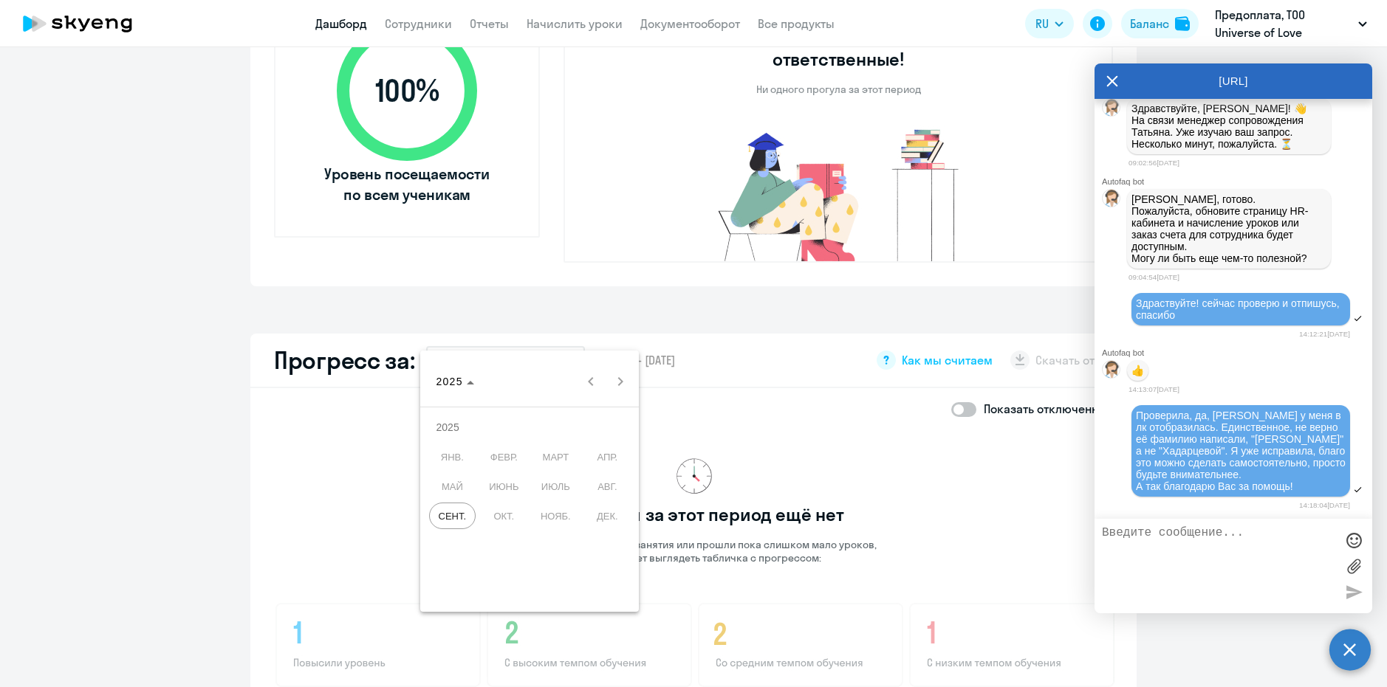
click at [444, 481] on span "МАЙ" at bounding box center [452, 486] width 47 height 27
click at [447, 478] on span "МАЙ" at bounding box center [452, 486] width 47 height 27
click at [449, 478] on span "МАЙ" at bounding box center [452, 486] width 47 height 27
click at [675, 332] on div at bounding box center [693, 343] width 1387 height 687
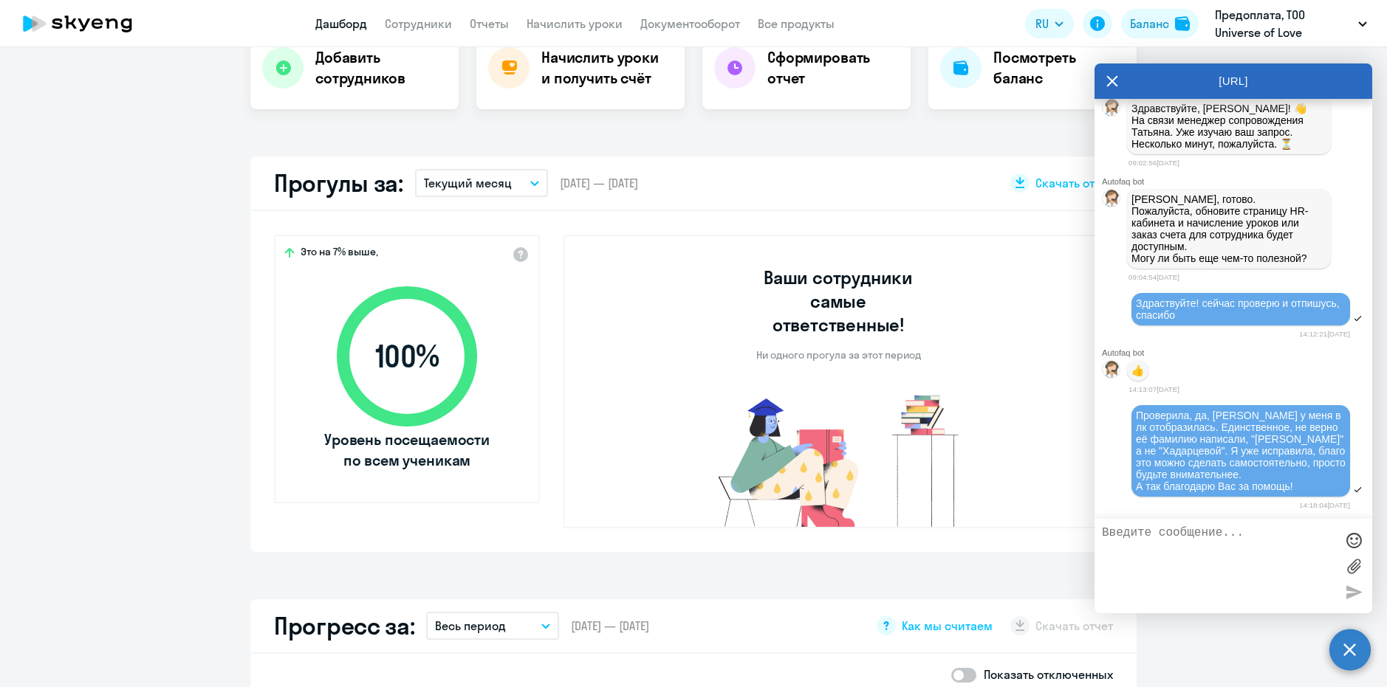
scroll to position [295, 0]
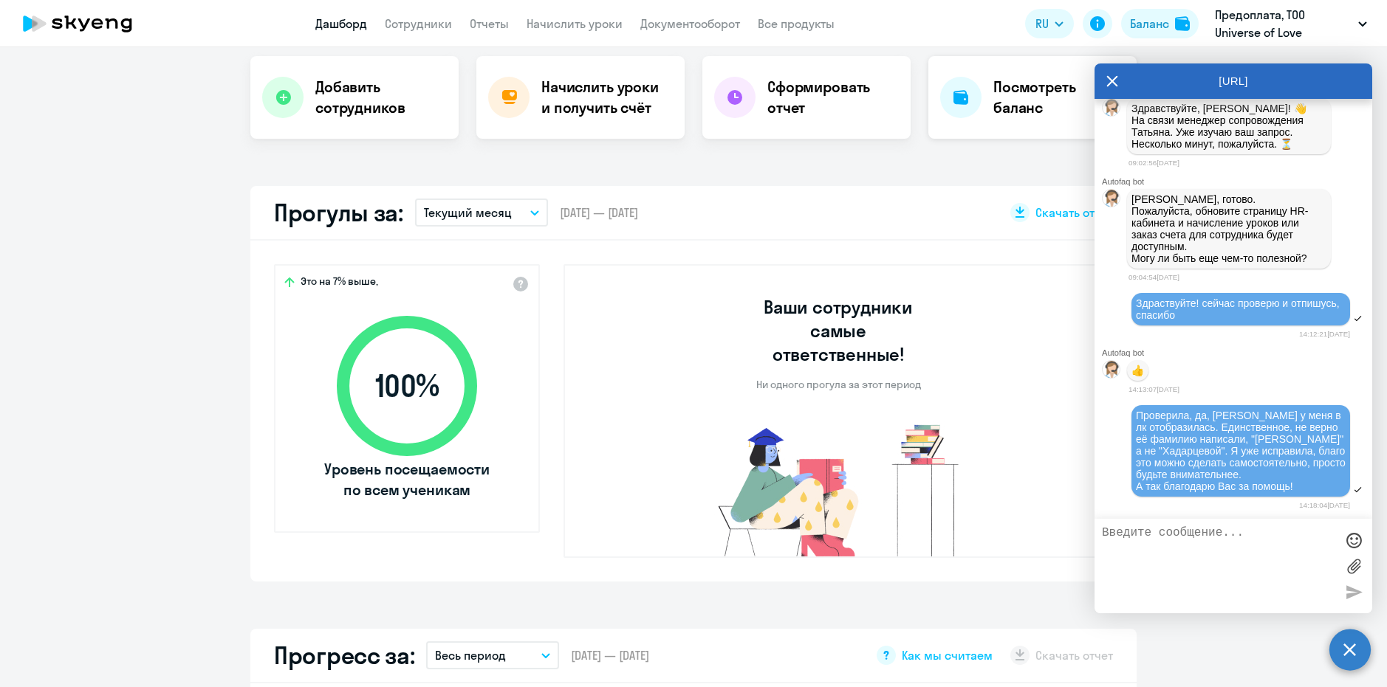
click at [1108, 81] on icon at bounding box center [1112, 81] width 12 height 35
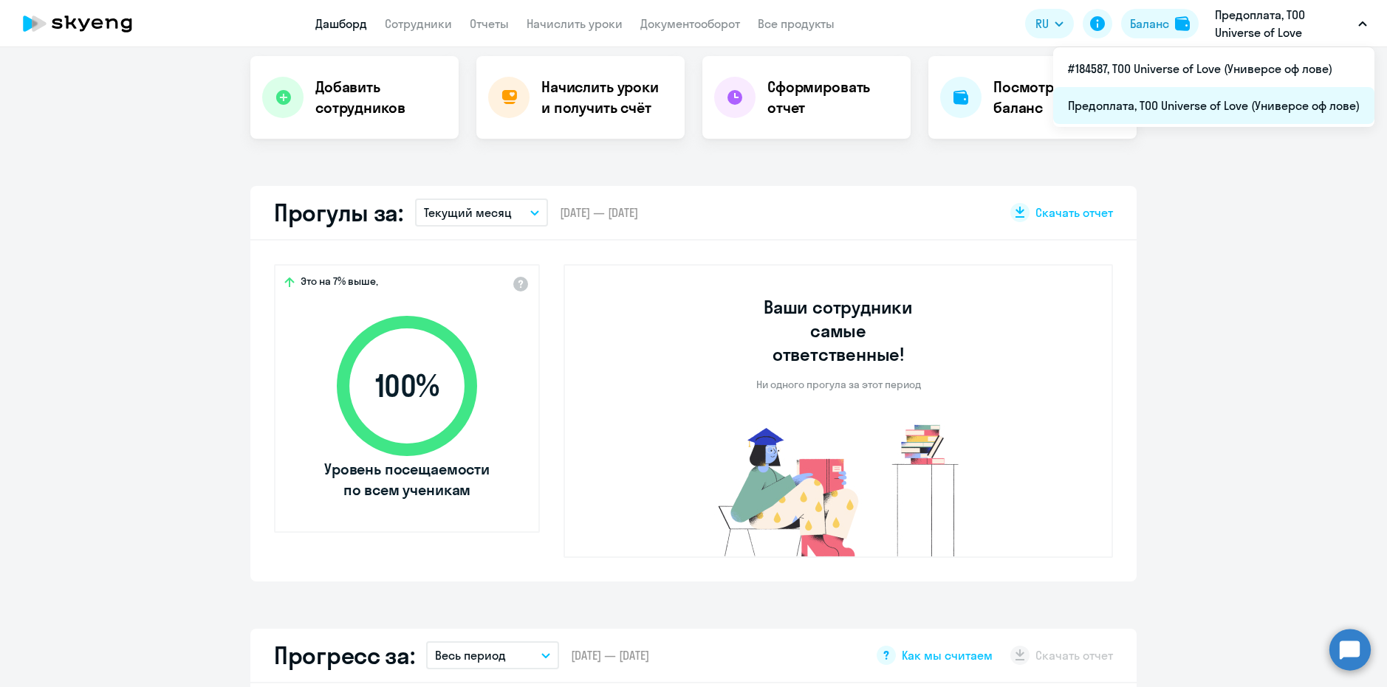
click at [1215, 106] on li "Предоплата, ТОО Universe of Love (Универсе оф лове)" at bounding box center [1213, 105] width 321 height 37
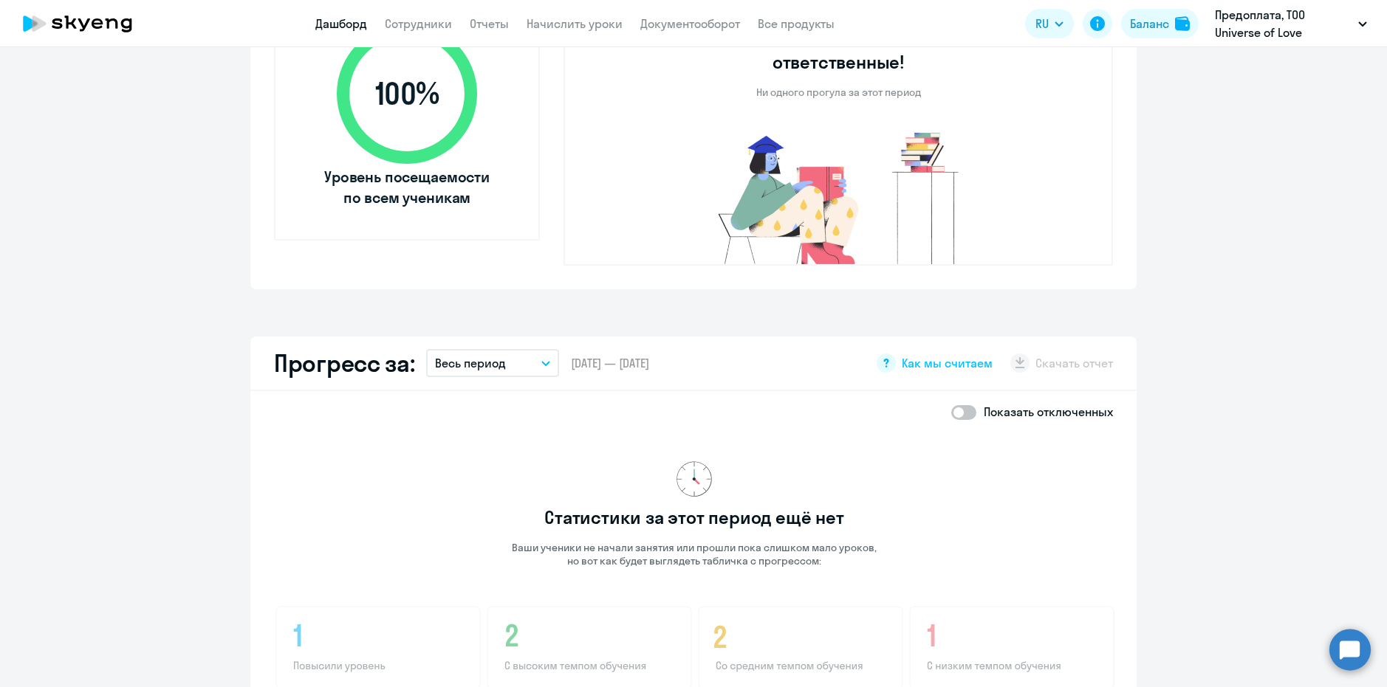
scroll to position [443, 0]
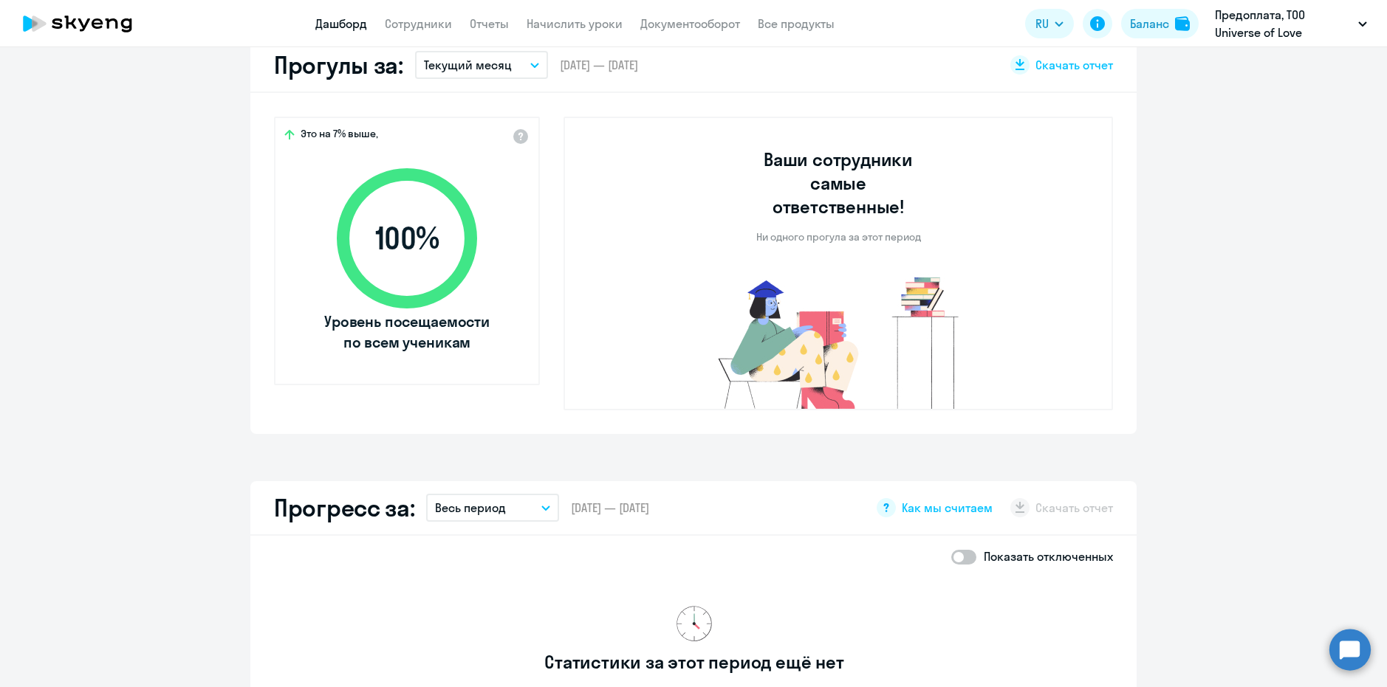
click at [524, 494] on button "Весь период" at bounding box center [492, 508] width 133 height 28
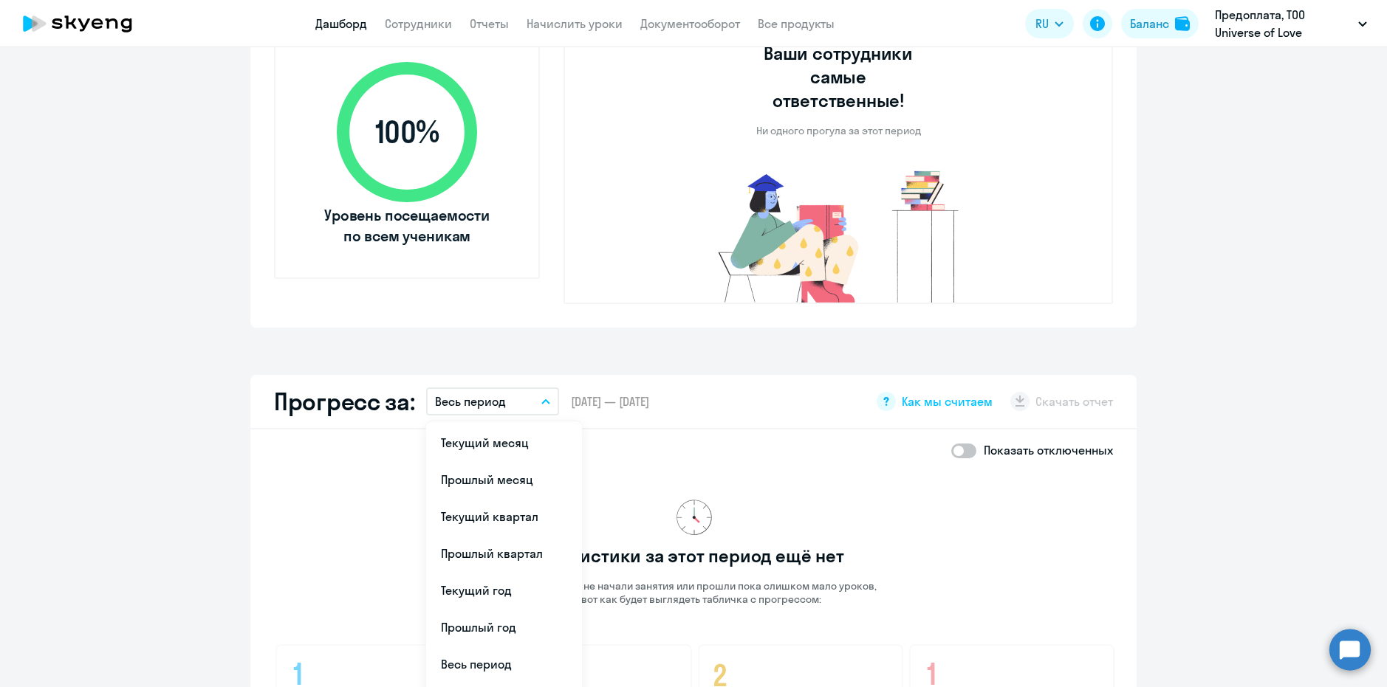
scroll to position [591, 0]
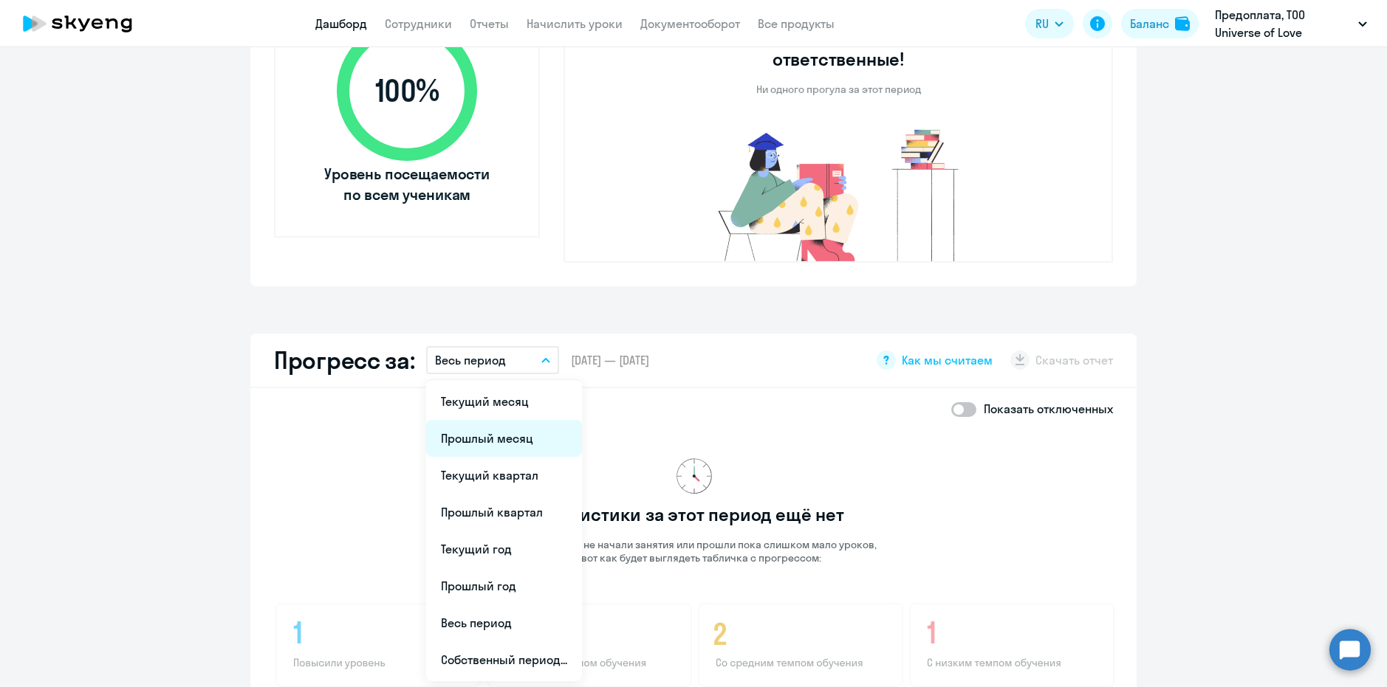
click at [502, 420] on li "Прошлый месяц" at bounding box center [504, 438] width 156 height 37
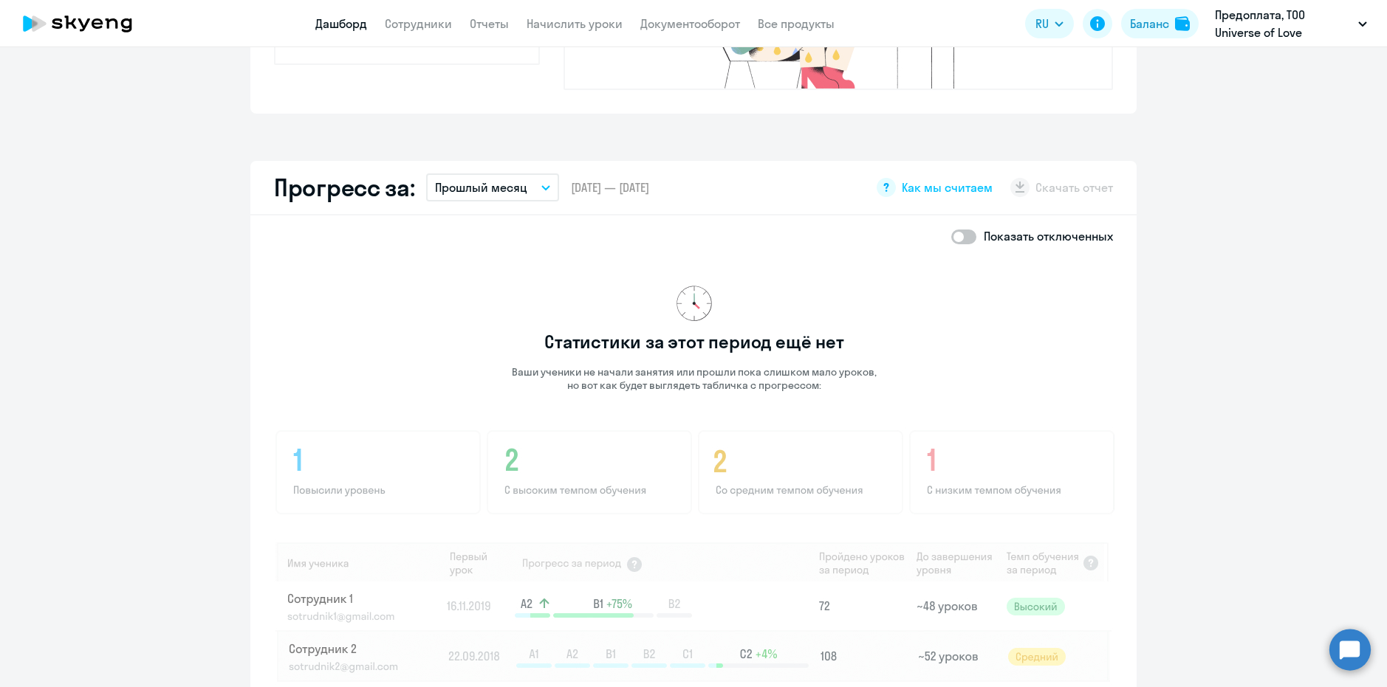
scroll to position [812, 0]
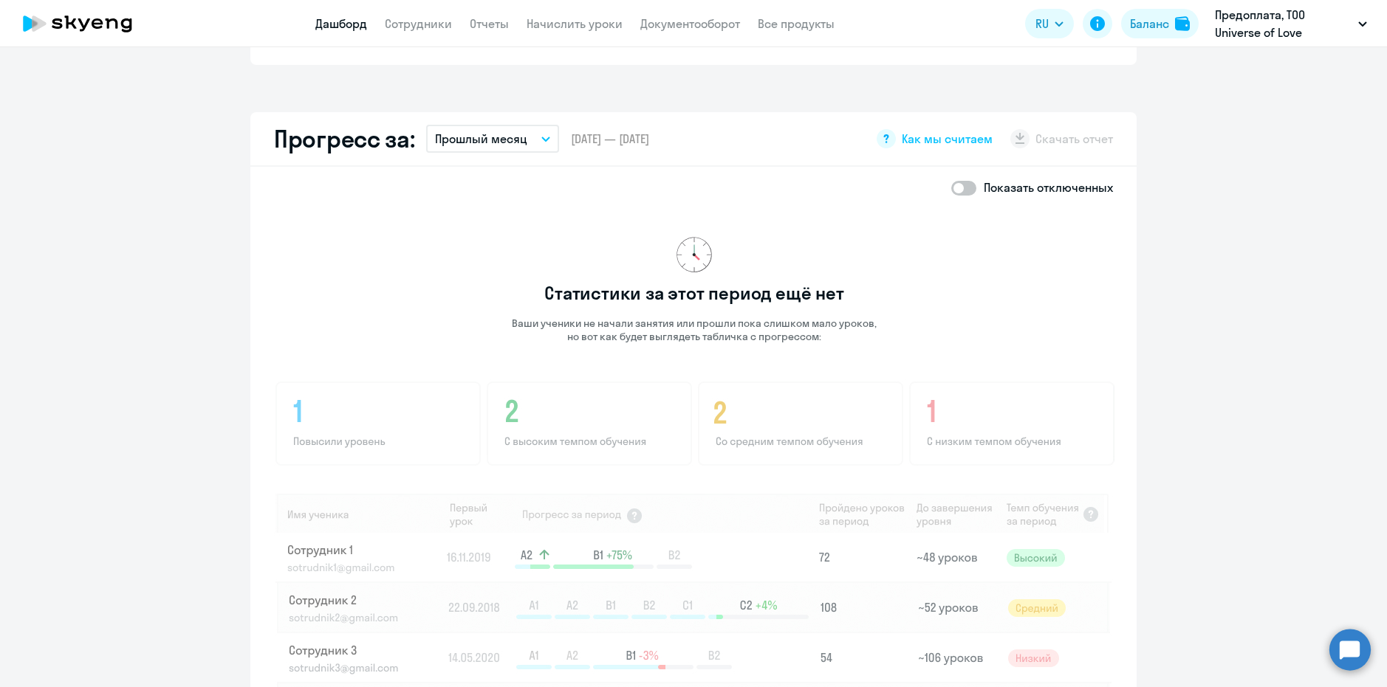
click at [505, 130] on p "Прошлый месяц" at bounding box center [481, 139] width 92 height 18
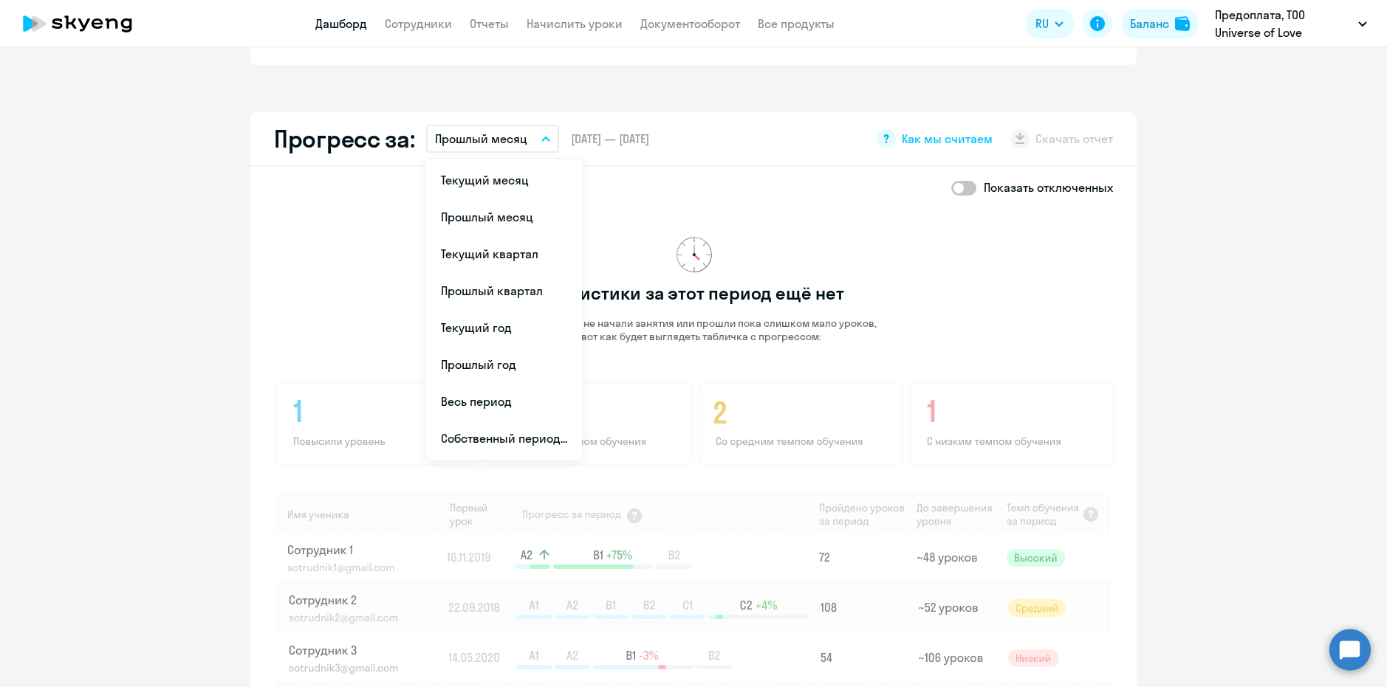
click at [1252, 439] on app-progress-dashboard "Прогресс за: Прошлый месяц Текущий месяц Прошлый месяц Текущий квартал Прошлый …" at bounding box center [693, 455] width 1387 height 687
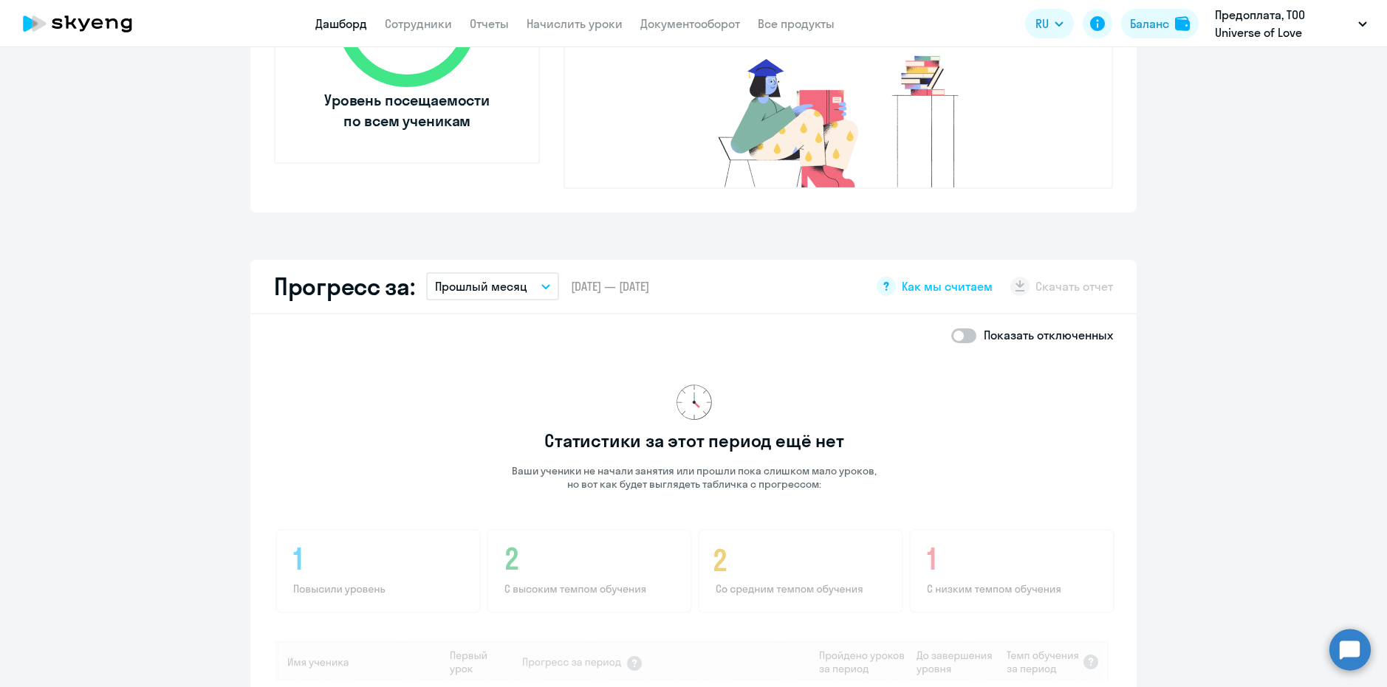
scroll to position [738, 0]
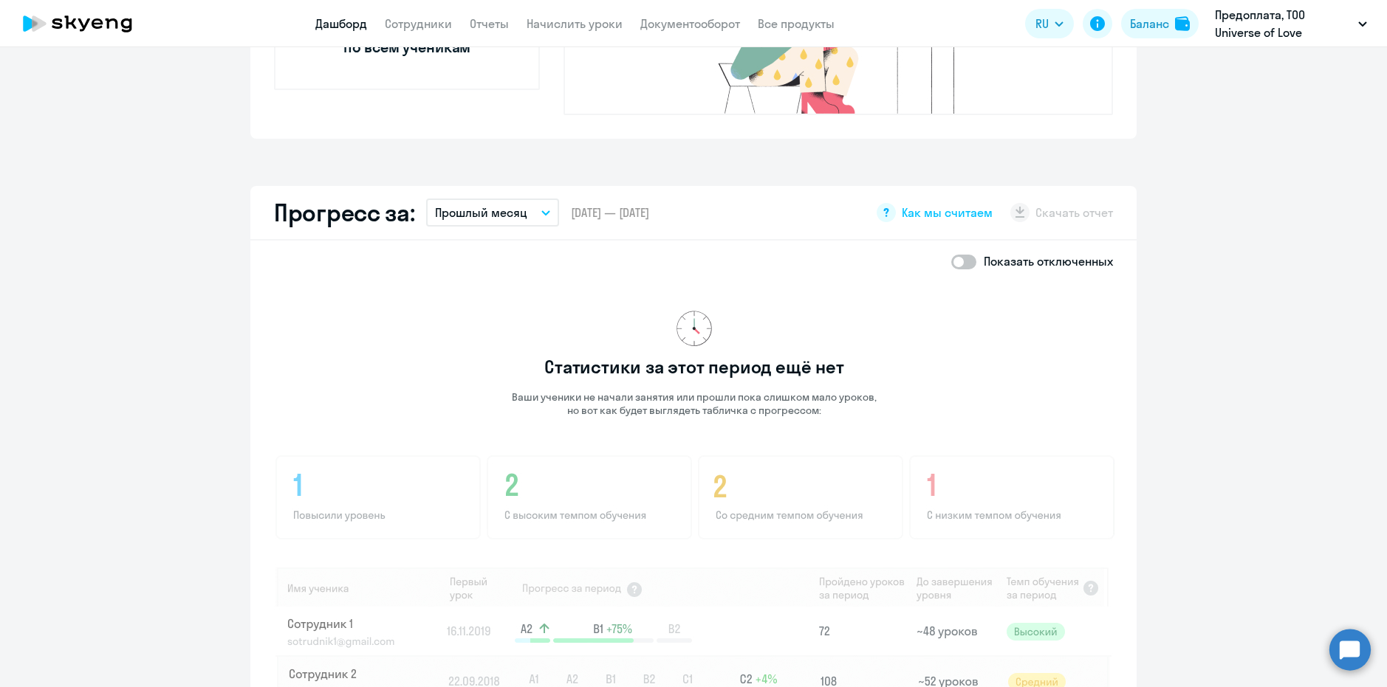
click at [1336, 651] on circle at bounding box center [1349, 649] width 41 height 41
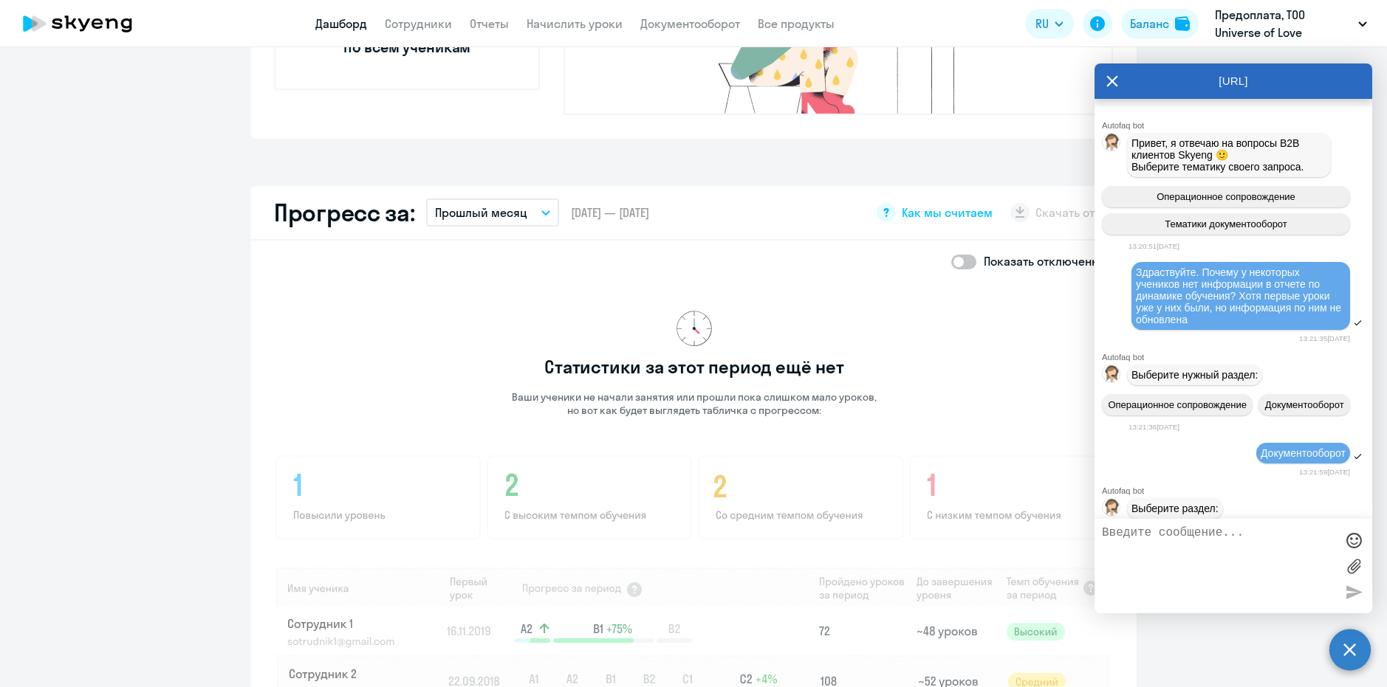
scroll to position [34305, 0]
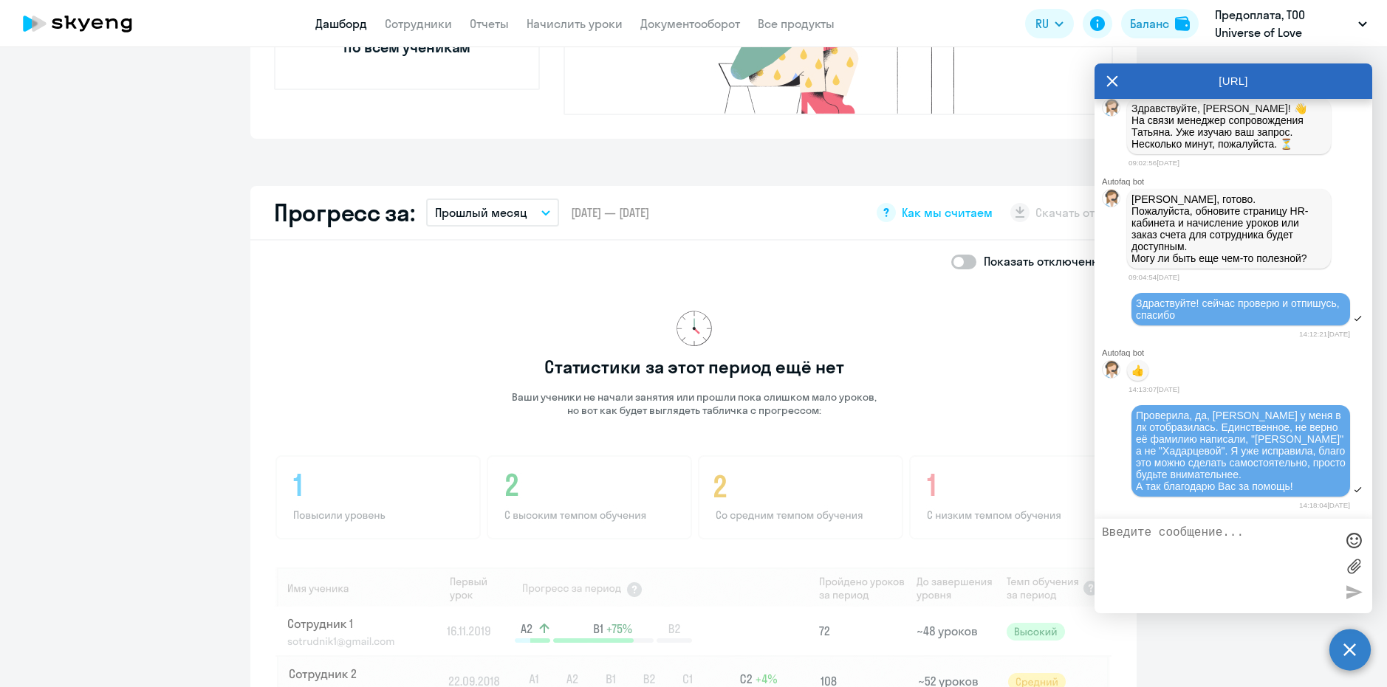
click at [1235, 566] on textarea at bounding box center [1218, 567] width 233 height 80
click at [1124, 533] on textarea "Поодскажите пожалуйста, после какого по счету урока начинает отображаться прогр…" at bounding box center [1218, 567] width 233 height 80
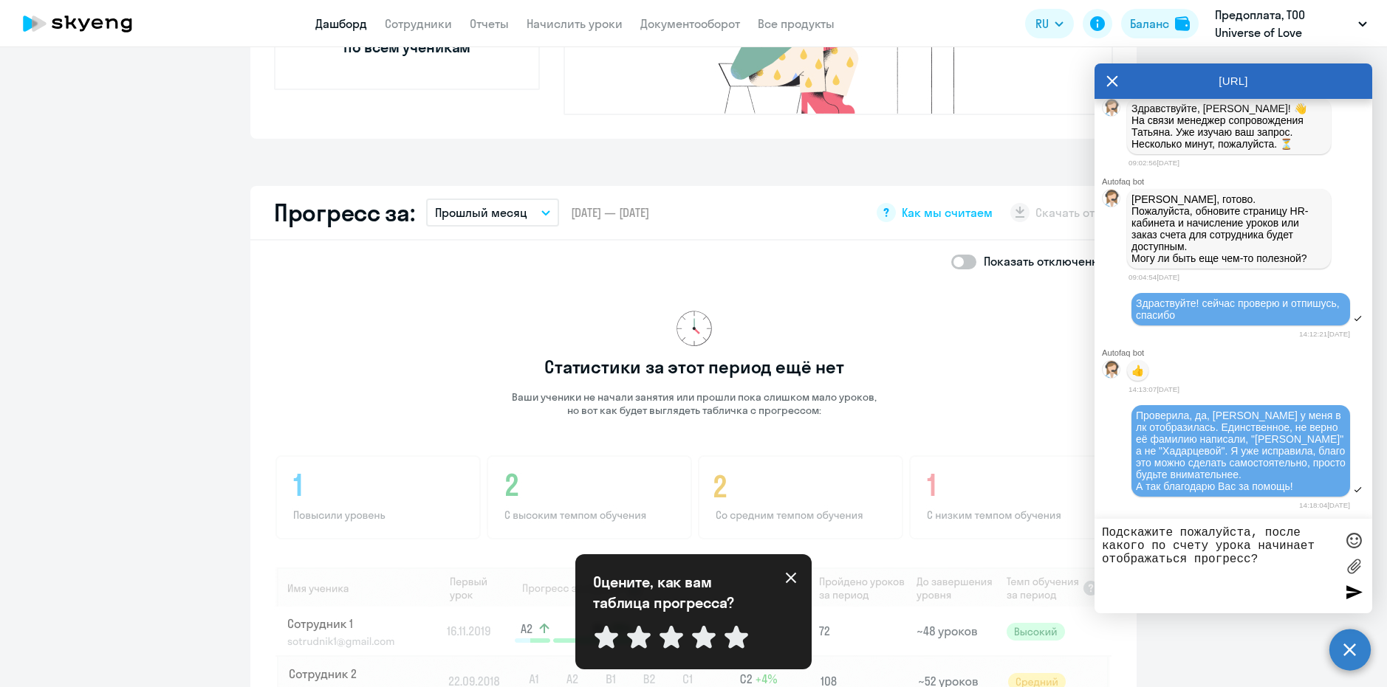
click at [1276, 566] on textarea "Подскажите пожалуйста, после какого по счету урока начинает отображаться прогре…" at bounding box center [1218, 567] width 233 height 80
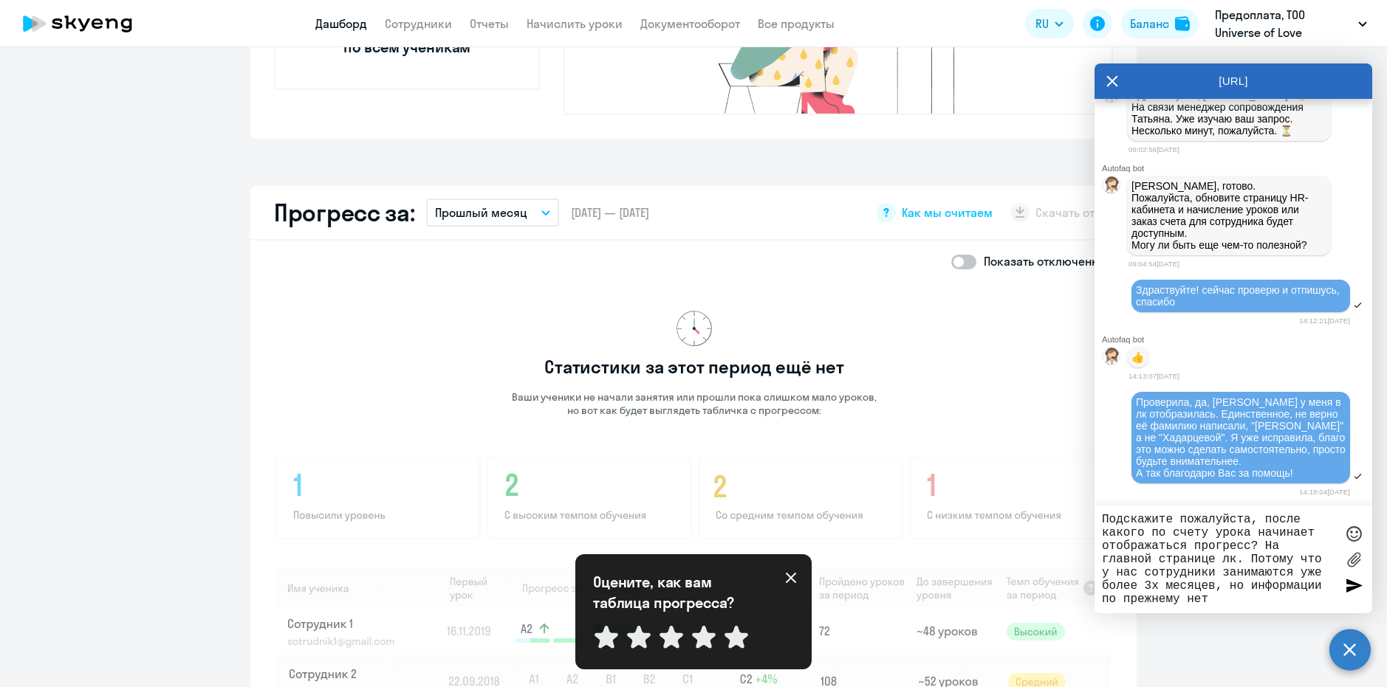
type textarea "Подскажите пожалуйста, после какого по счету урока начинает отображаться прогре…"
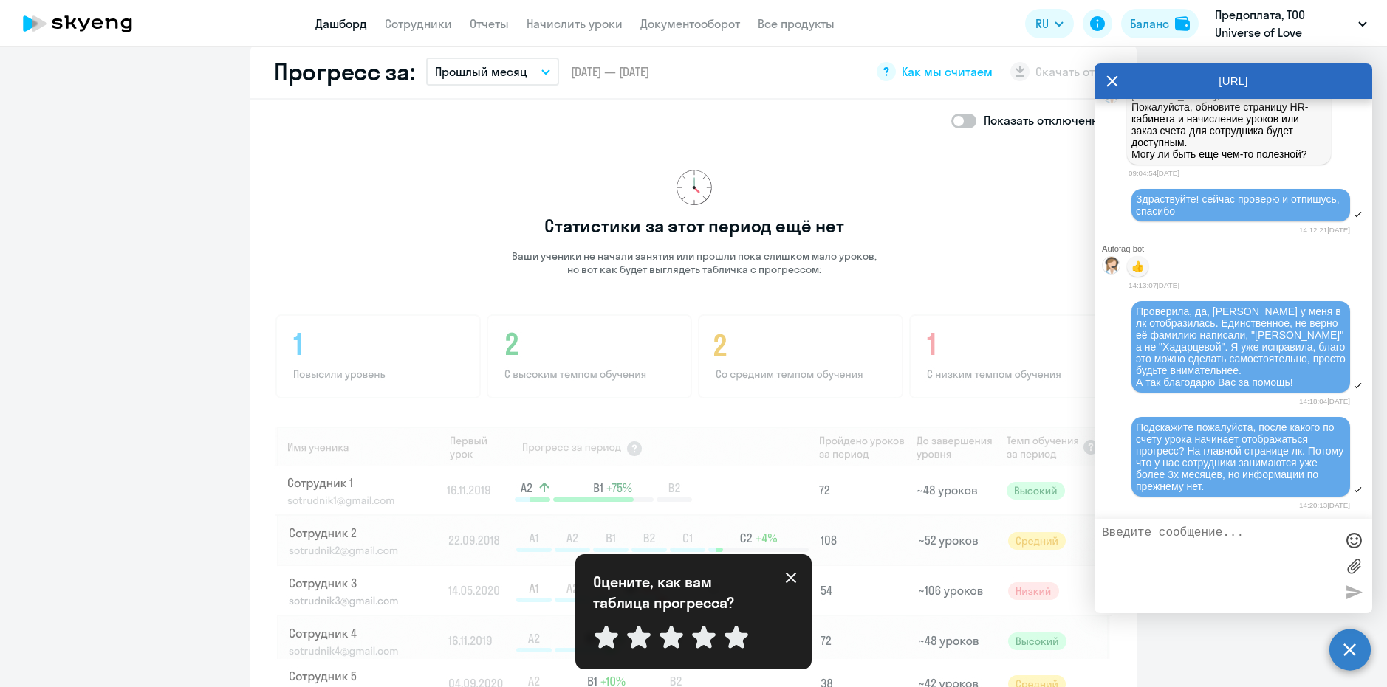
scroll to position [1108, 0]
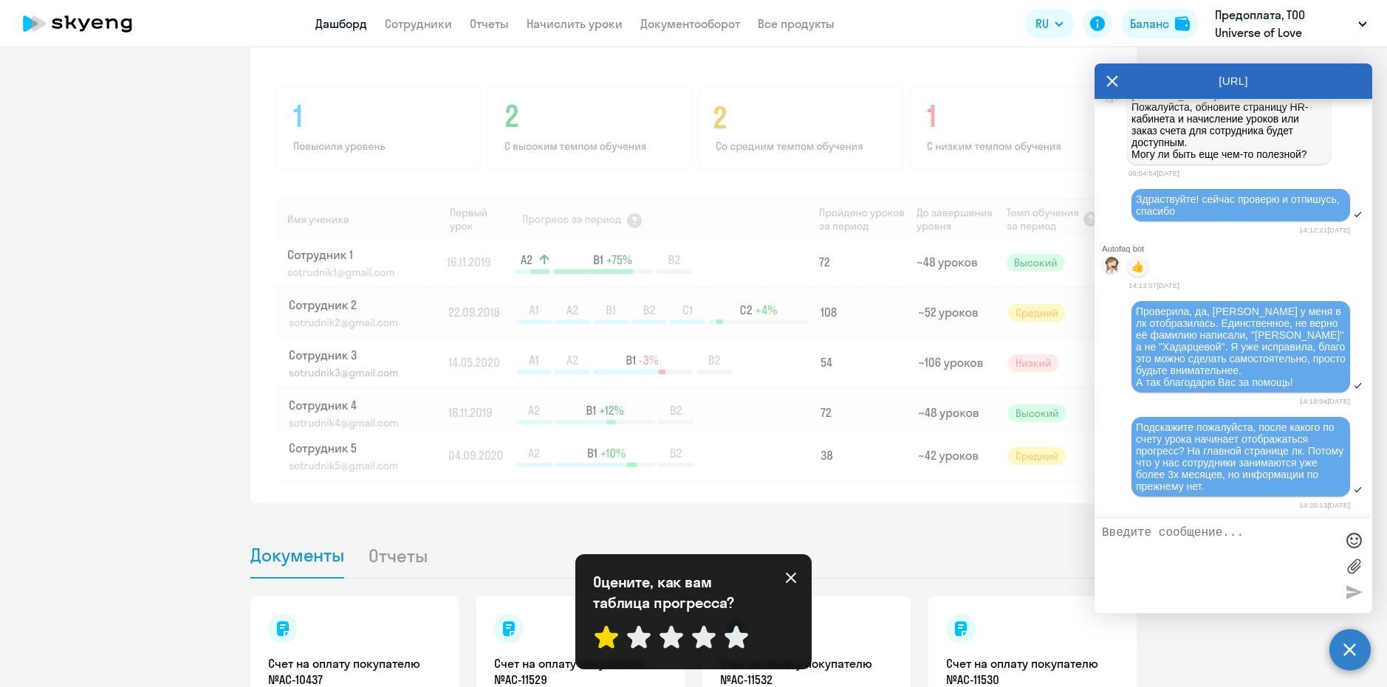
click at [604, 642] on icon at bounding box center [606, 637] width 24 height 22
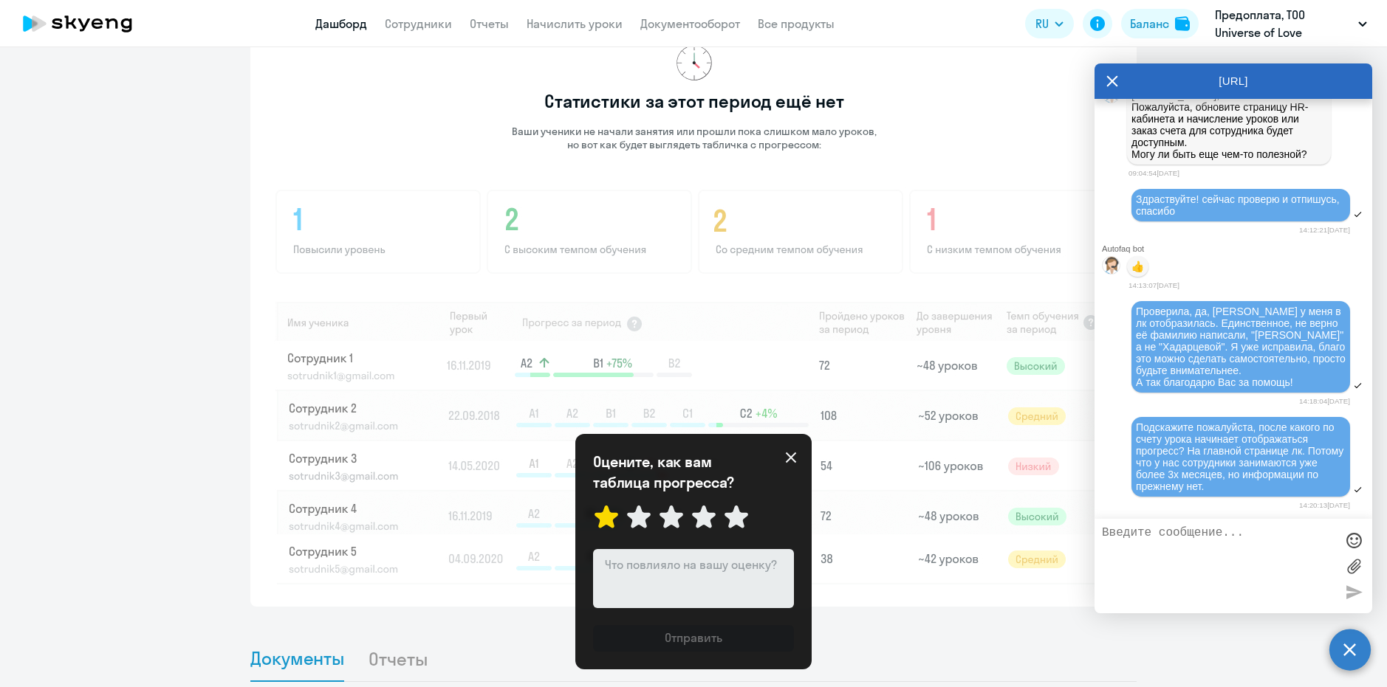
scroll to position [1017, 0]
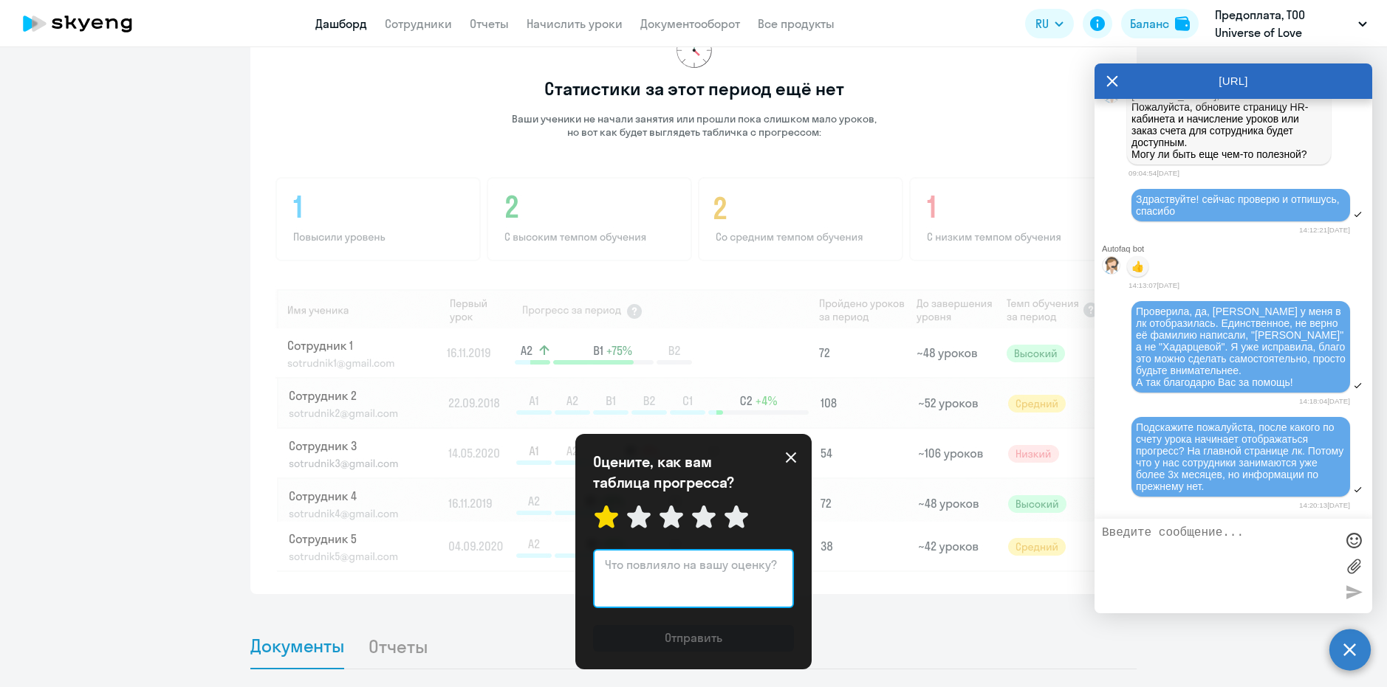
click at [643, 601] on textarea at bounding box center [693, 578] width 201 height 59
drag, startPoint x: 764, startPoint y: 570, endPoint x: 738, endPoint y: 565, distance: 27.1
click at [738, 565] on textarea "Отсутствие статистики моих сотрудников" at bounding box center [693, 578] width 201 height 59
type textarea "Отсутствие статистики наших сотрудников"
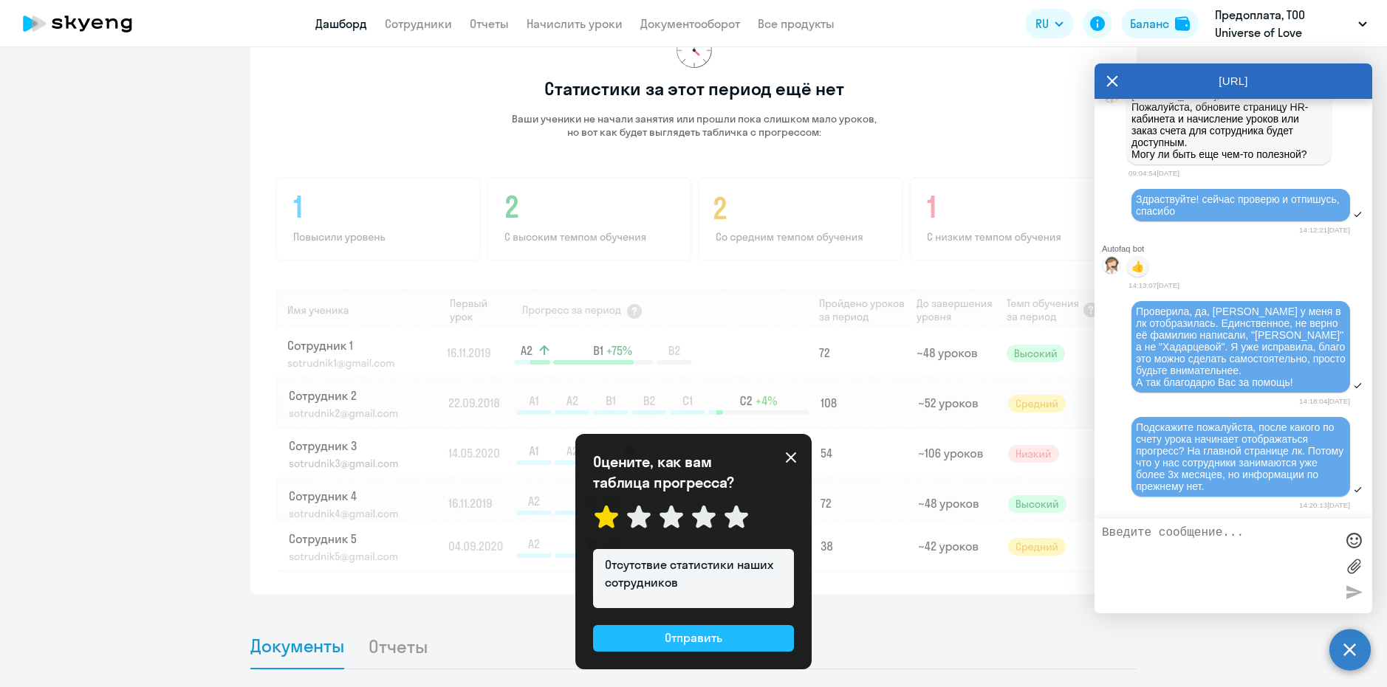
click at [698, 643] on div "Отправить" at bounding box center [694, 638] width 58 height 18
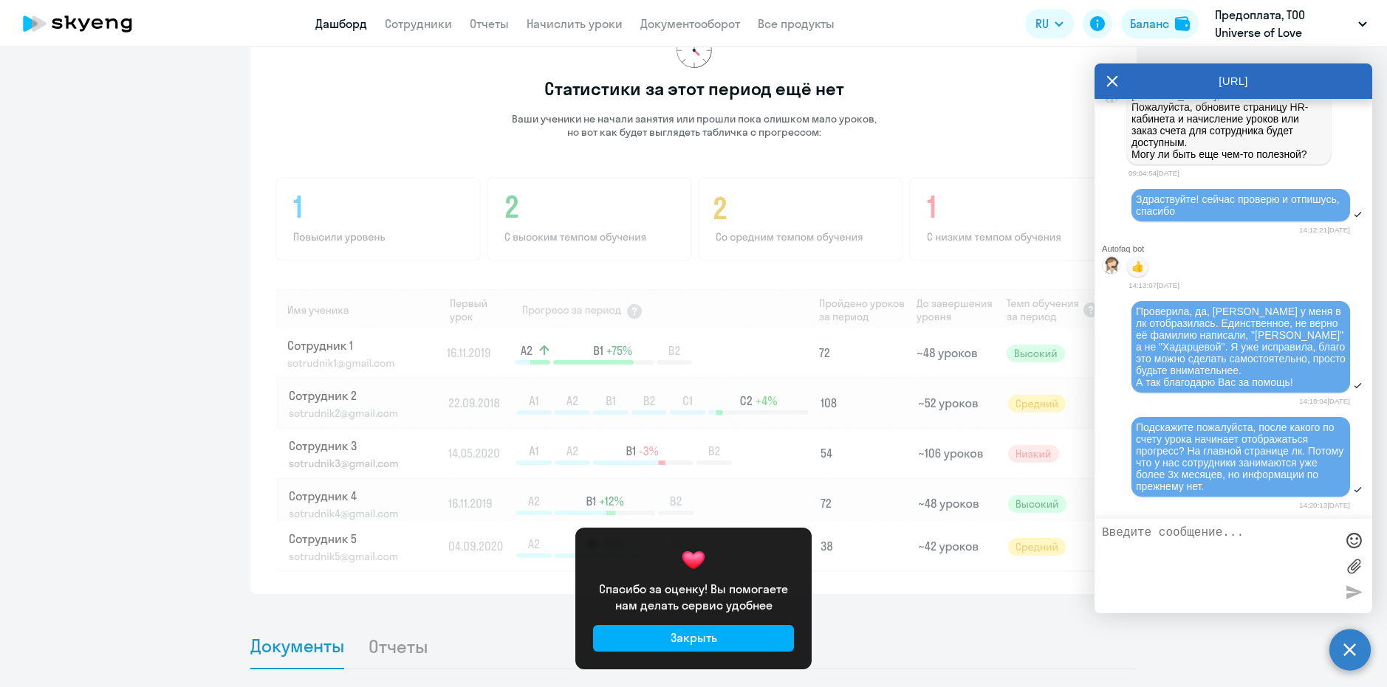
click at [698, 643] on div "Закрыть" at bounding box center [694, 638] width 47 height 18
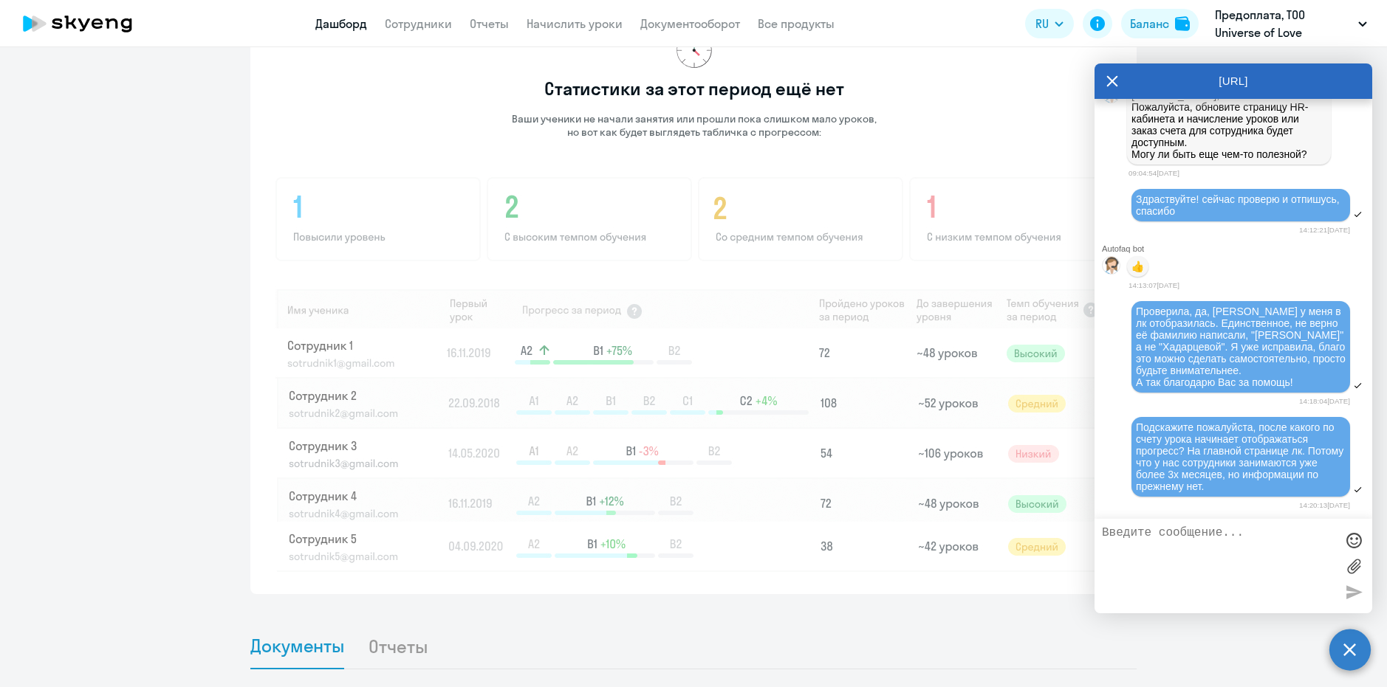
click at [1111, 87] on icon at bounding box center [1112, 81] width 12 height 35
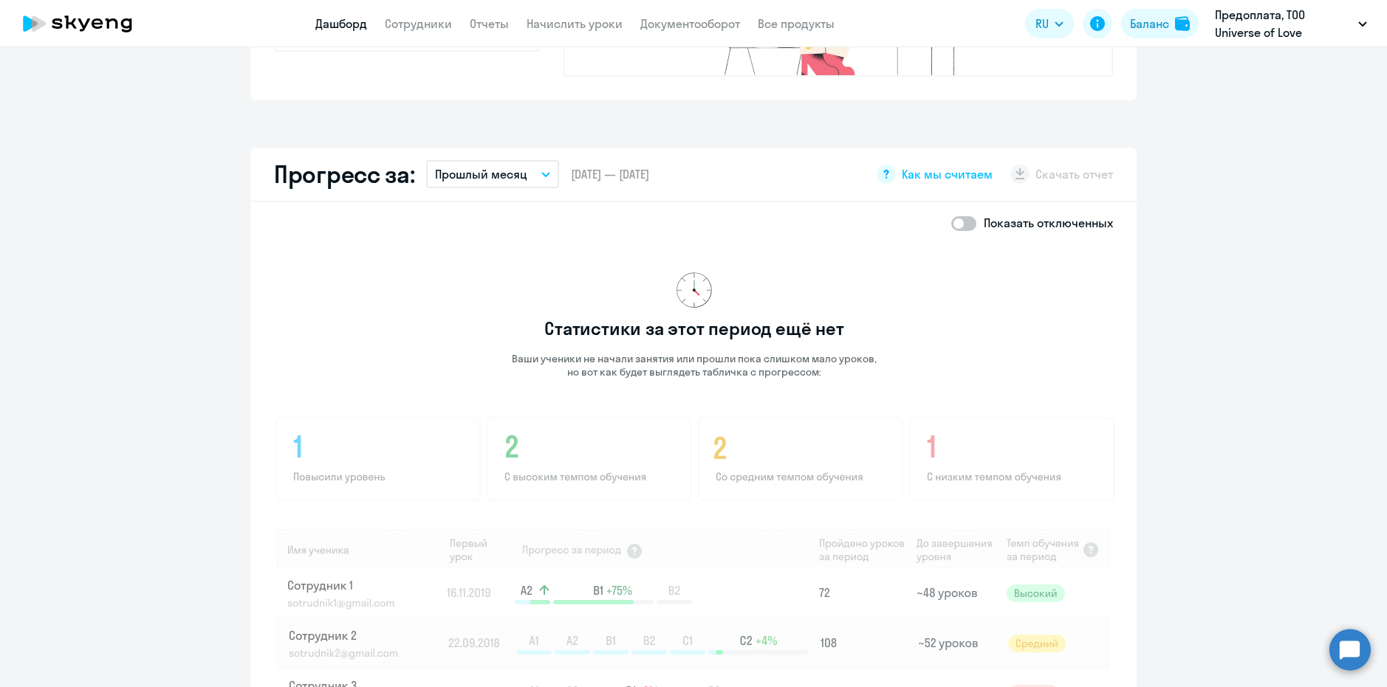
scroll to position [721, 0]
